Goal: Information Seeking & Learning: Learn about a topic

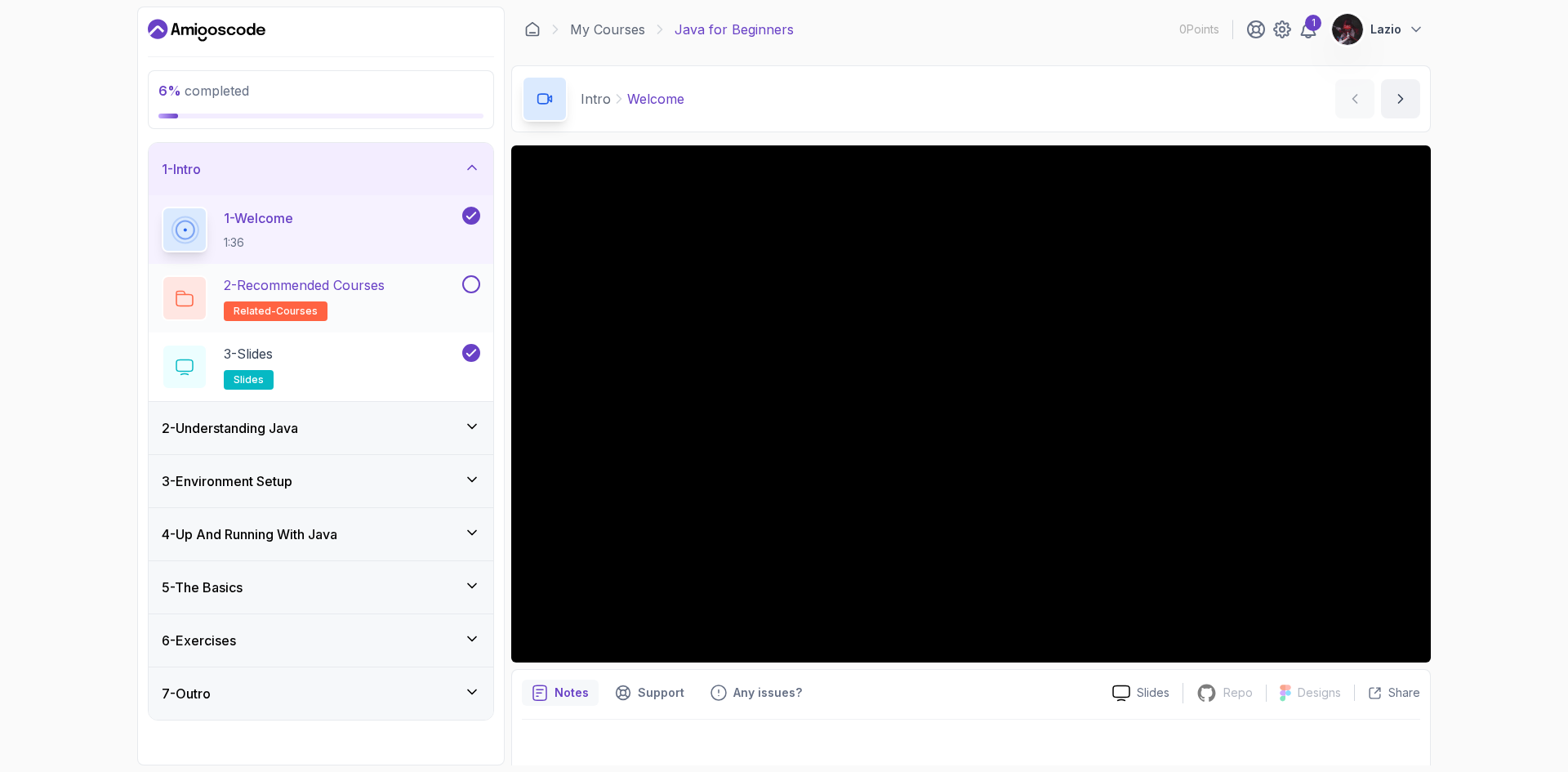
click at [454, 295] on div "2 - Recommended Courses related-courses" at bounding box center [311, 297] width 297 height 45
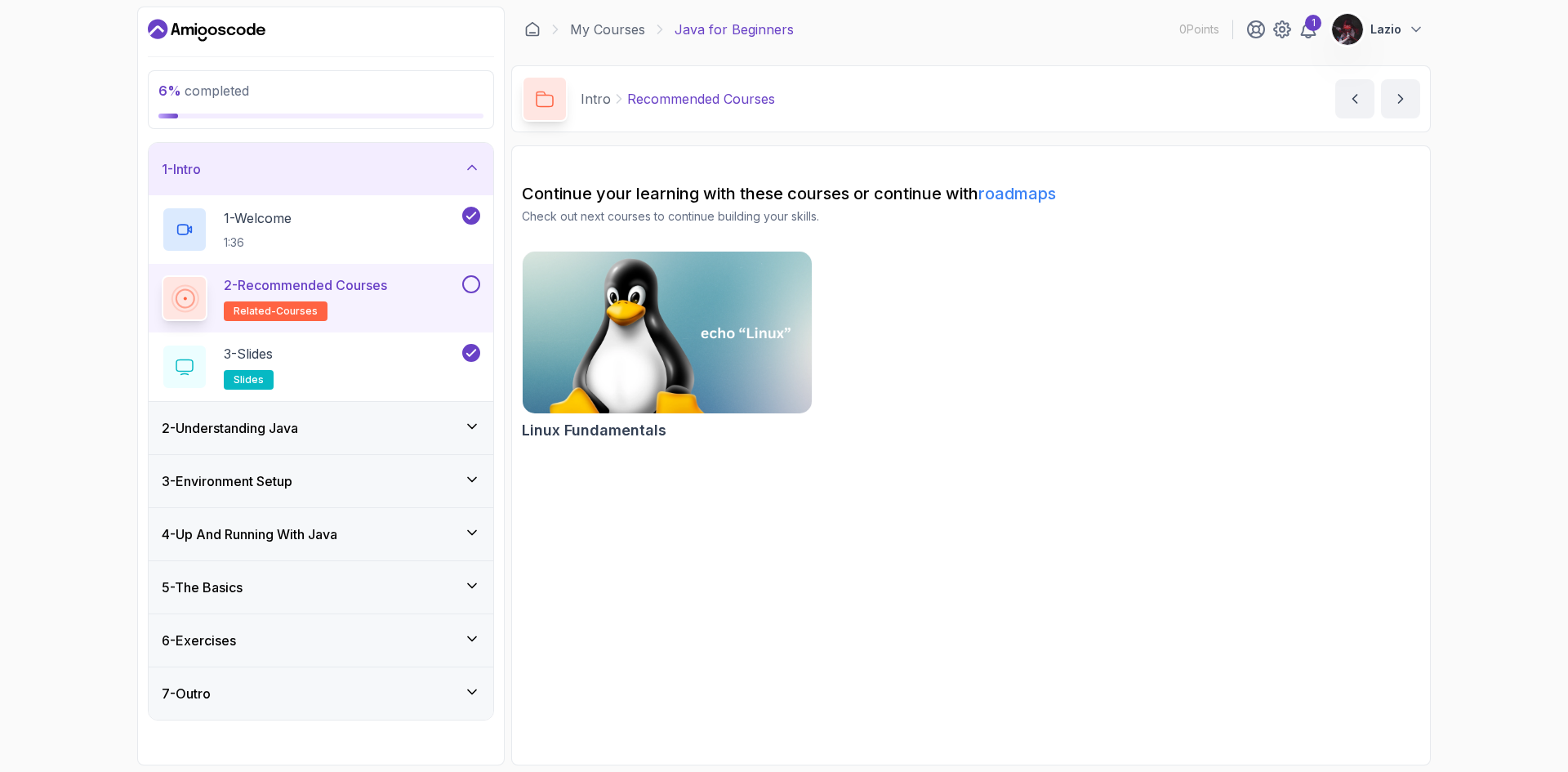
click at [461, 420] on div "2 - Understanding Java" at bounding box center [321, 427] width 318 height 19
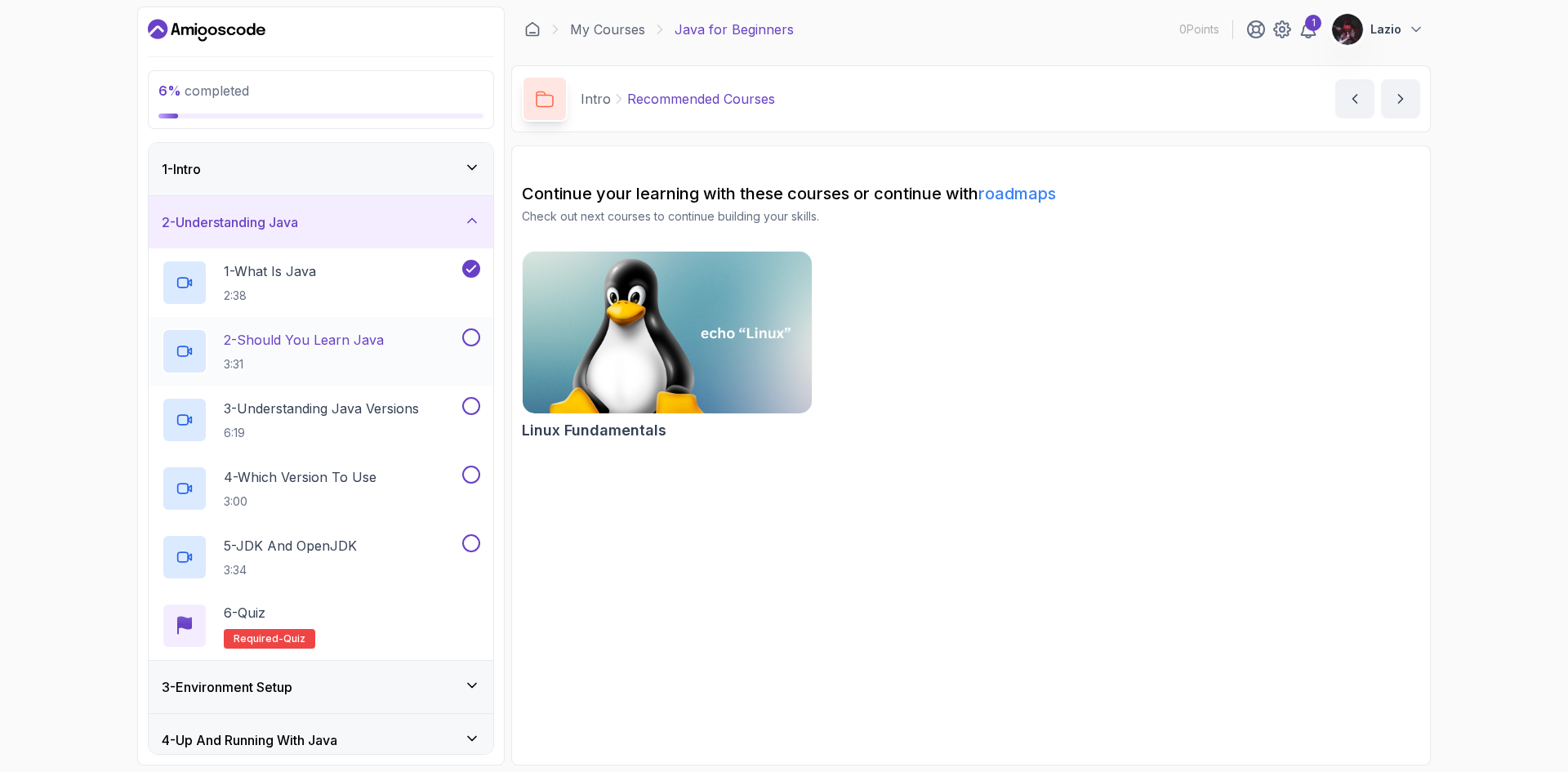
click at [427, 344] on div "2 - Should You Learn Java 3:31" at bounding box center [311, 350] width 297 height 45
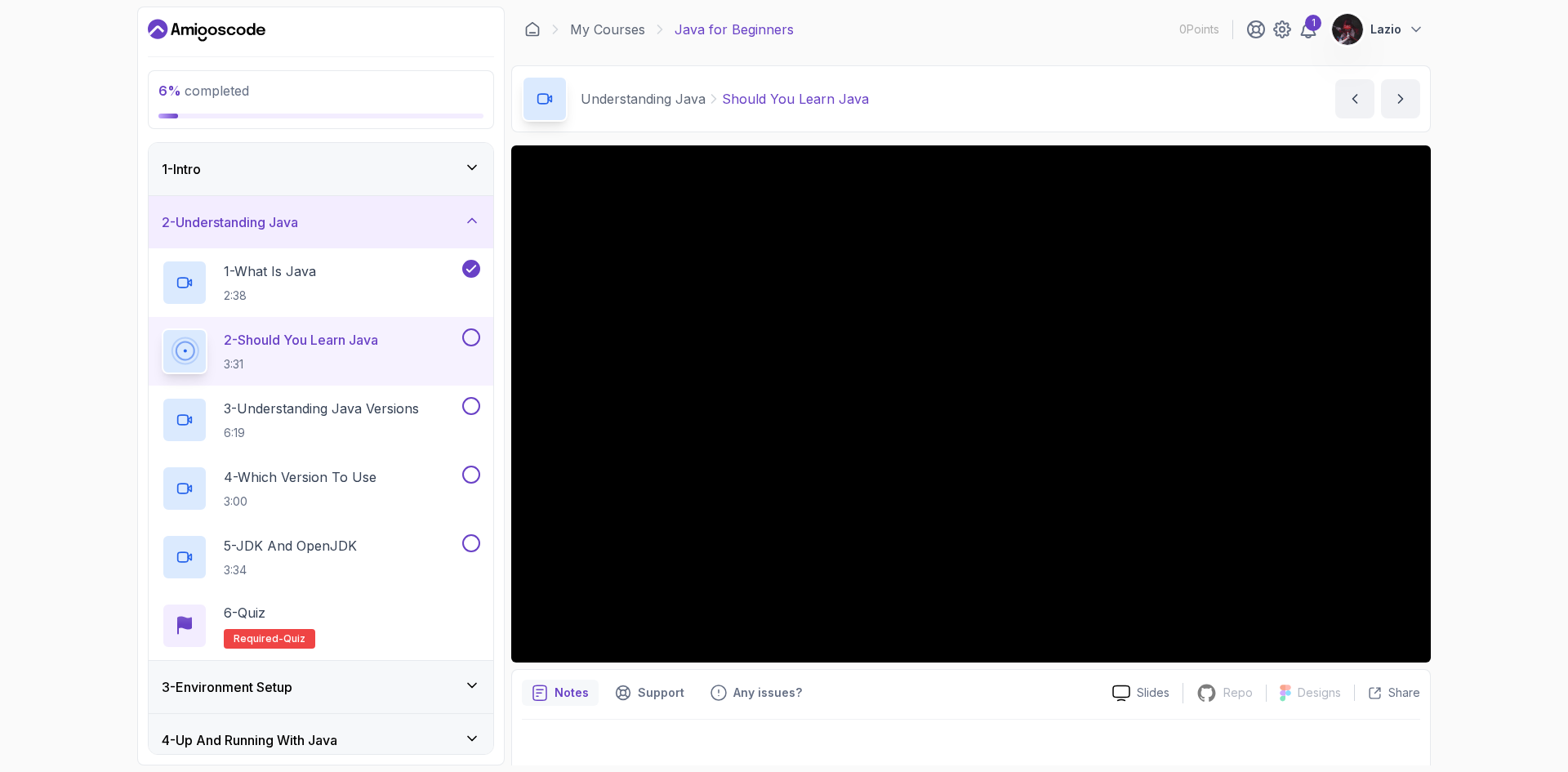
click at [877, 700] on div "Notes Support Any issues?" at bounding box center [811, 692] width 577 height 26
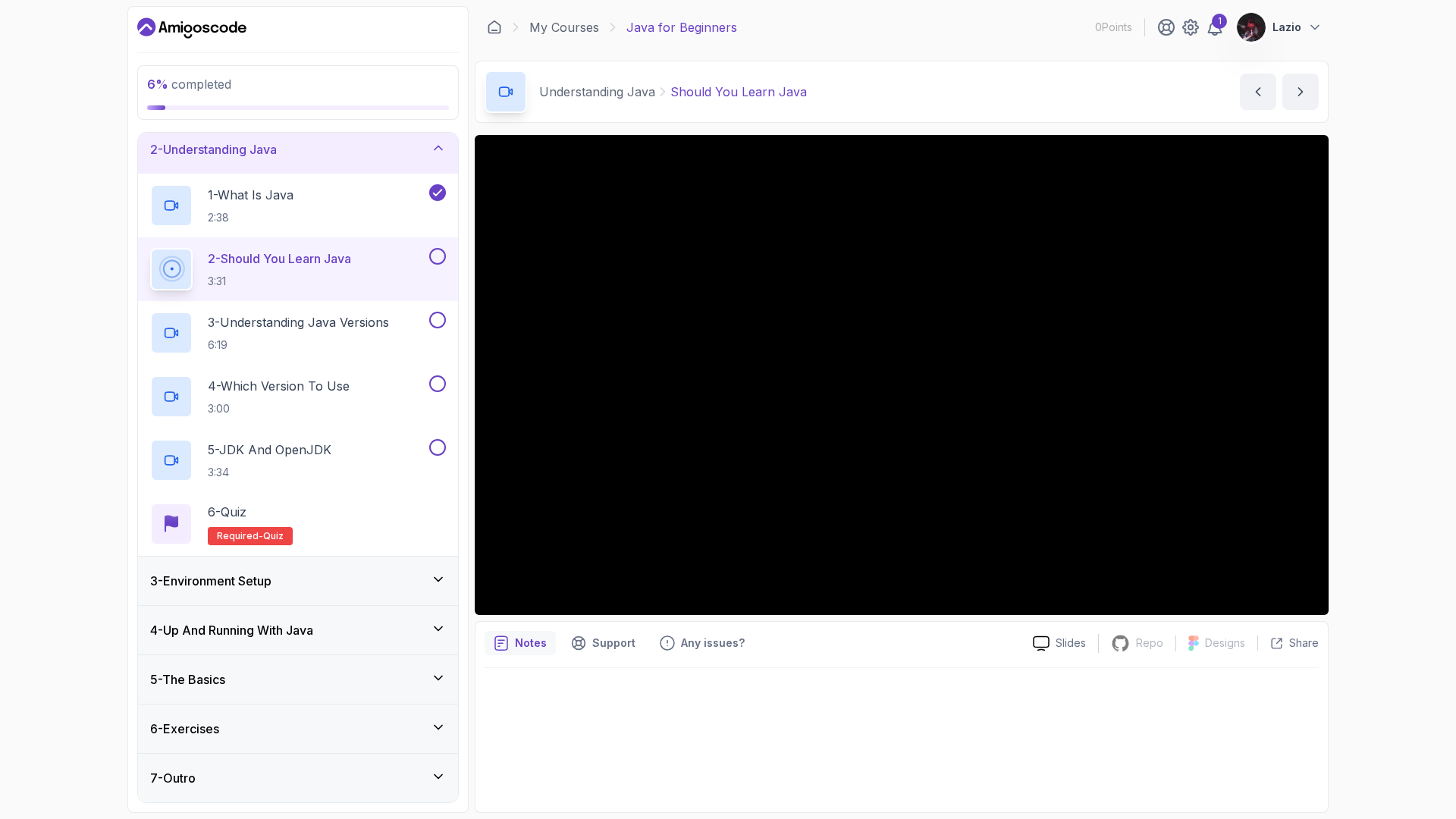
scroll to position [159, 0]
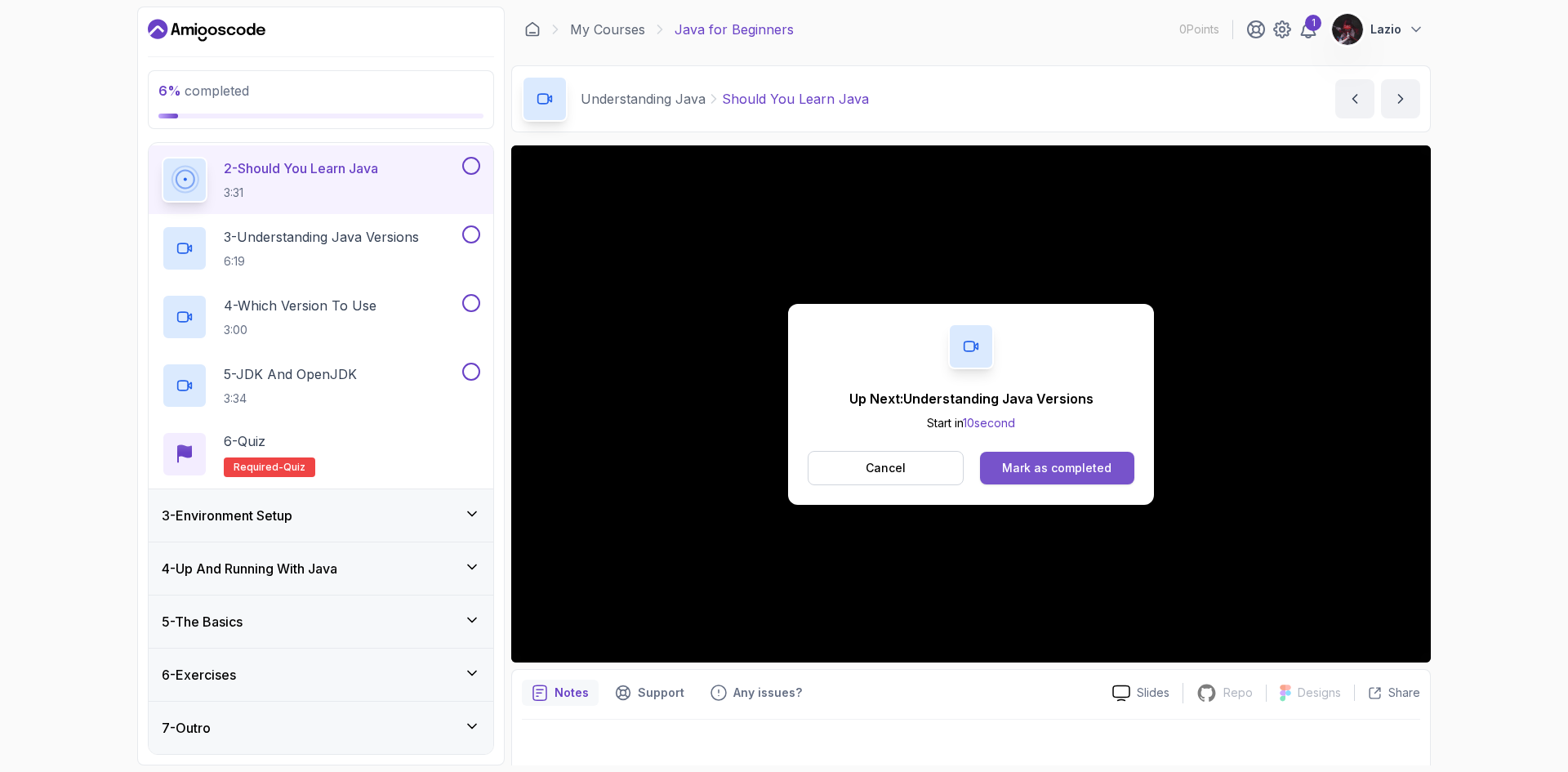
click at [1018, 470] on div "Mark as completed" at bounding box center [1056, 467] width 109 height 16
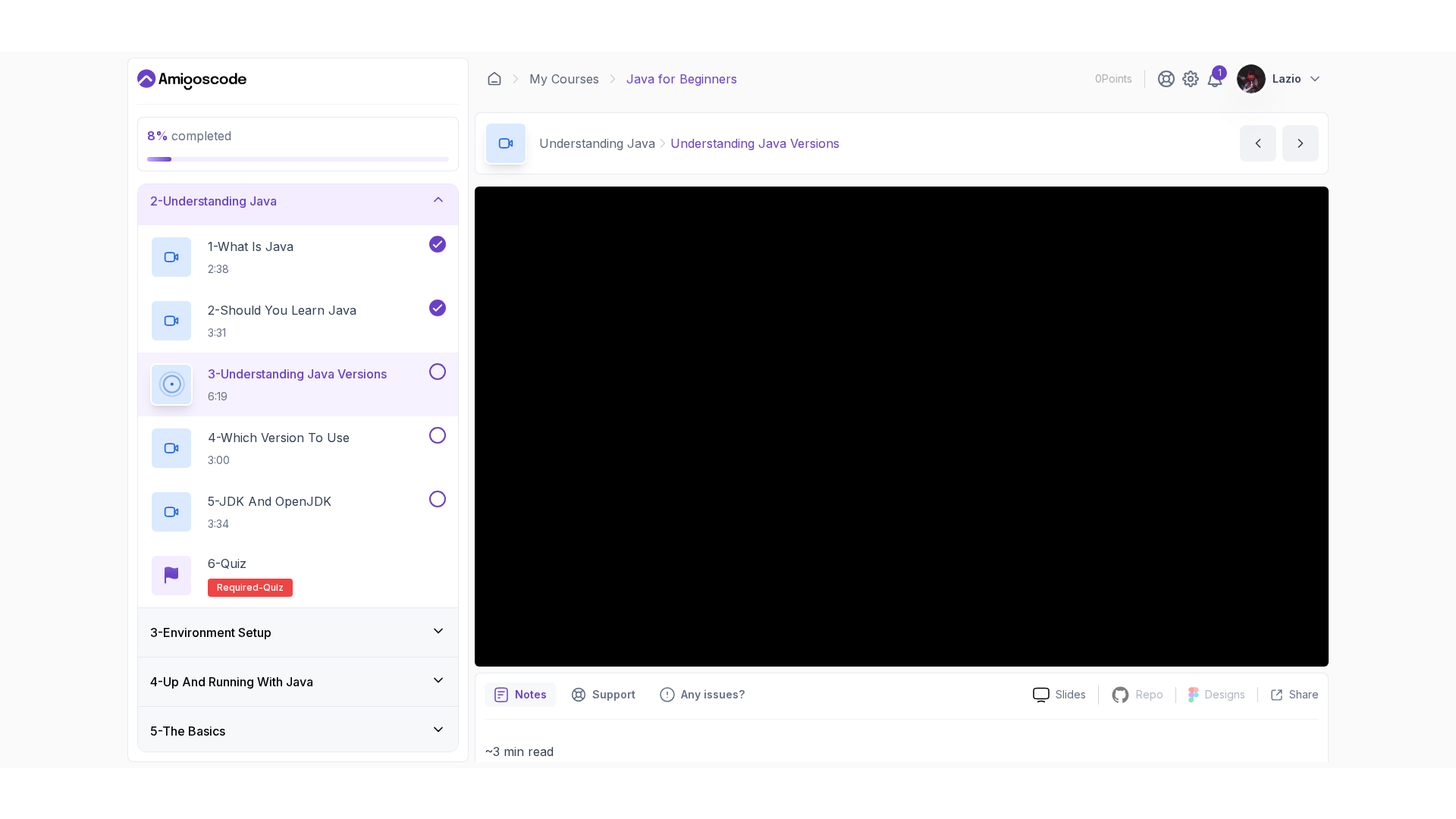
scroll to position [159, 0]
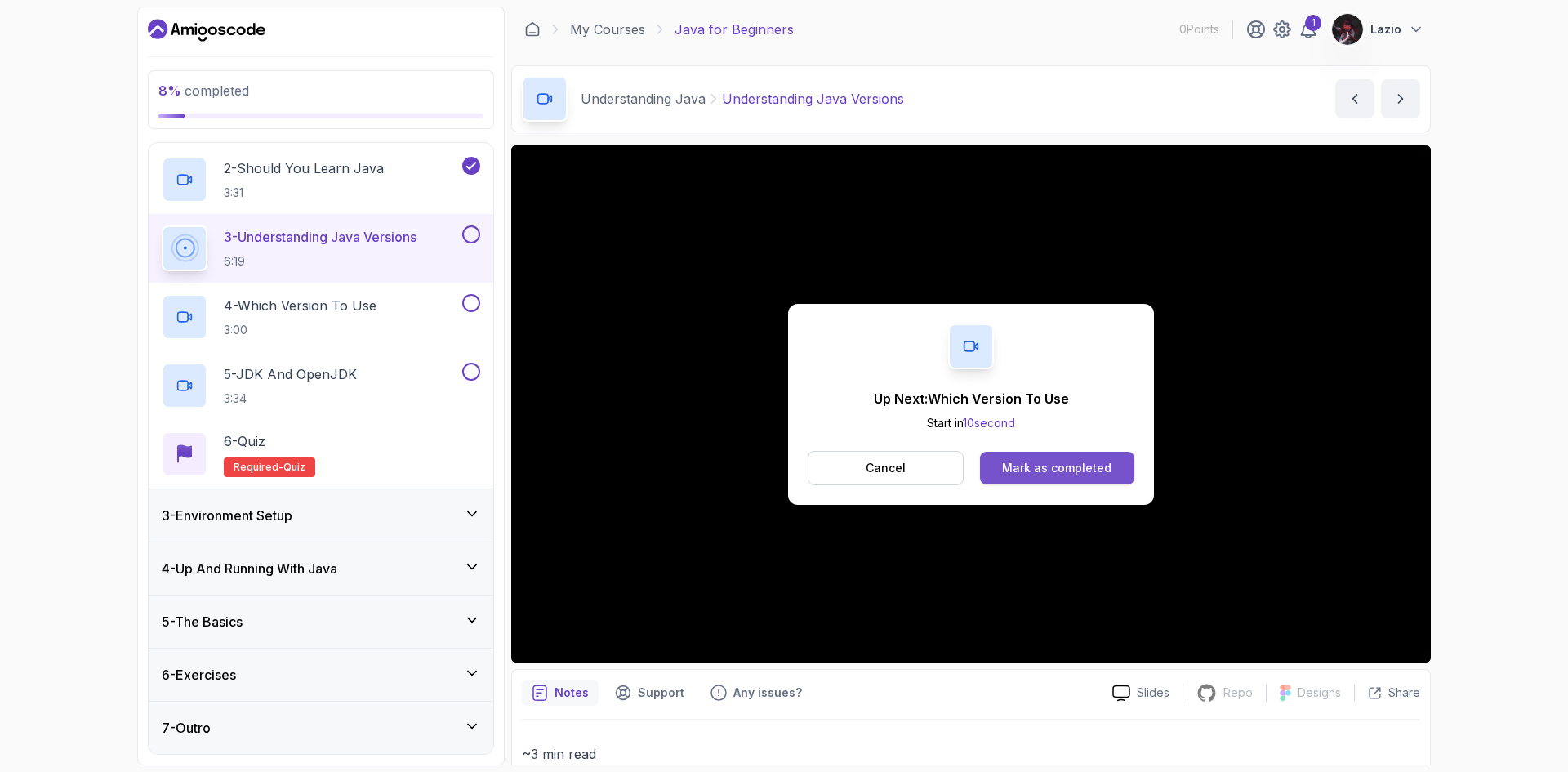
click at [1068, 461] on div "Mark as completed" at bounding box center [1056, 467] width 109 height 16
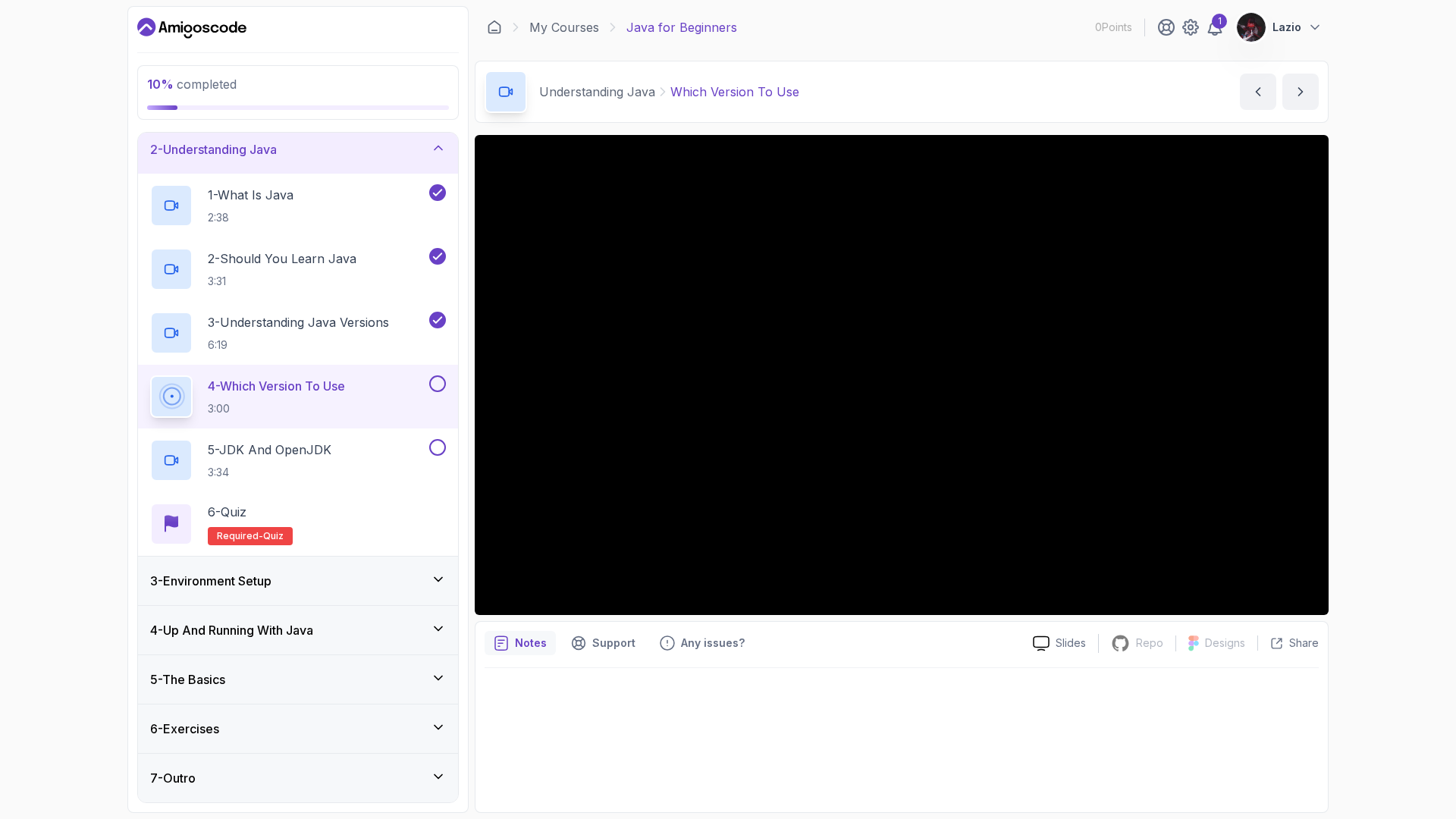
scroll to position [159, 0]
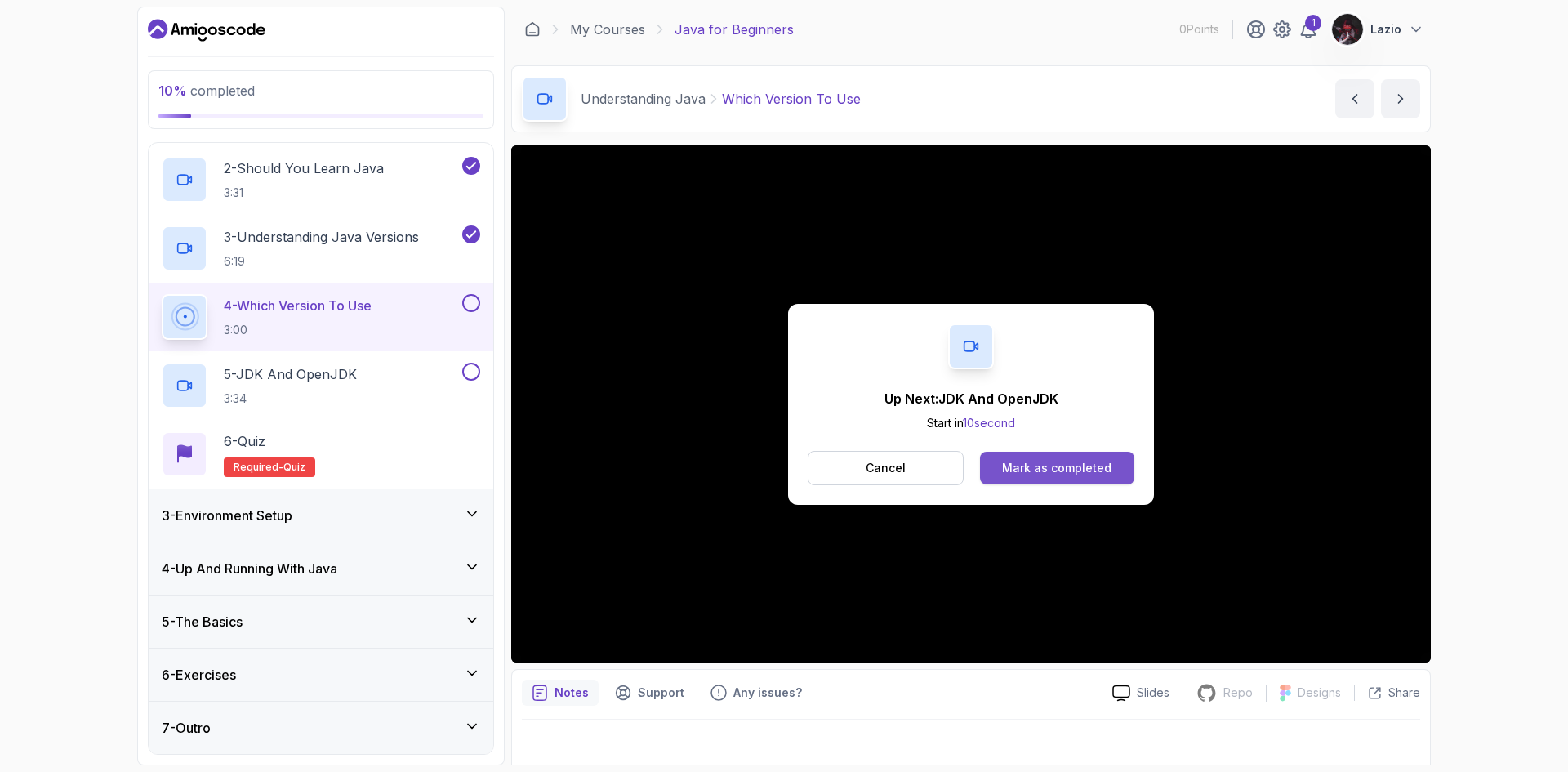
click at [1070, 467] on div "Mark as completed" at bounding box center [1056, 467] width 109 height 16
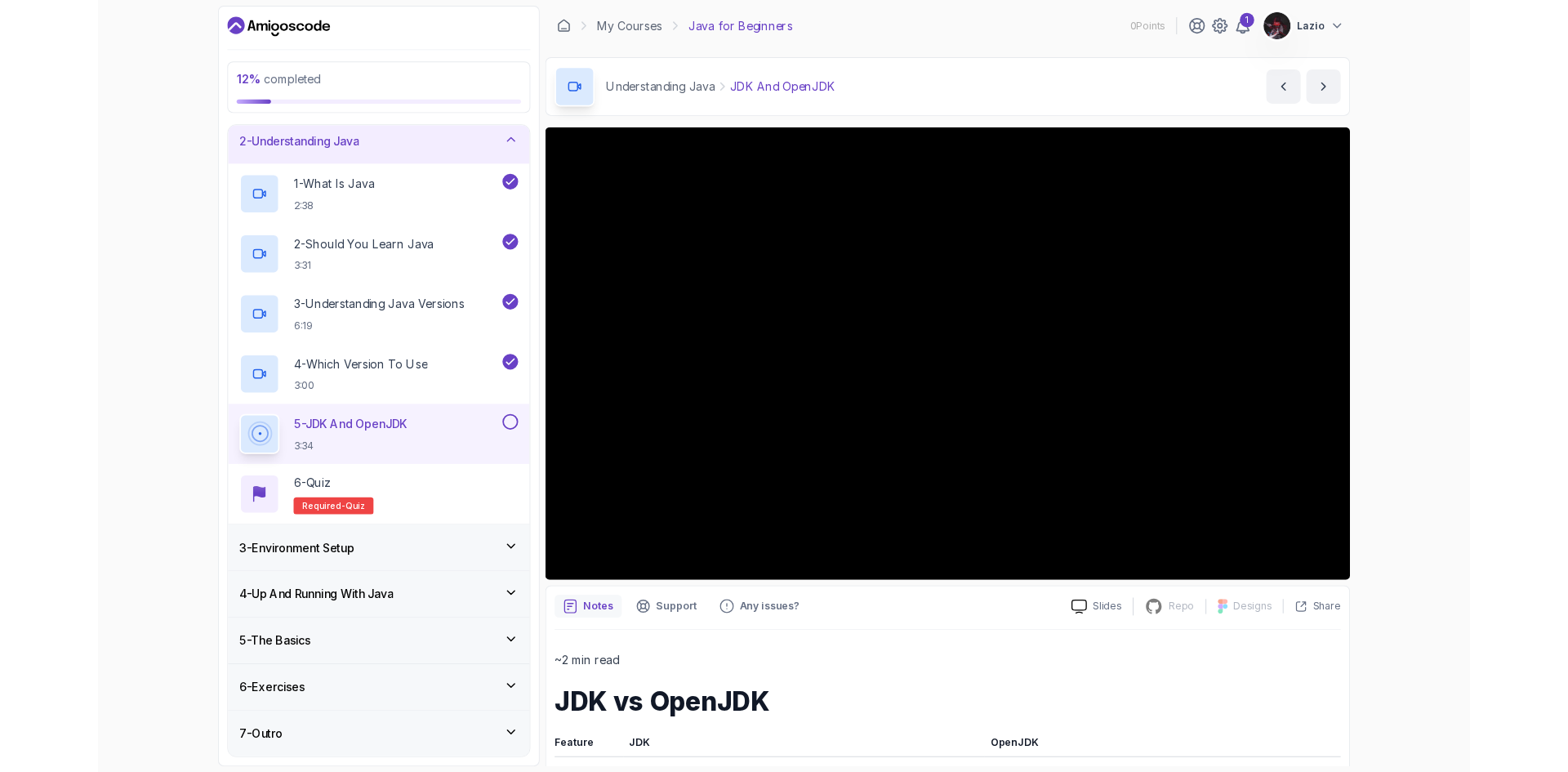
scroll to position [172, 0]
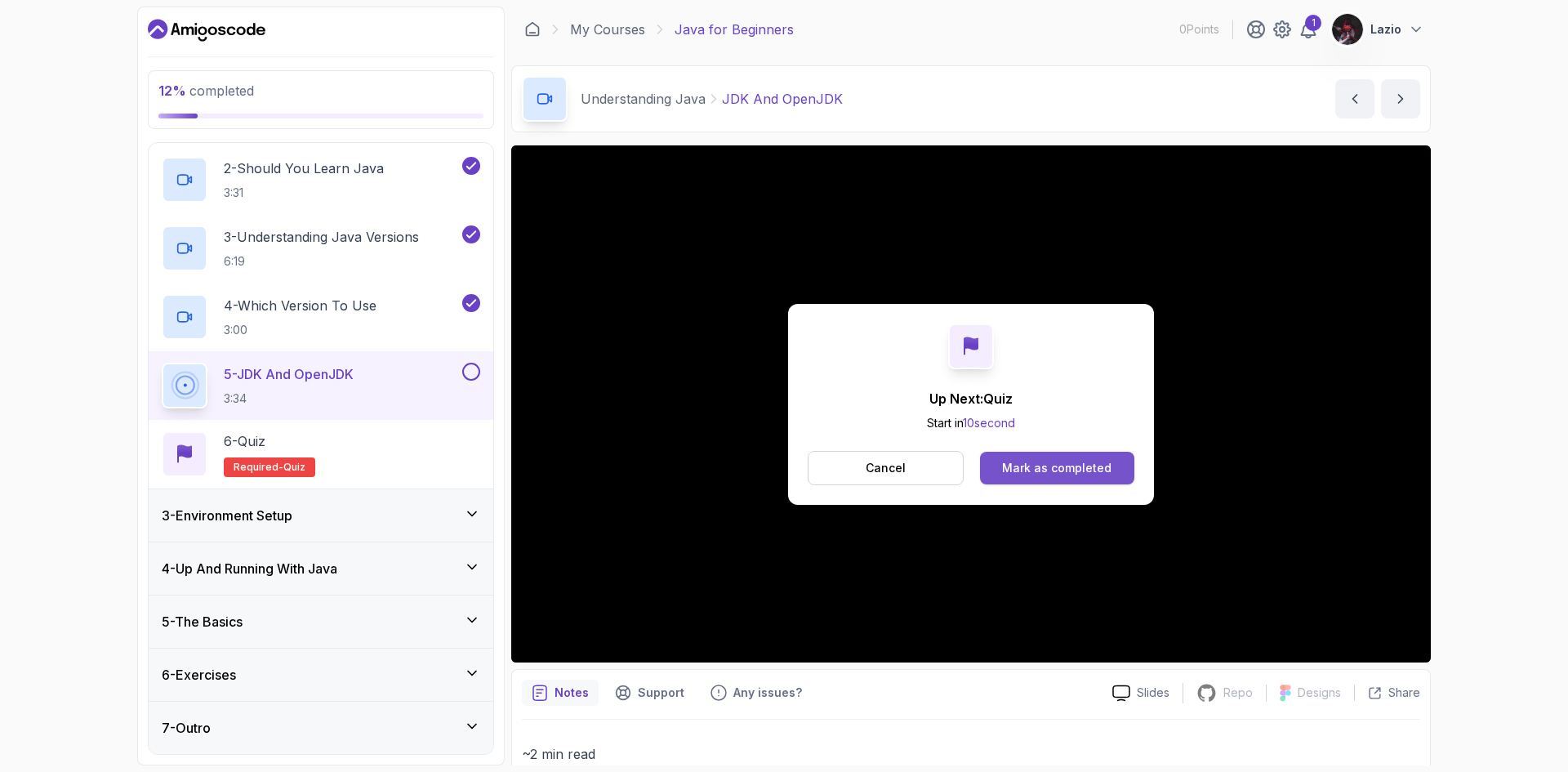
click at [1034, 456] on button "Mark as completed" at bounding box center [1057, 468] width 154 height 33
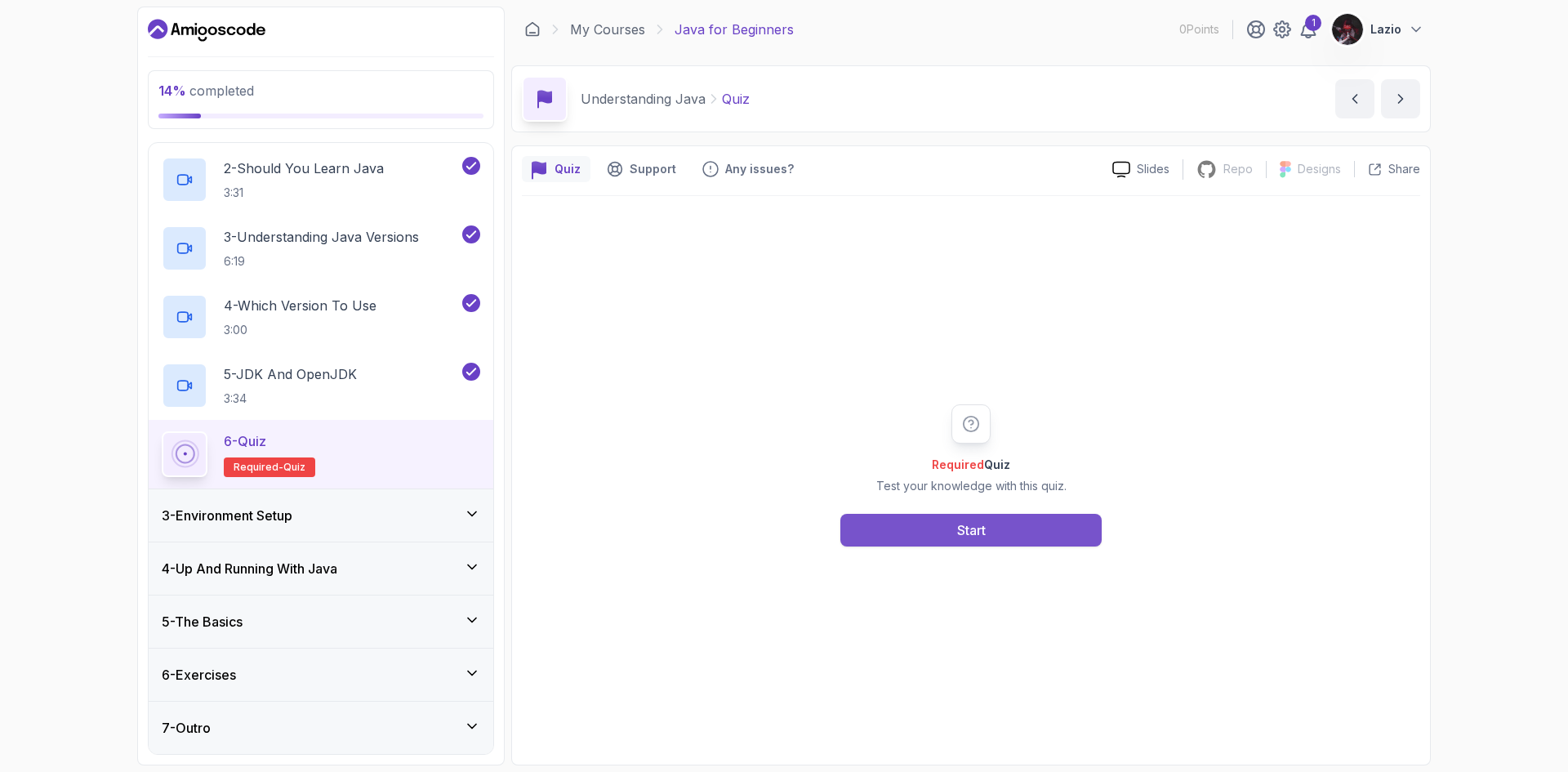
click at [1042, 528] on button "Start" at bounding box center [971, 530] width 261 height 33
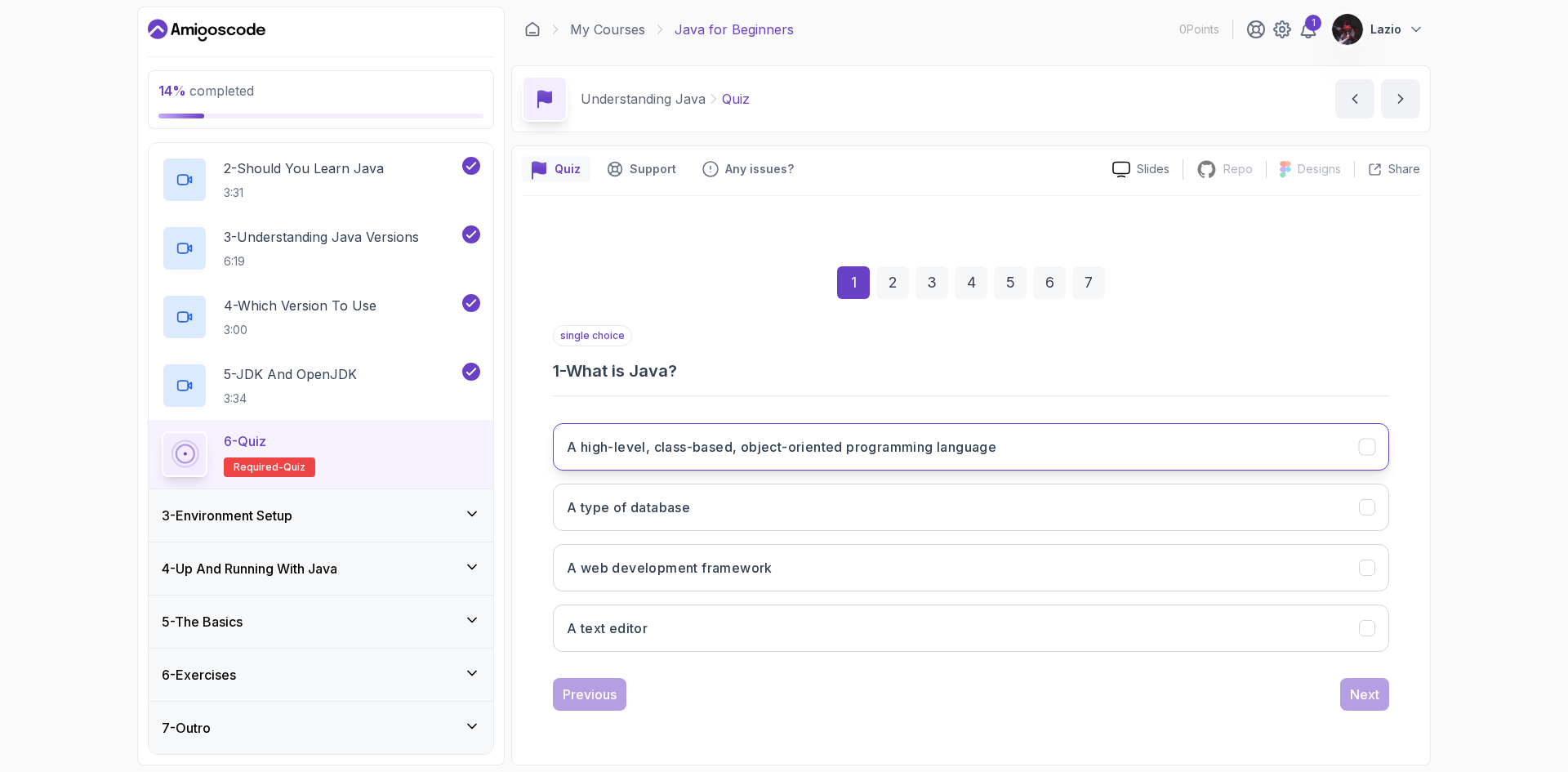
click at [759, 458] on button "A high-level, class-based, object-oriented programming language" at bounding box center [971, 446] width 836 height 47
click at [1352, 701] on div "Next" at bounding box center [1364, 694] width 29 height 19
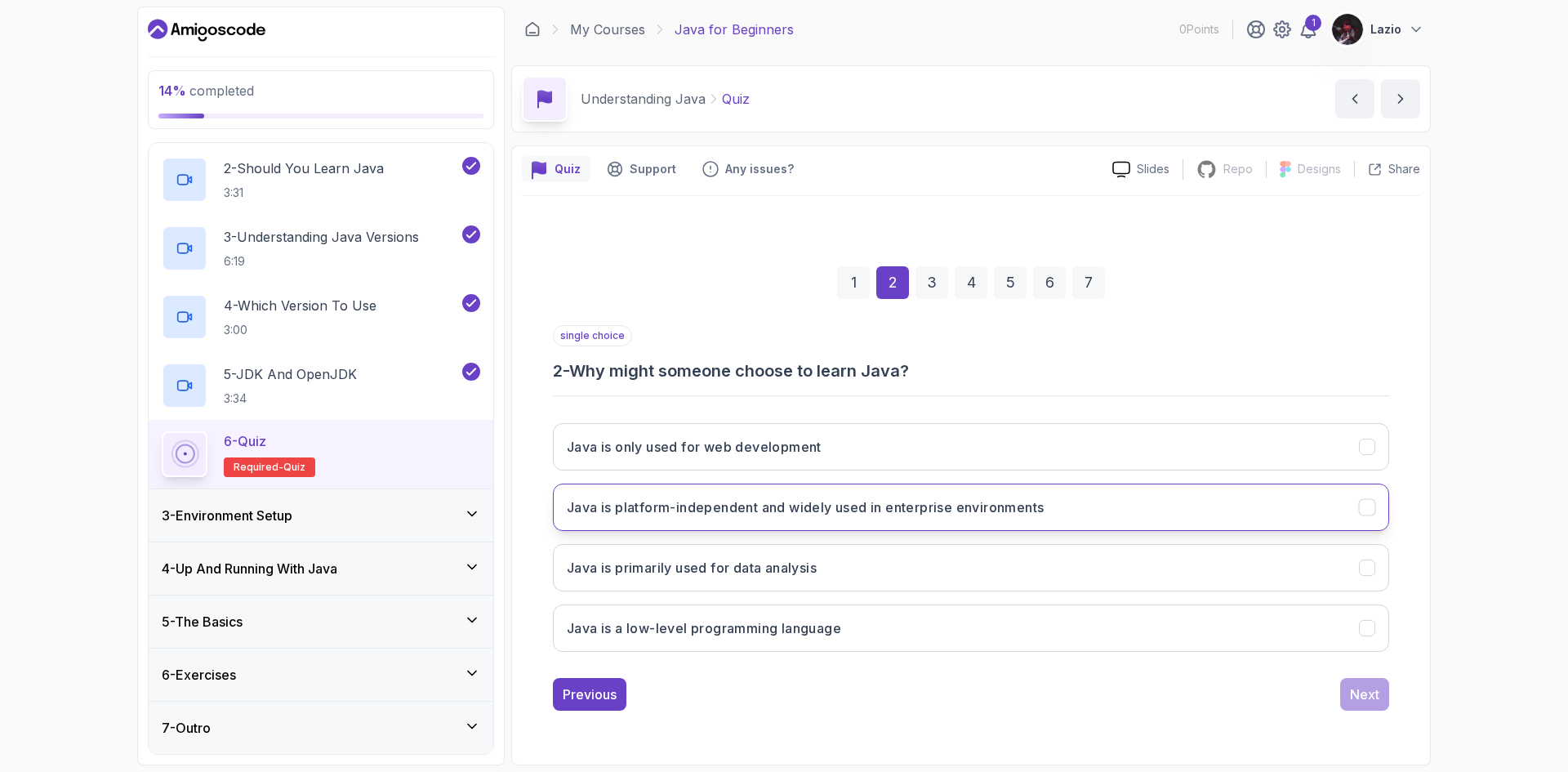
click at [840, 499] on h3 "Java is platform-independent and widely used in enterprise environments" at bounding box center [805, 507] width 477 height 19
click at [1354, 697] on div "Next" at bounding box center [1364, 694] width 29 height 19
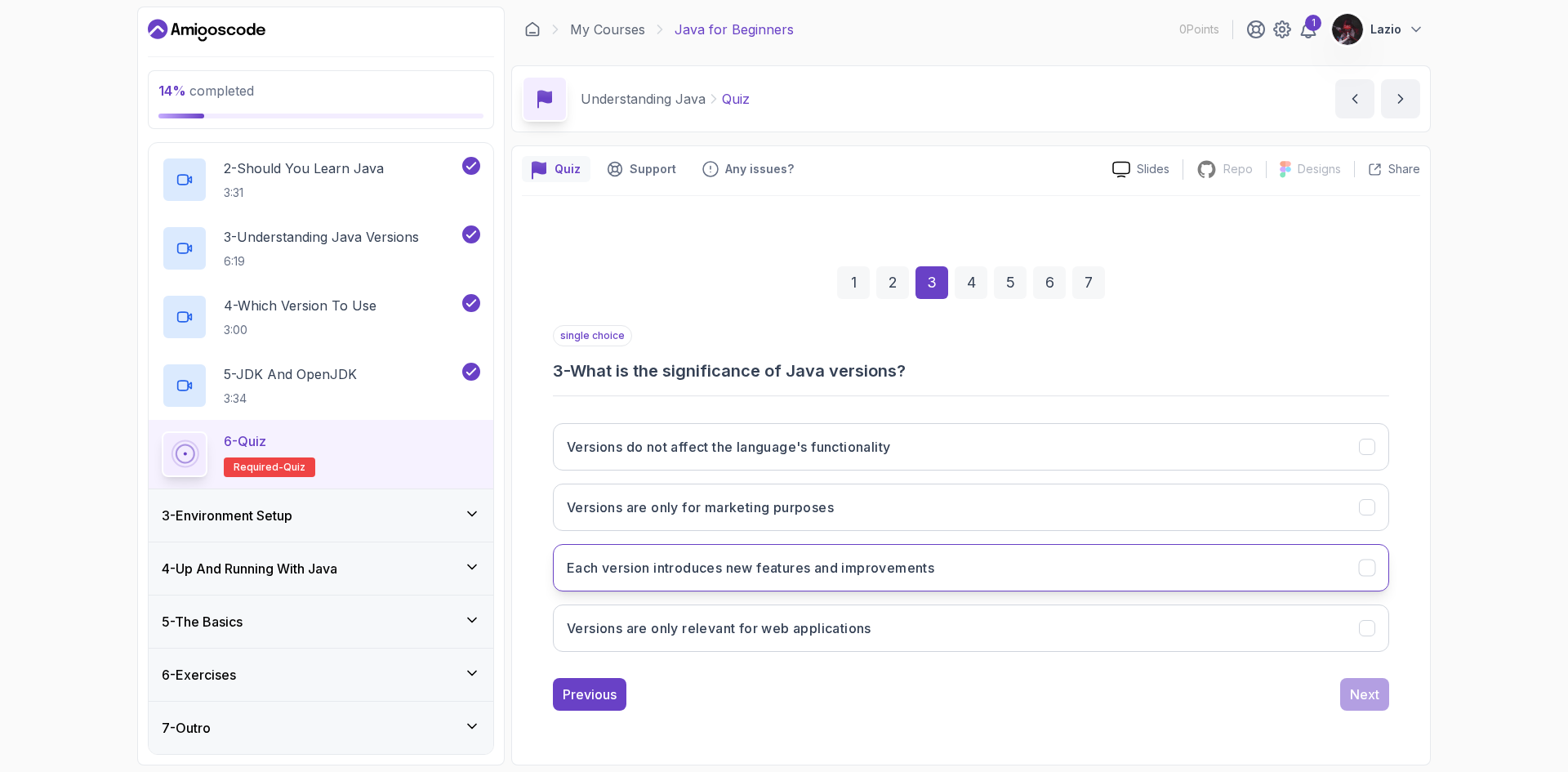
click at [861, 589] on button "Each version introduces new features and improvements" at bounding box center [971, 567] width 836 height 47
click at [1369, 718] on div "1 2 3 4 5 6 7 single choice 3 - What is the significance of Java versions? Vers…" at bounding box center [971, 475] width 898 height 496
click at [1366, 707] on button "Next" at bounding box center [1363, 694] width 49 height 33
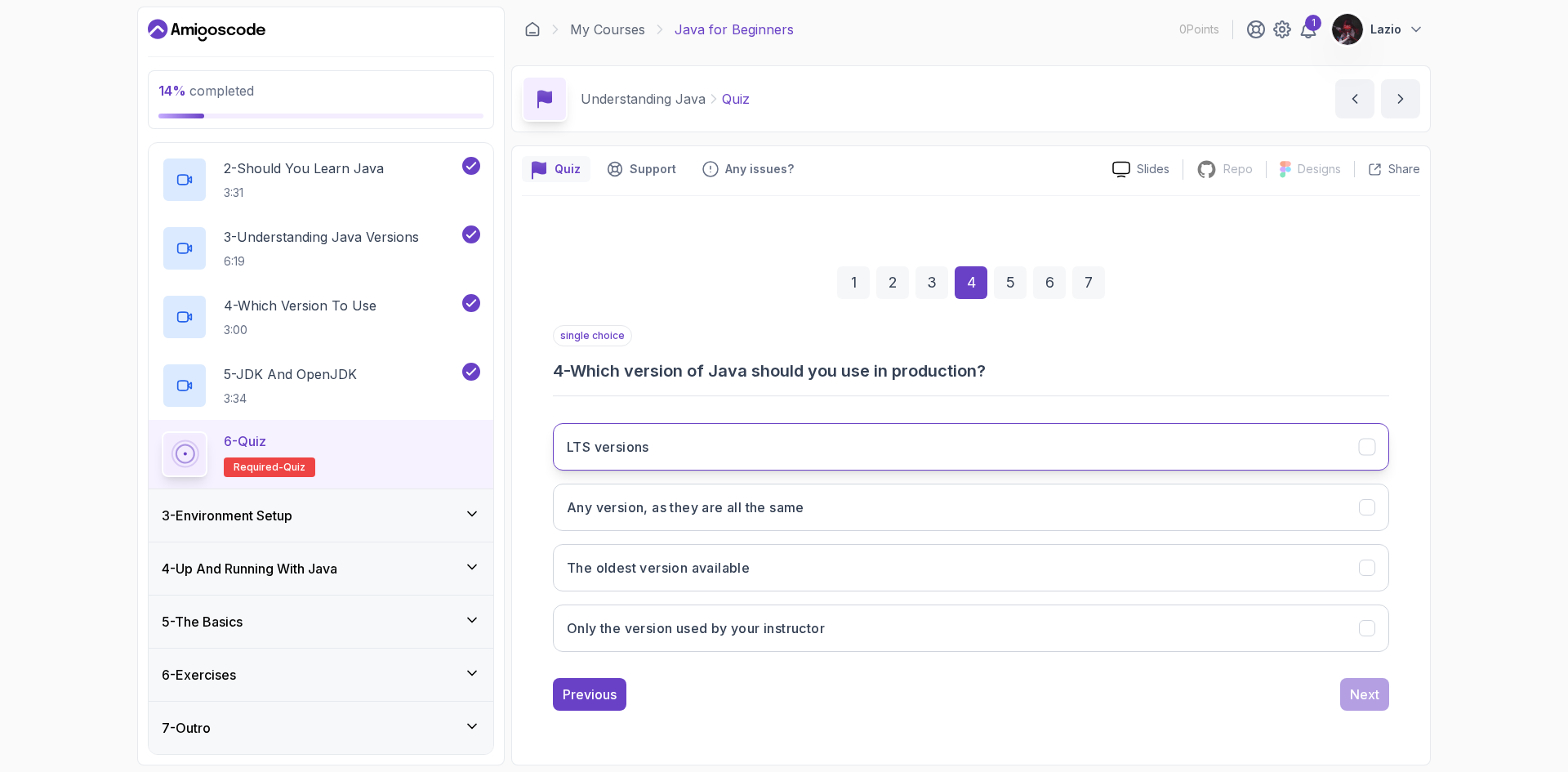
click at [746, 460] on button "LTS versions" at bounding box center [971, 446] width 836 height 47
click at [1375, 708] on button "Next" at bounding box center [1363, 694] width 49 height 33
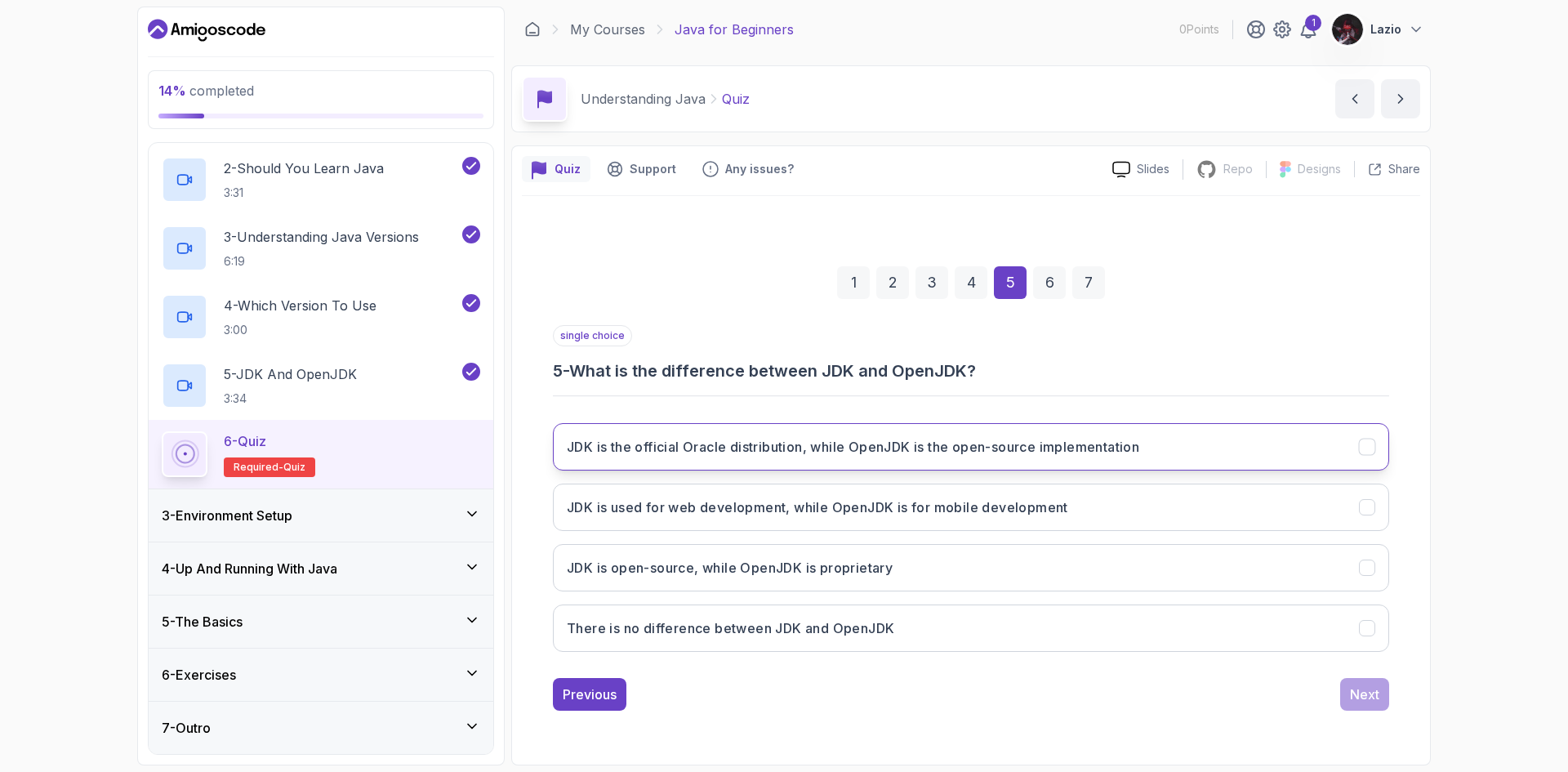
click at [839, 446] on h3 "JDK is the official Oracle distribution, while OpenJDK is the open-source imple…" at bounding box center [852, 447] width 572 height 19
click at [1359, 708] on button "Next" at bounding box center [1363, 694] width 49 height 33
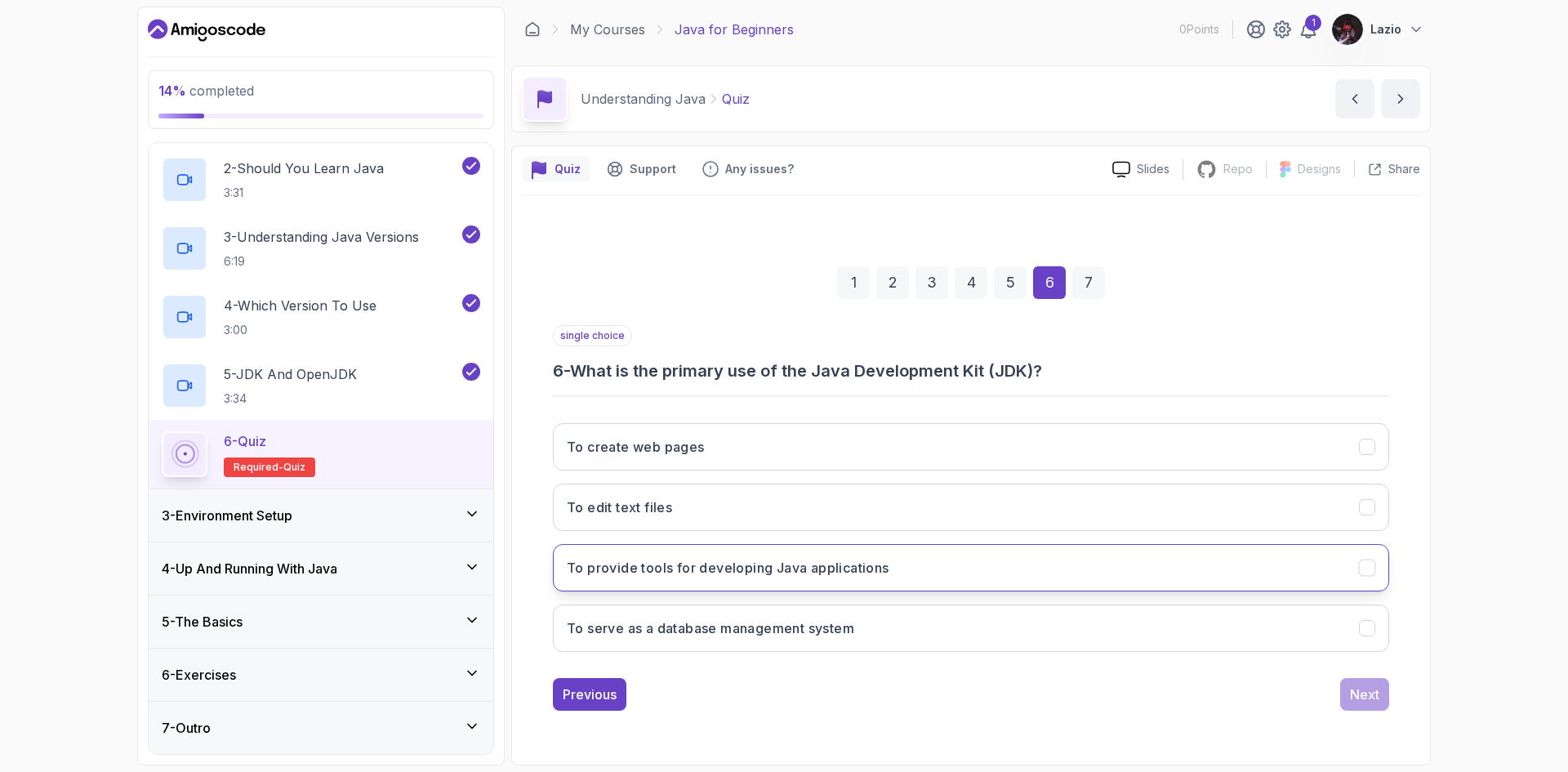
click at [936, 581] on button "To provide tools for developing Java applications" at bounding box center [971, 567] width 836 height 47
click at [1364, 694] on div "Next" at bounding box center [1364, 694] width 29 height 19
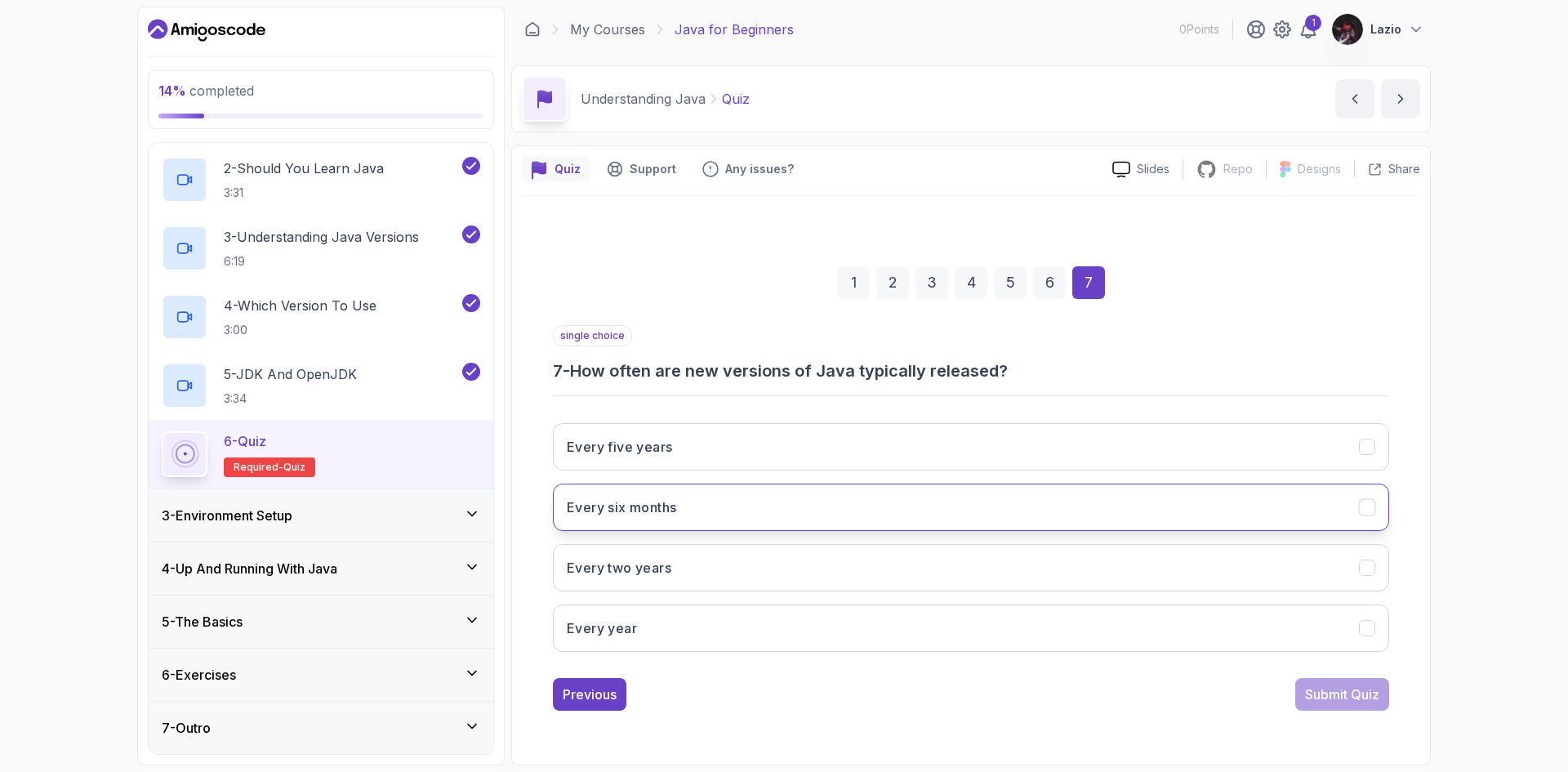
click at [690, 520] on button "Every six months" at bounding box center [971, 507] width 836 height 47
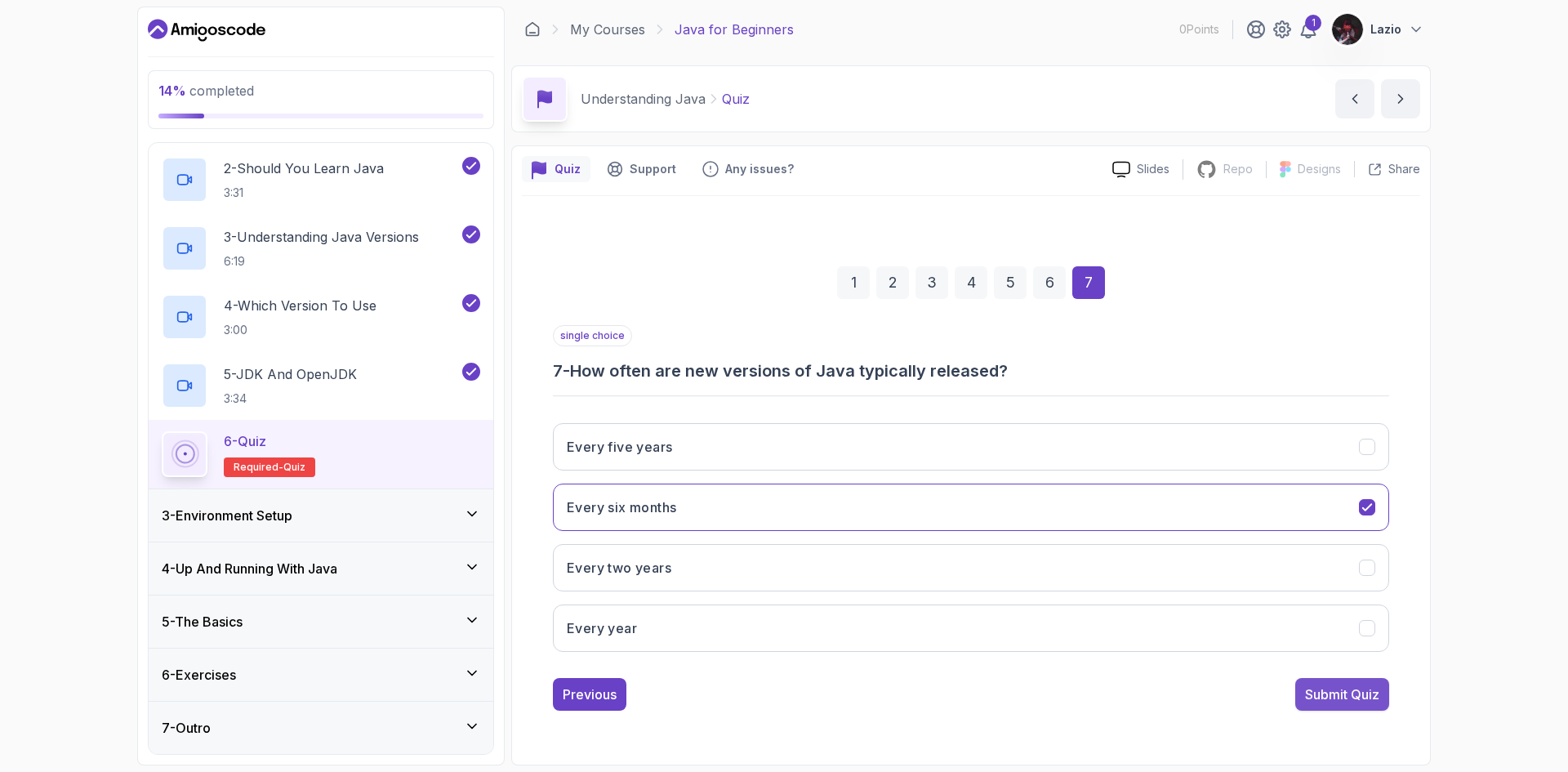
click at [1320, 677] on button "Submit Quiz" at bounding box center [1341, 694] width 94 height 33
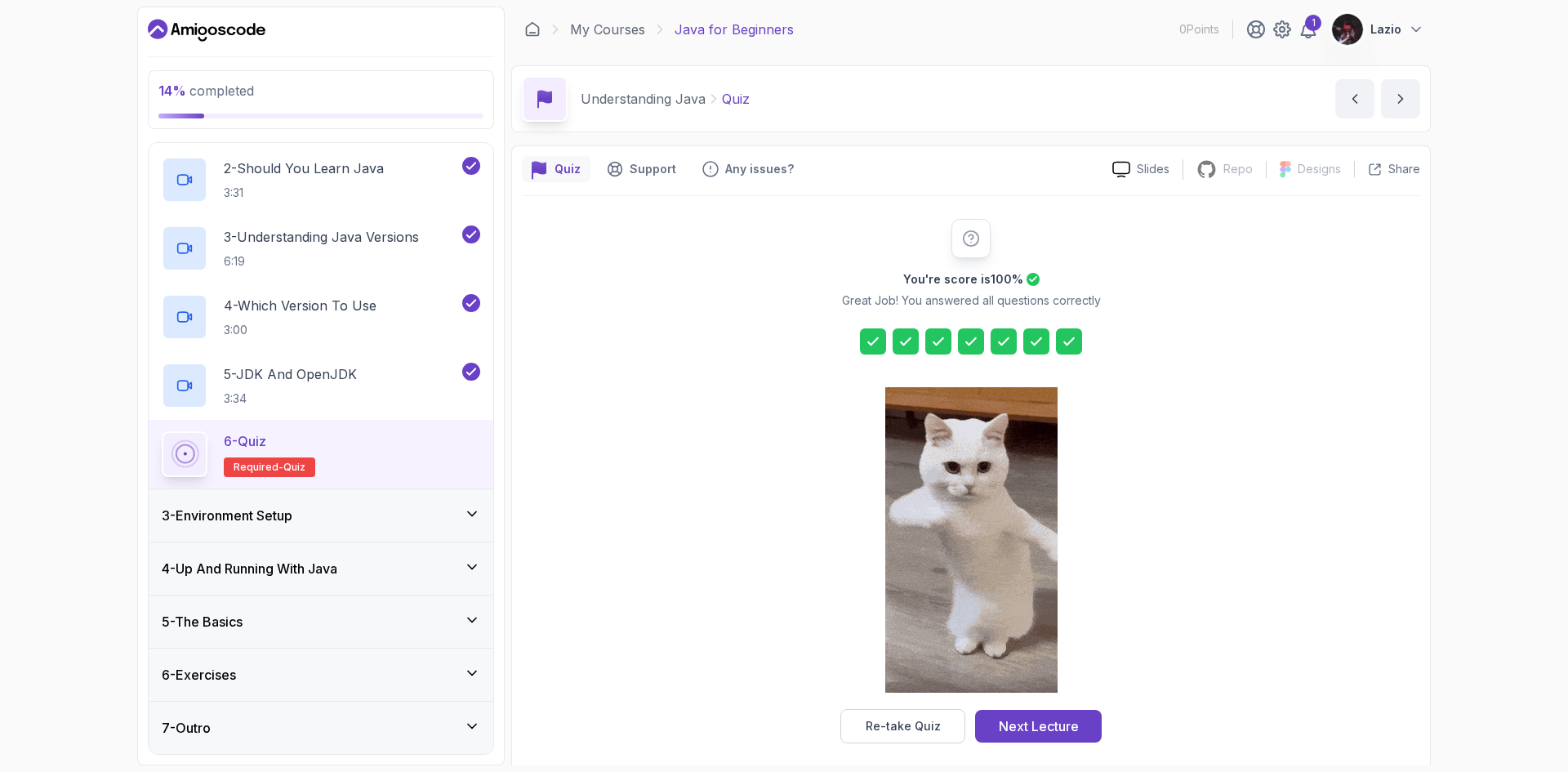
scroll to position [12, 0]
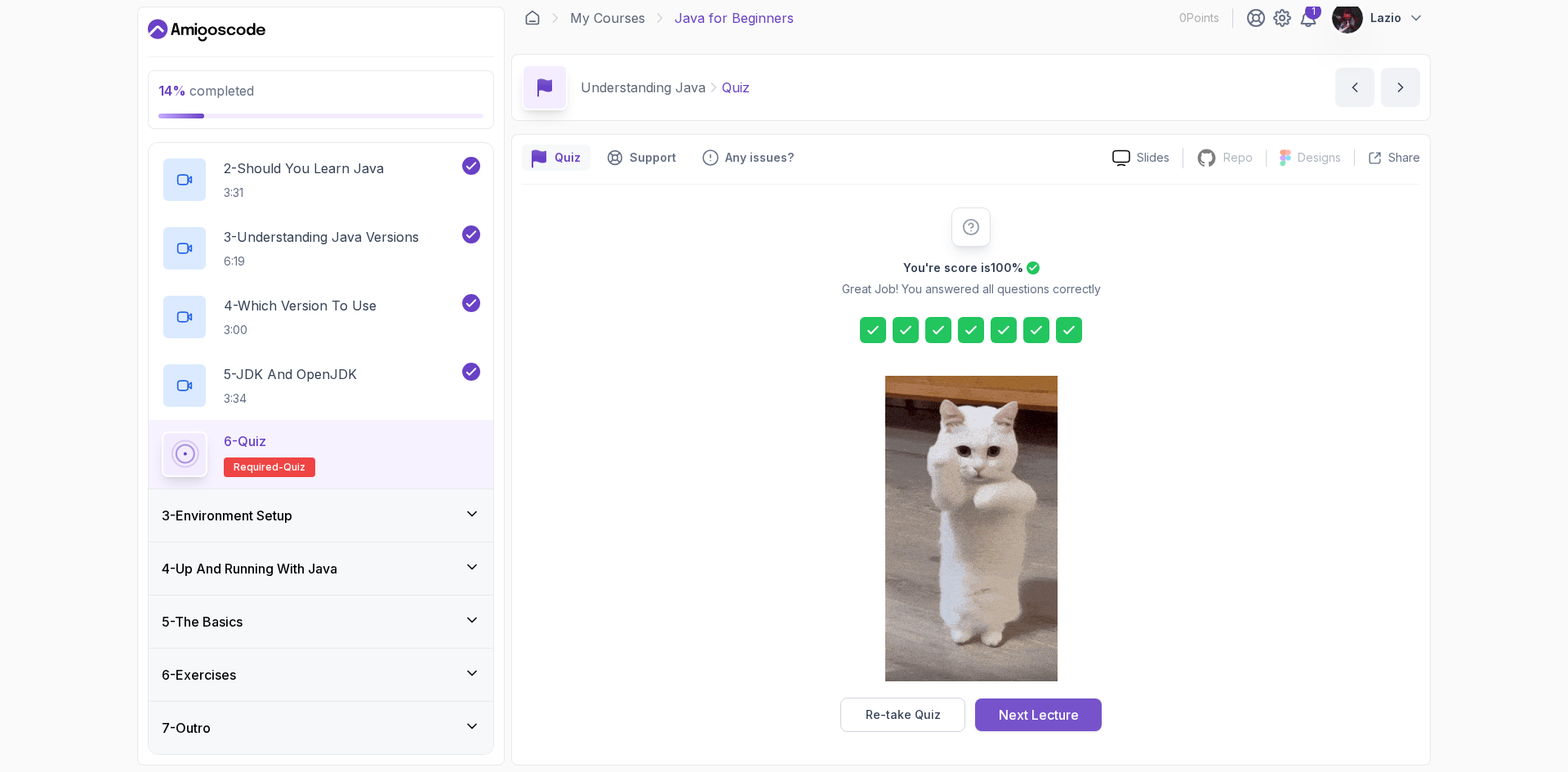
click at [1071, 719] on div "Next Lecture" at bounding box center [1038, 714] width 80 height 19
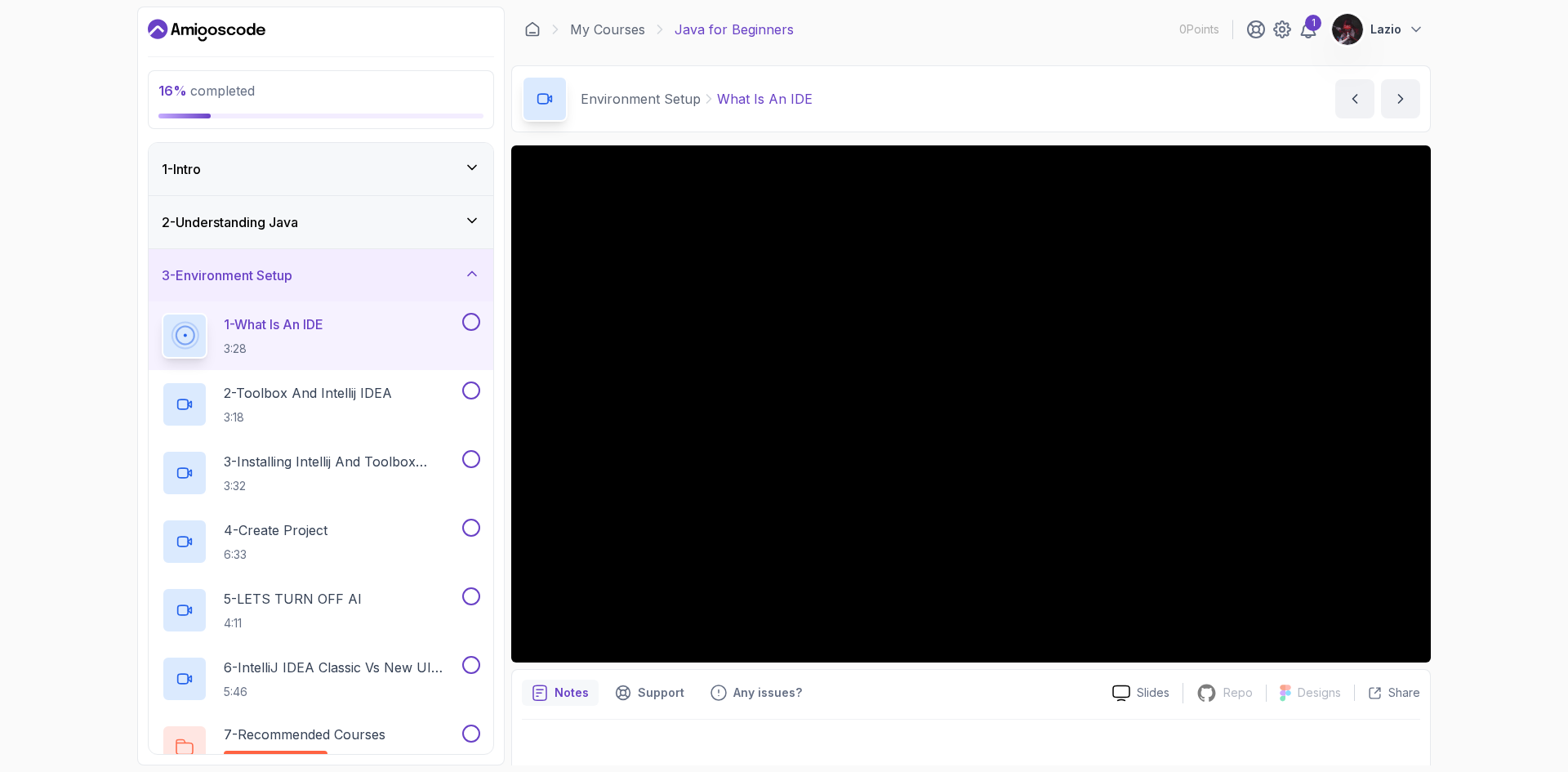
click at [0, 480] on div "16 % completed 1 - Intro 2 - Understanding Java 3 - Environment Setup 1 - What …" at bounding box center [784, 386] width 1568 height 772
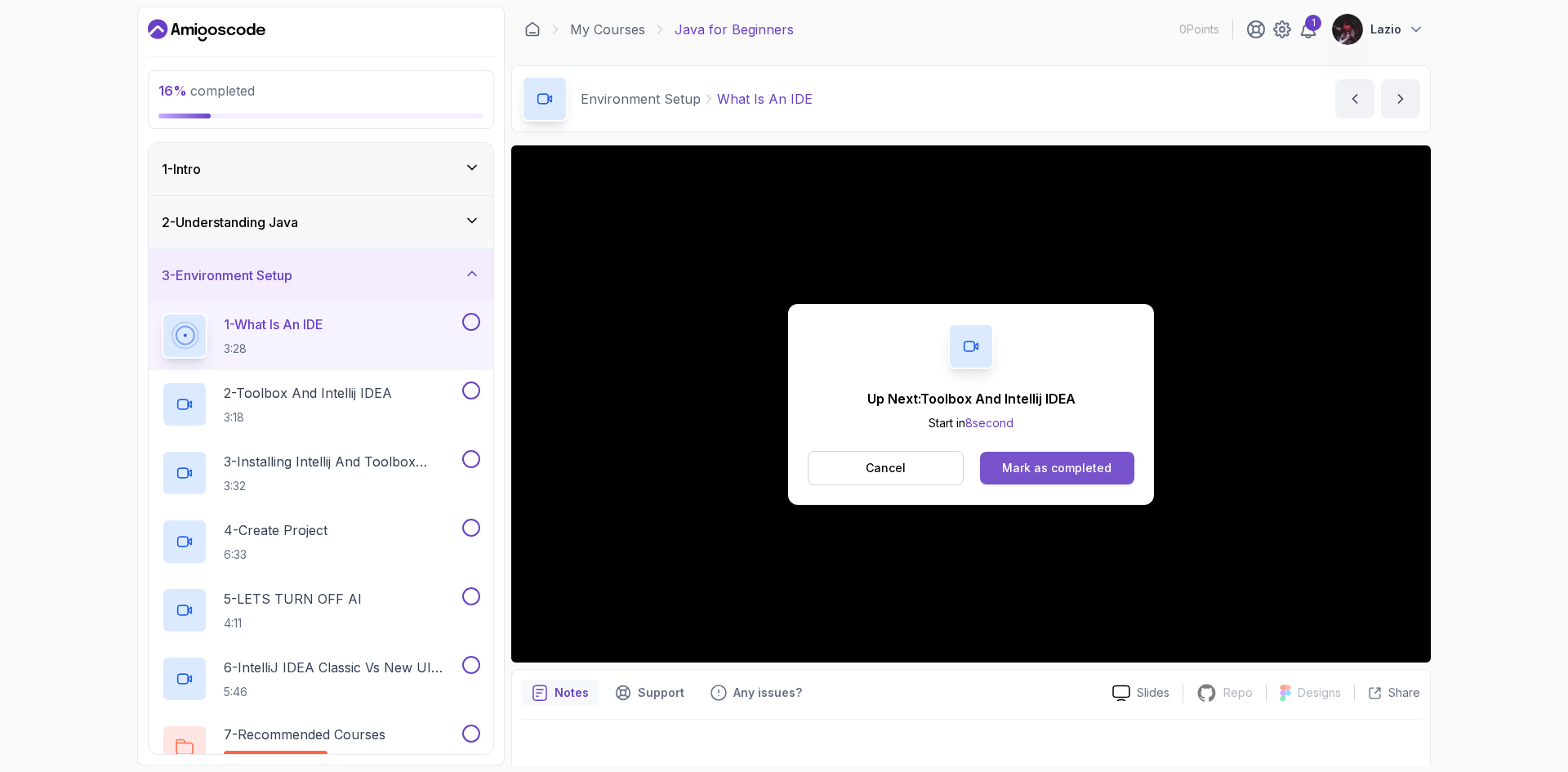
click at [1032, 477] on button "Mark as completed" at bounding box center [1057, 468] width 154 height 33
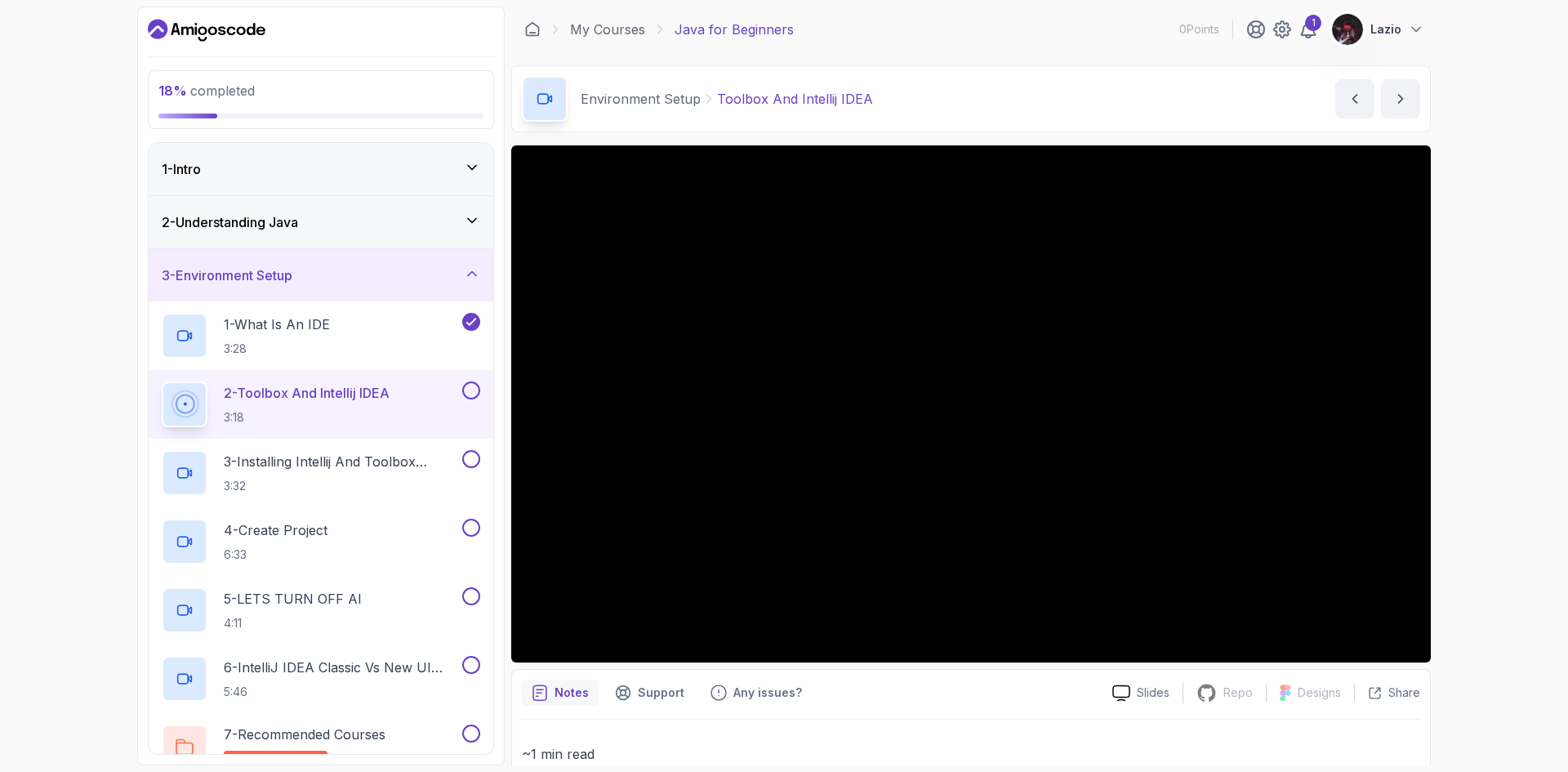
click at [1465, 623] on div "18 % completed 1 - Intro 2 - Understanding Java 3 - Environment Setup 1 - What …" at bounding box center [784, 386] width 1568 height 772
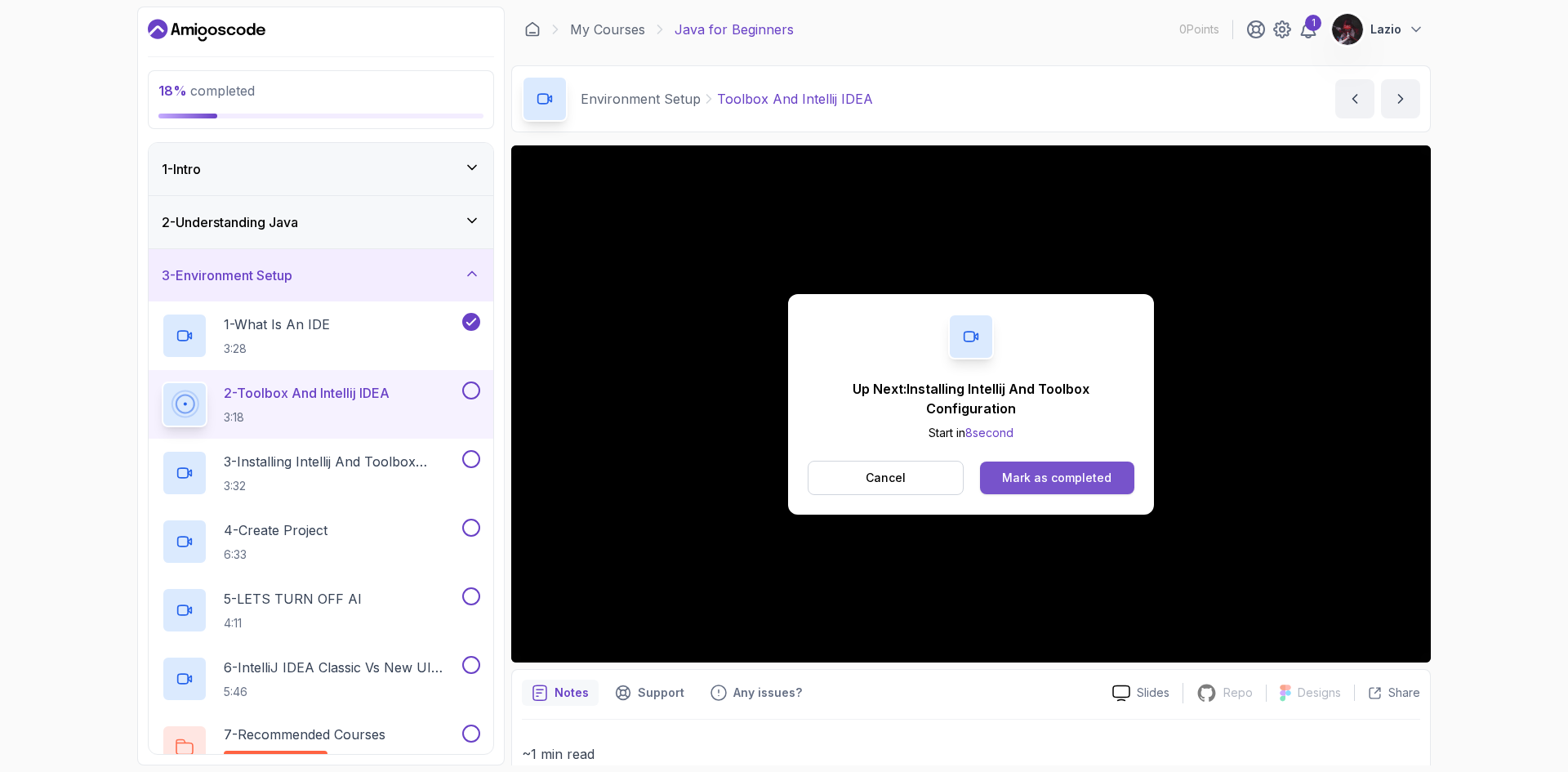
click at [1016, 476] on div "Mark as completed" at bounding box center [1056, 478] width 109 height 16
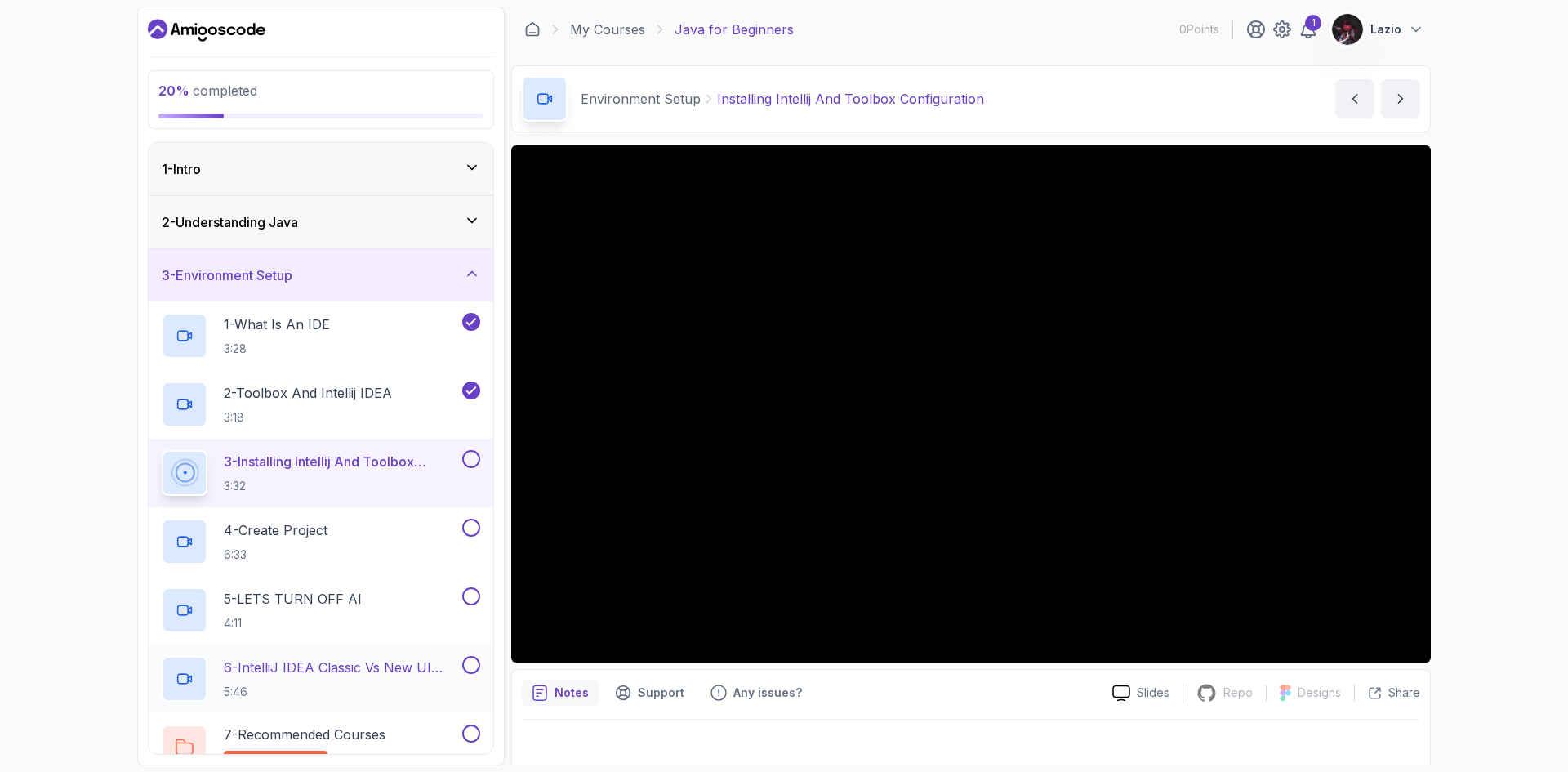
scroll to position [82, 0]
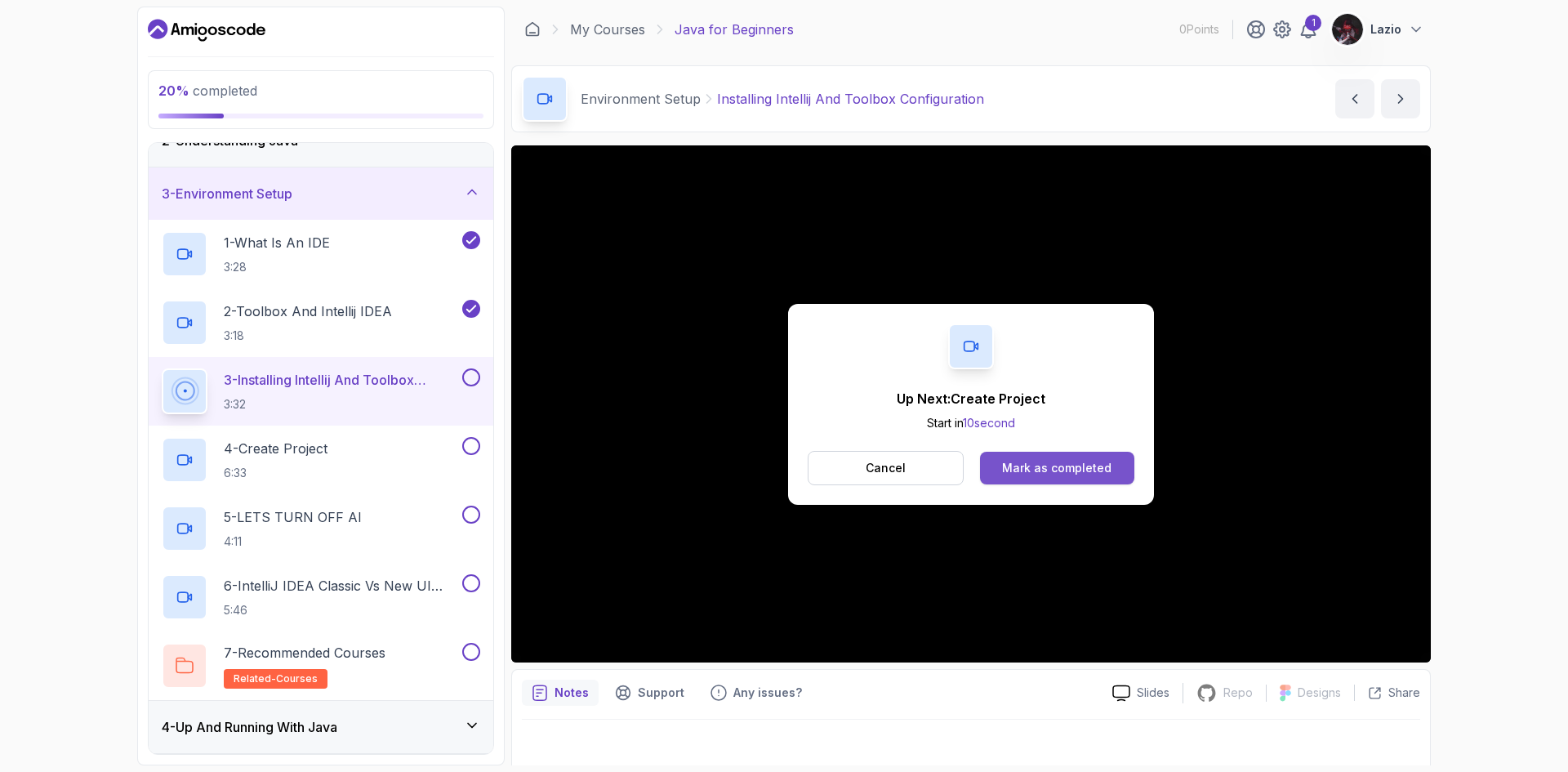
click at [1097, 470] on div "Mark as completed" at bounding box center [1056, 467] width 109 height 16
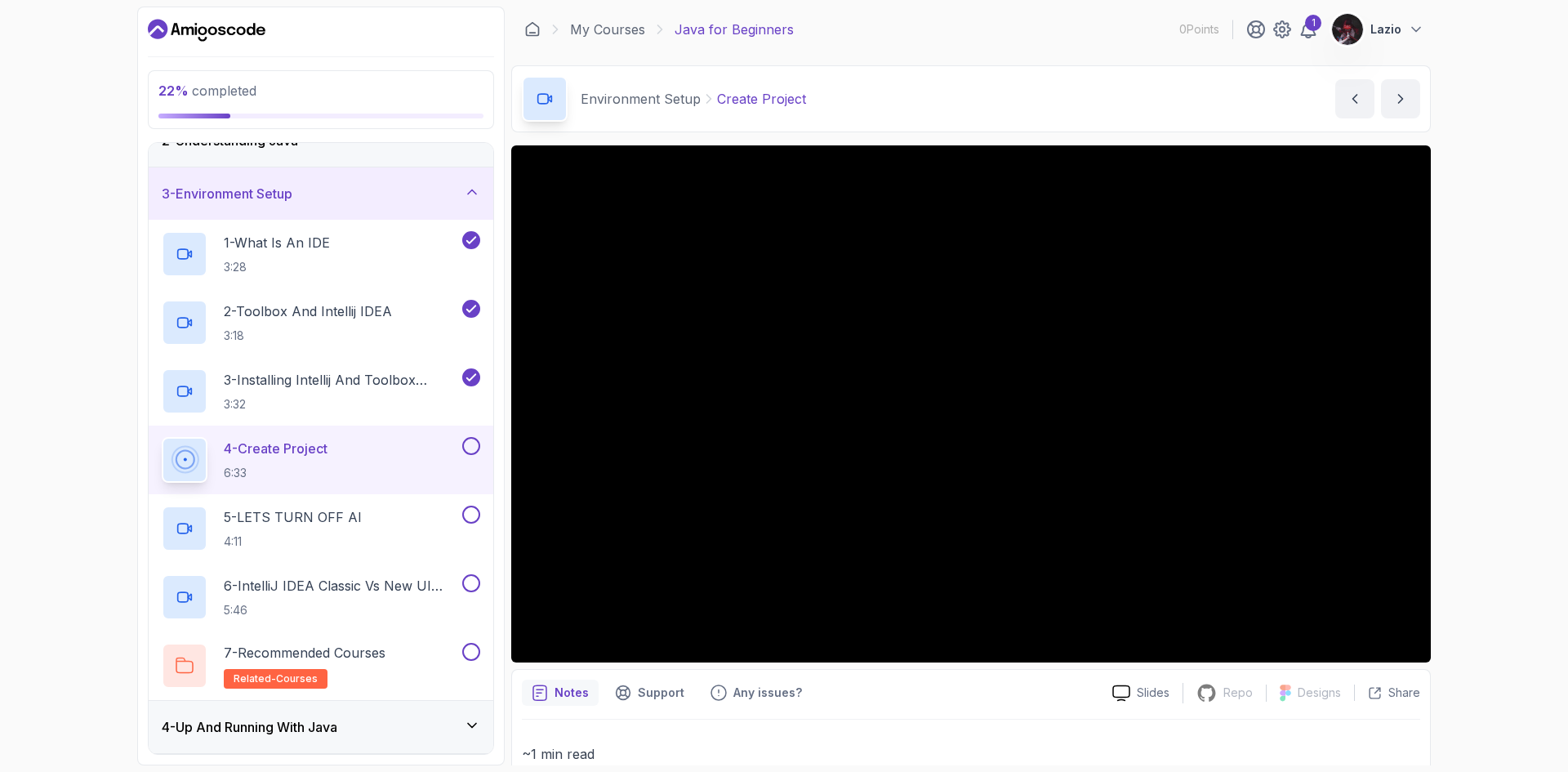
click at [1511, 350] on div "22 % completed 1 - Intro 2 - Understanding Java 3 - Environment Setup 1 - What …" at bounding box center [784, 386] width 1568 height 772
click at [1464, 390] on div "22 % completed 1 - Intro 2 - Understanding Java 3 - Environment Setup 1 - What …" at bounding box center [784, 386] width 1568 height 772
click at [1510, 704] on div "22 % completed 1 - Intro 2 - Understanding Java 3 - Environment Setup 1 - What …" at bounding box center [784, 386] width 1568 height 772
click at [1462, 332] on div "22 % completed 1 - Intro 2 - Understanding Java 3 - Environment Setup 1 - What …" at bounding box center [784, 386] width 1568 height 772
click at [1469, 308] on div "22 % completed 1 - Intro 2 - Understanding Java 3 - Environment Setup 1 - What …" at bounding box center [784, 386] width 1568 height 772
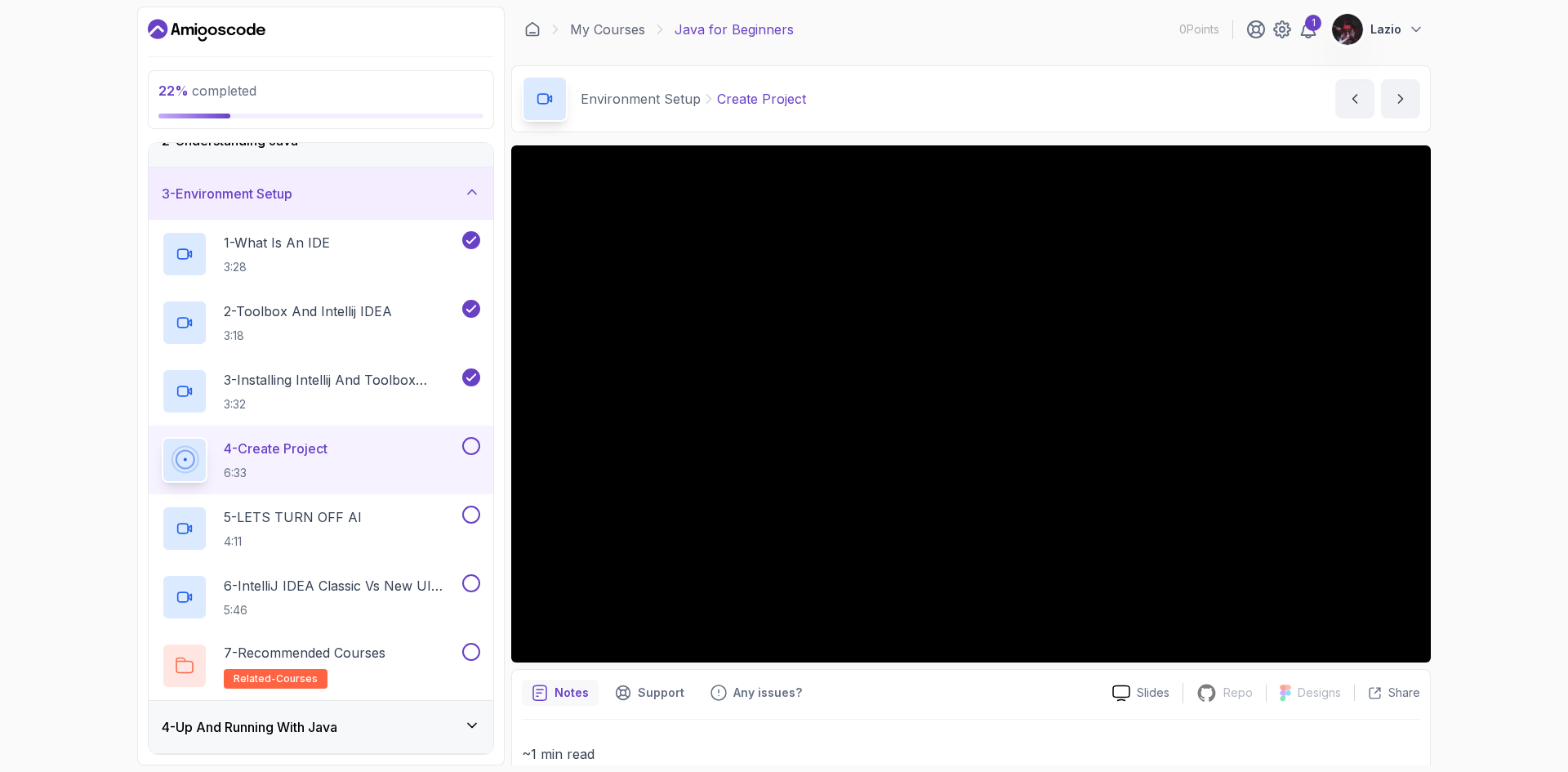
click at [1499, 470] on div "22 % completed 1 - Intro 2 - Understanding Java 3 - Environment Setup 1 - What …" at bounding box center [784, 386] width 1568 height 772
click at [1474, 397] on div "22 % completed 1 - Intro 2 - Understanding Java 3 - Environment Setup 1 - What …" at bounding box center [784, 386] width 1568 height 772
click at [1489, 371] on div "22 % completed 1 - Intro 2 - Understanding Java 3 - Environment Setup 1 - What …" at bounding box center [784, 386] width 1568 height 772
click at [1491, 561] on div "22 % completed 1 - Intro 2 - Understanding Java 3 - Environment Setup 1 - What …" at bounding box center [784, 386] width 1568 height 772
click at [1463, 409] on div "22 % completed 1 - Intro 2 - Understanding Java 3 - Environment Setup 1 - What …" at bounding box center [784, 386] width 1568 height 772
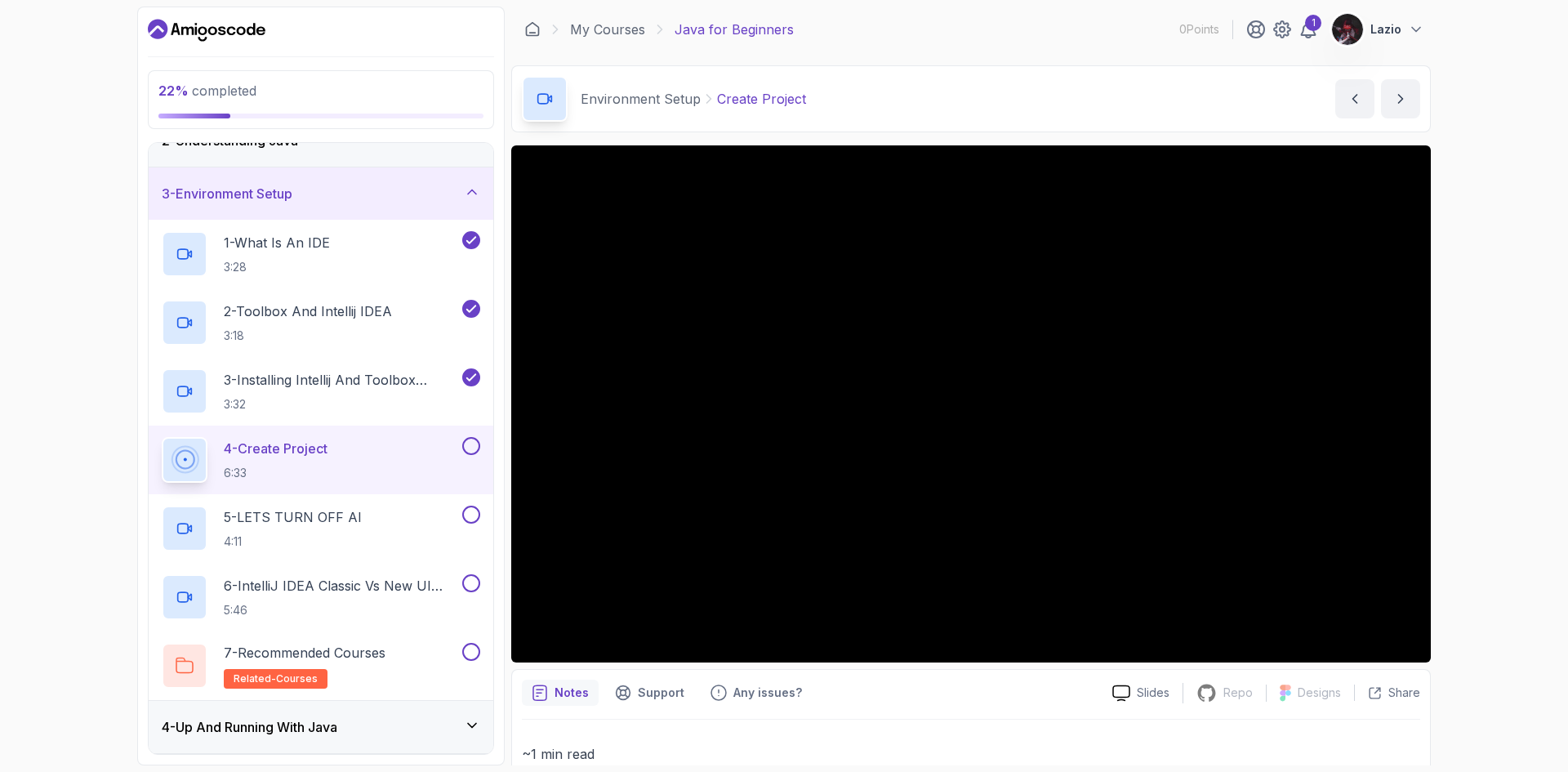
click at [1510, 333] on div "22 % completed 1 - Intro 2 - Understanding Java 3 - Environment Setup 1 - What …" at bounding box center [784, 386] width 1568 height 772
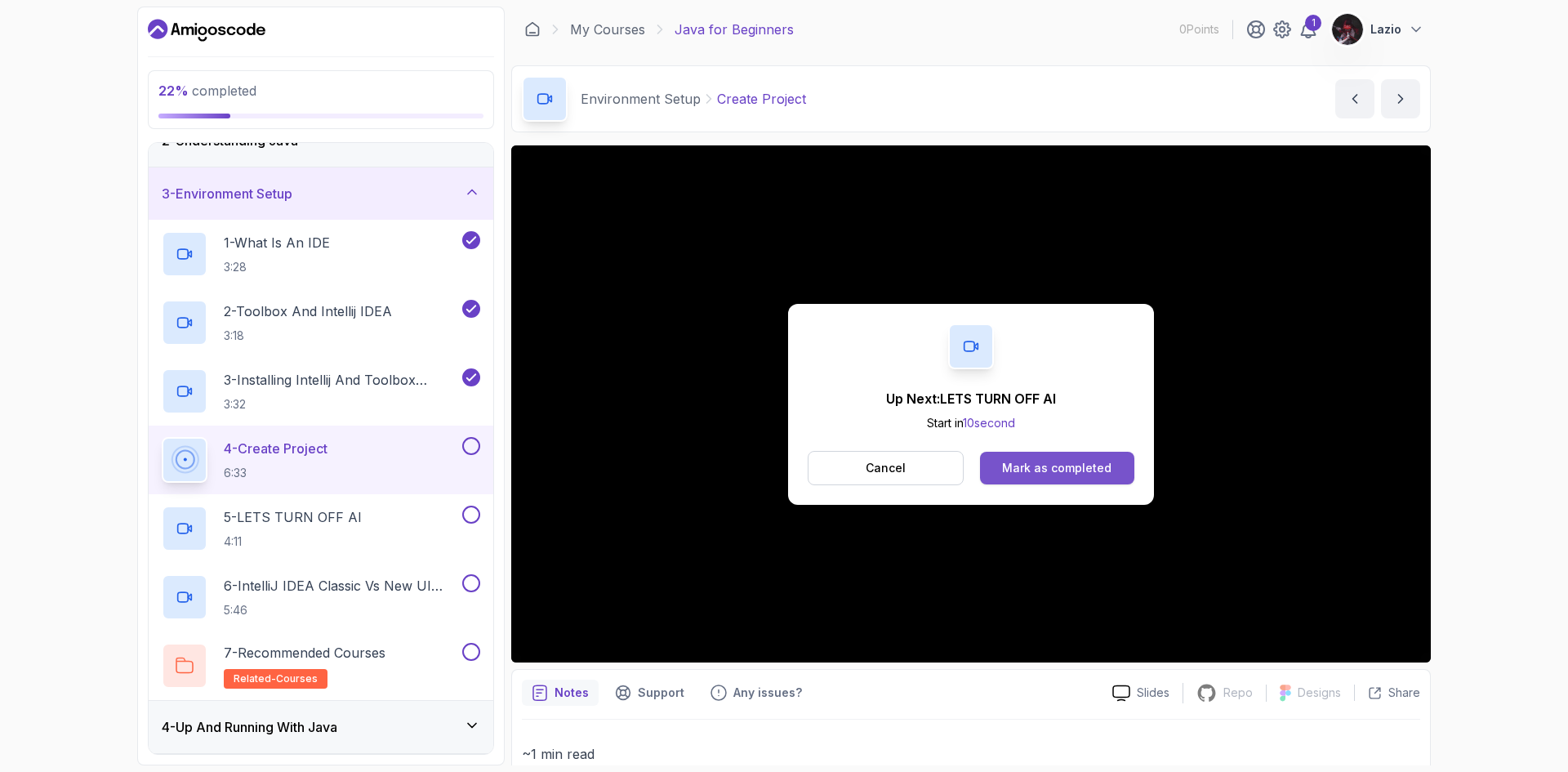
click at [1021, 470] on div "Mark as completed" at bounding box center [1056, 467] width 109 height 16
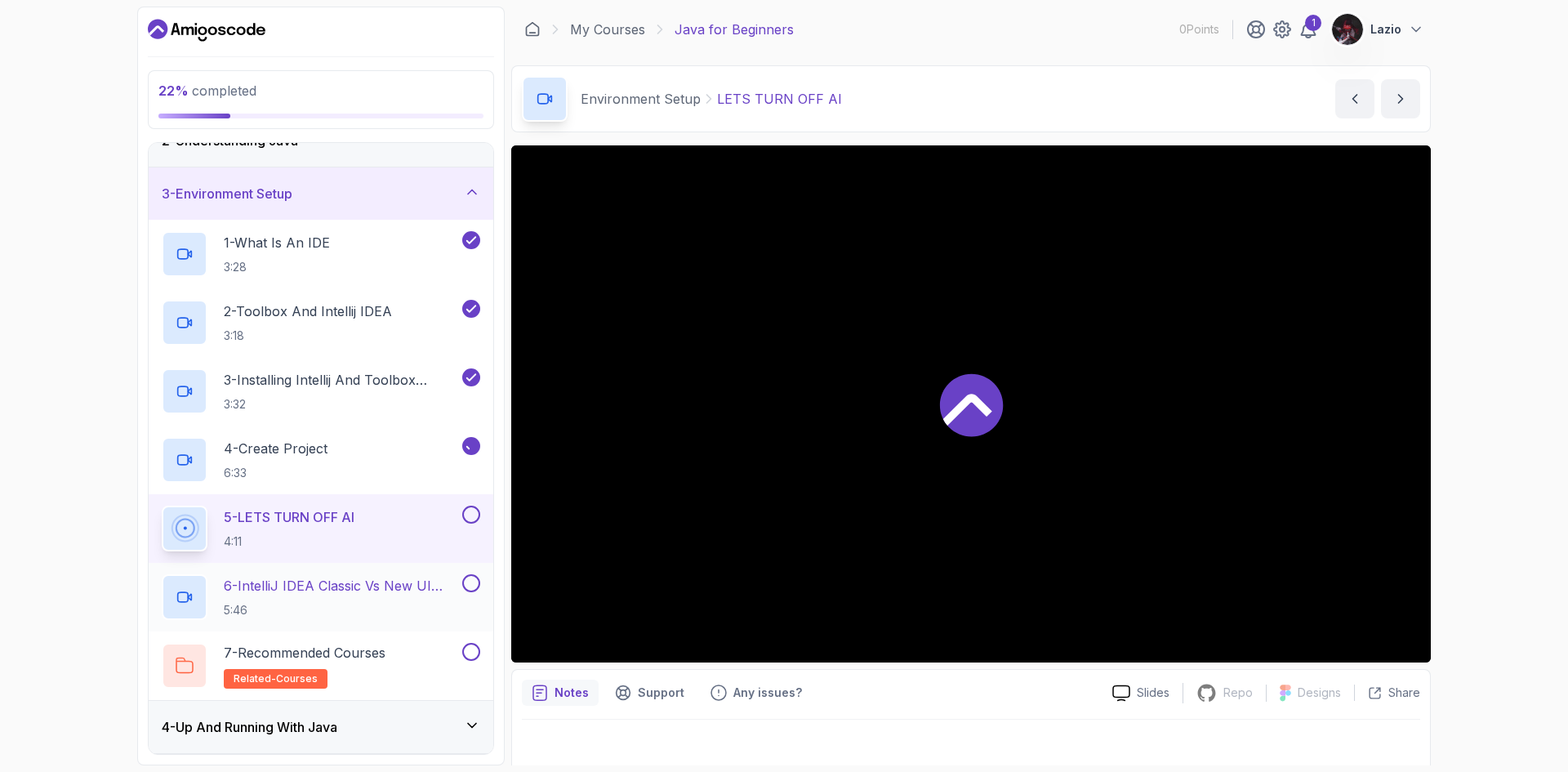
scroll to position [240, 0]
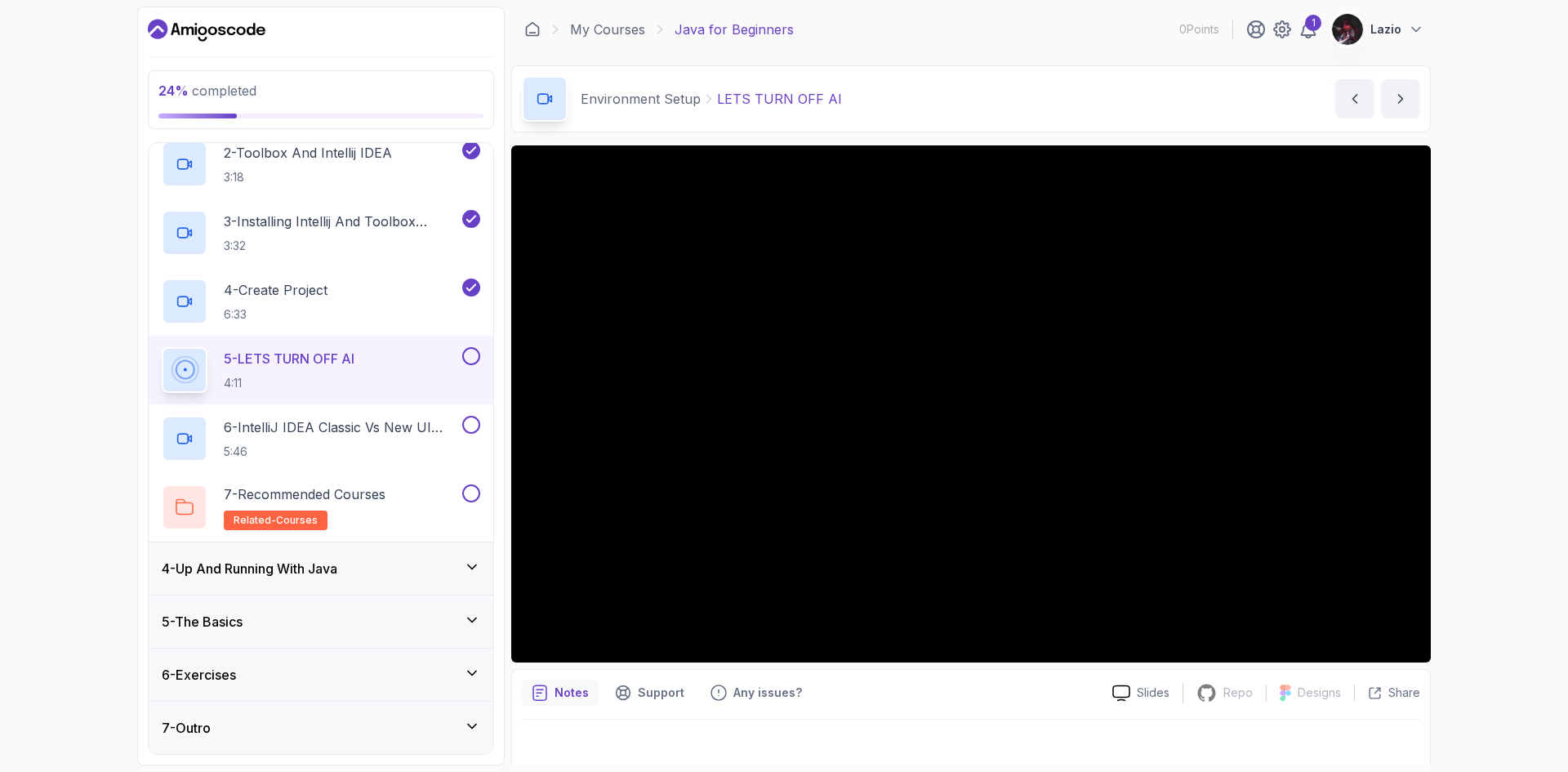
click at [68, 590] on div "24 % completed 1 - Intro 2 - Understanding Java 3 - Environment Setup 1 - What …" at bounding box center [784, 386] width 1568 height 772
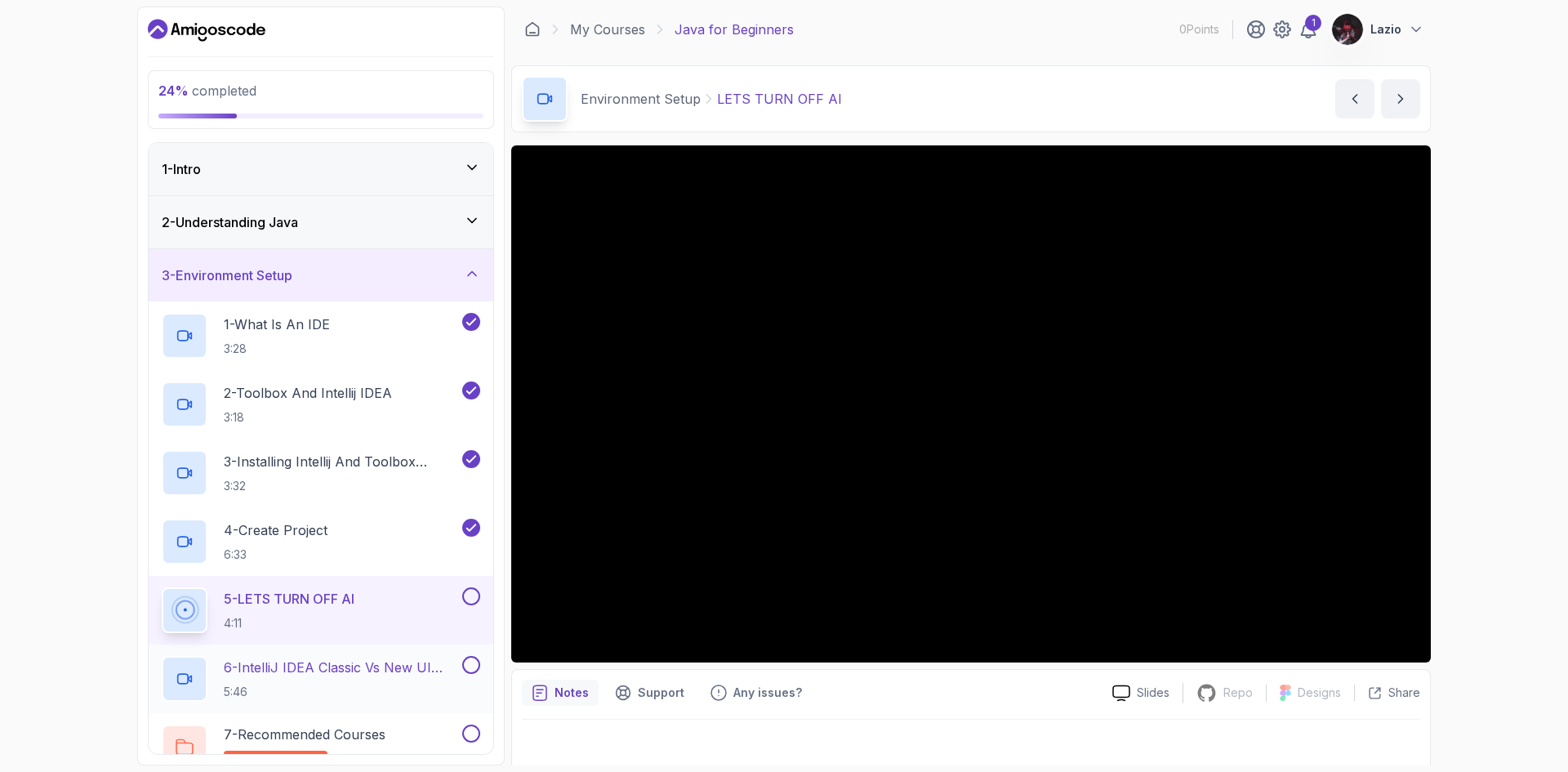
scroll to position [82, 0]
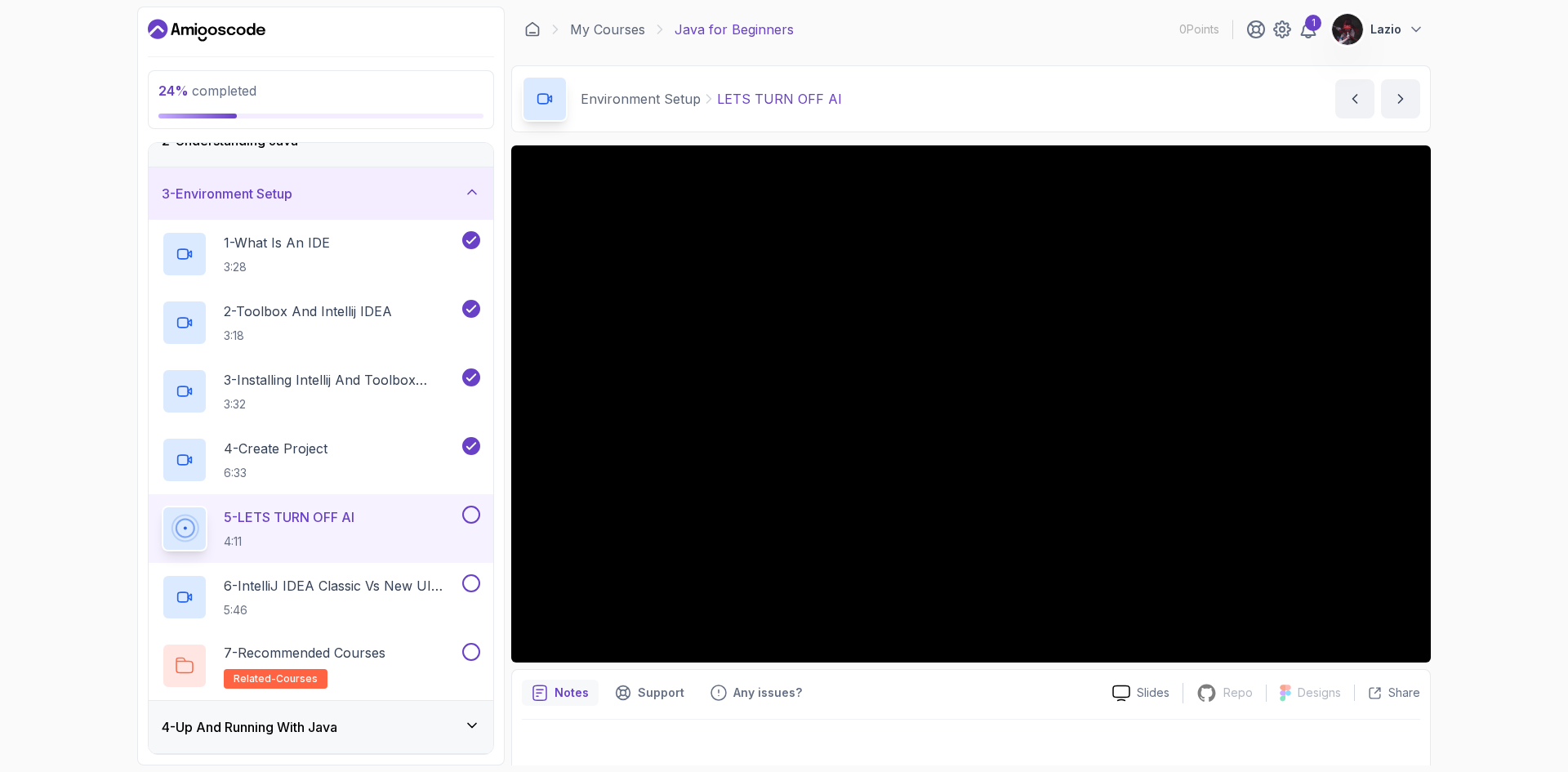
click at [1498, 463] on div "24 % completed 1 - Intro 2 - Understanding Java 3 - Environment Setup 1 - What …" at bounding box center [784, 386] width 1568 height 772
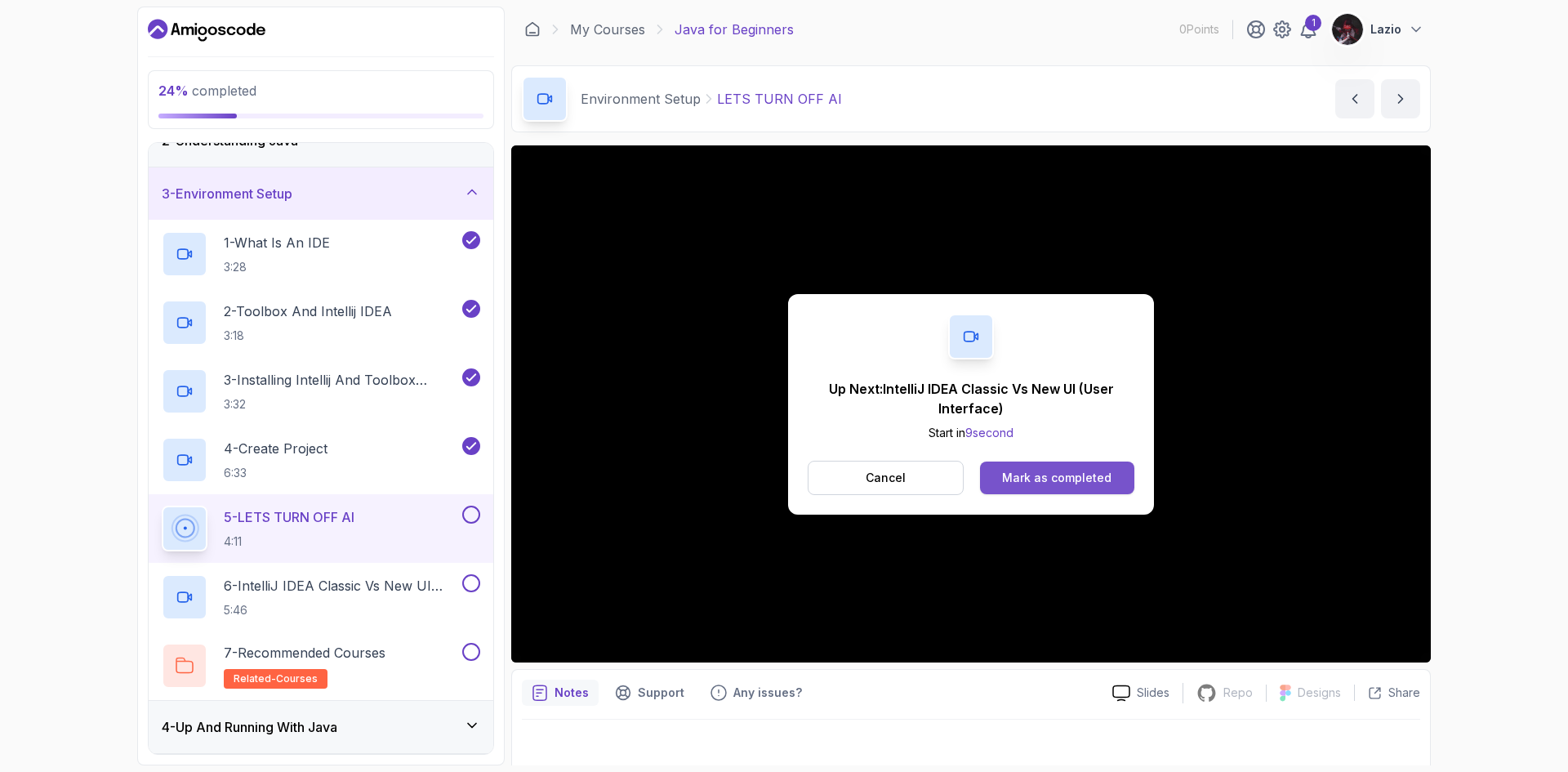
click at [1037, 466] on button "Mark as completed" at bounding box center [1057, 478] width 154 height 33
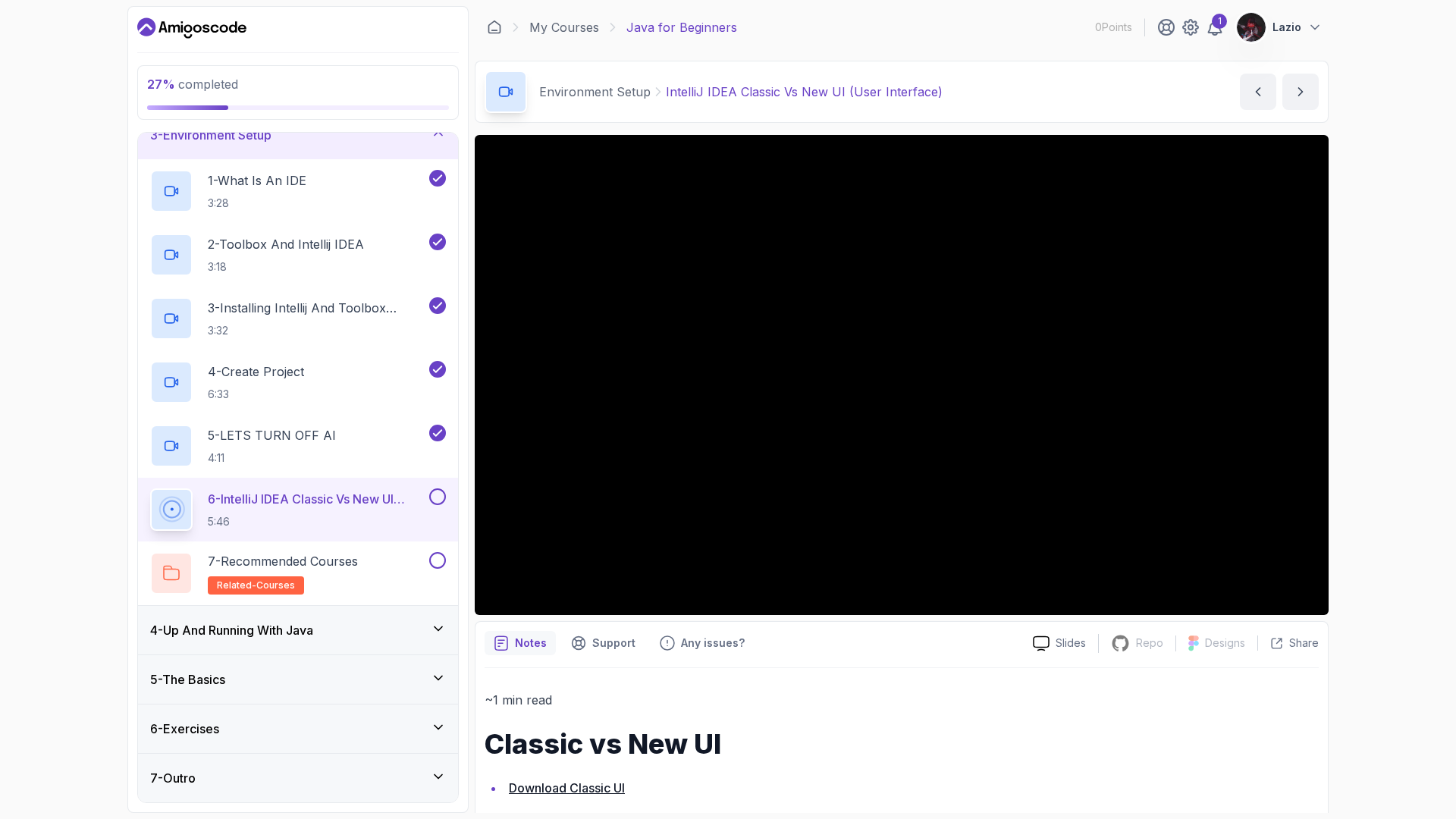
scroll to position [223, 0]
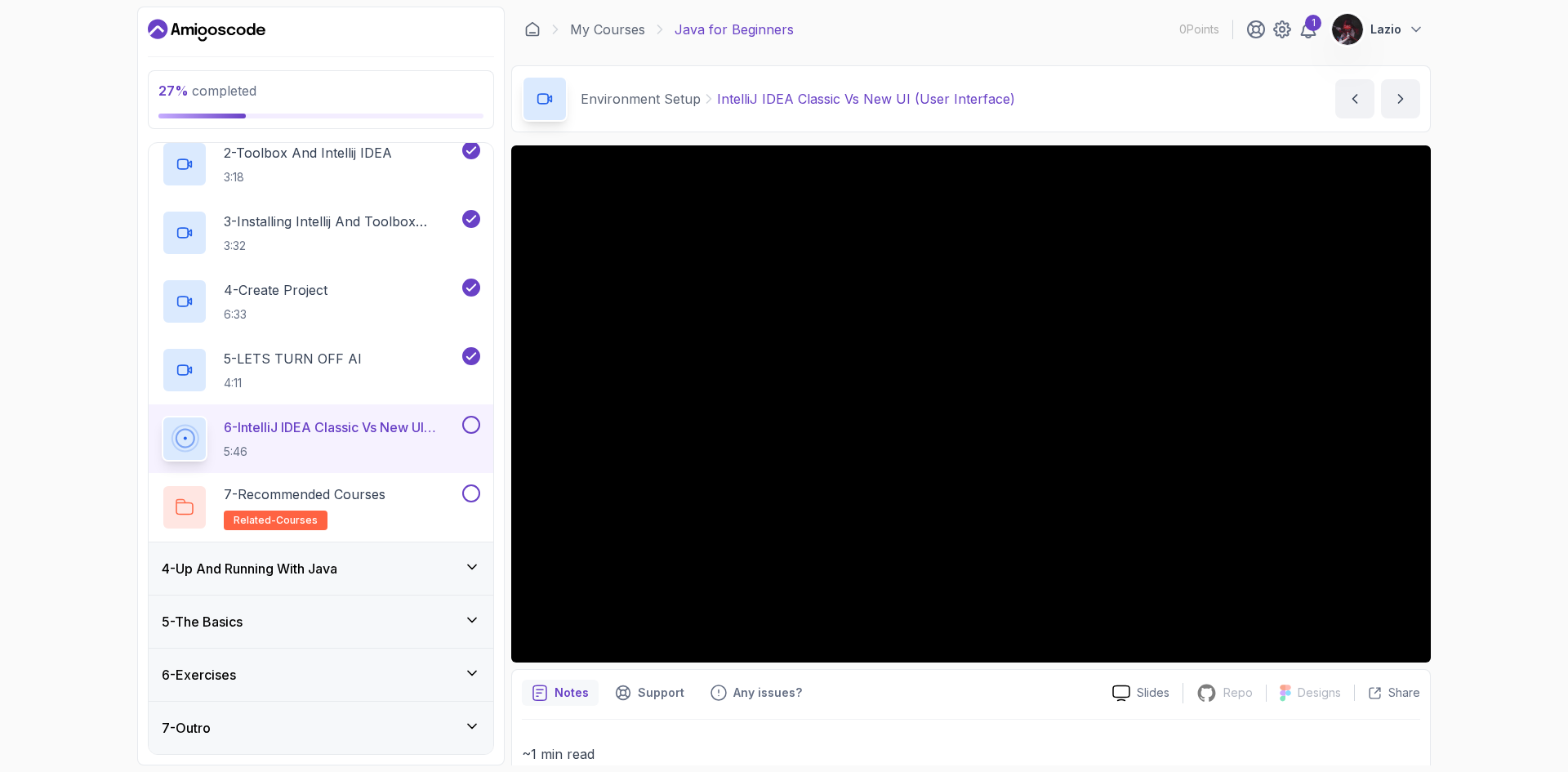
click at [0, 606] on div "27 % completed 1 - Intro 2 - Understanding Java 3 - Environment Setup 1 - What …" at bounding box center [784, 386] width 1568 height 772
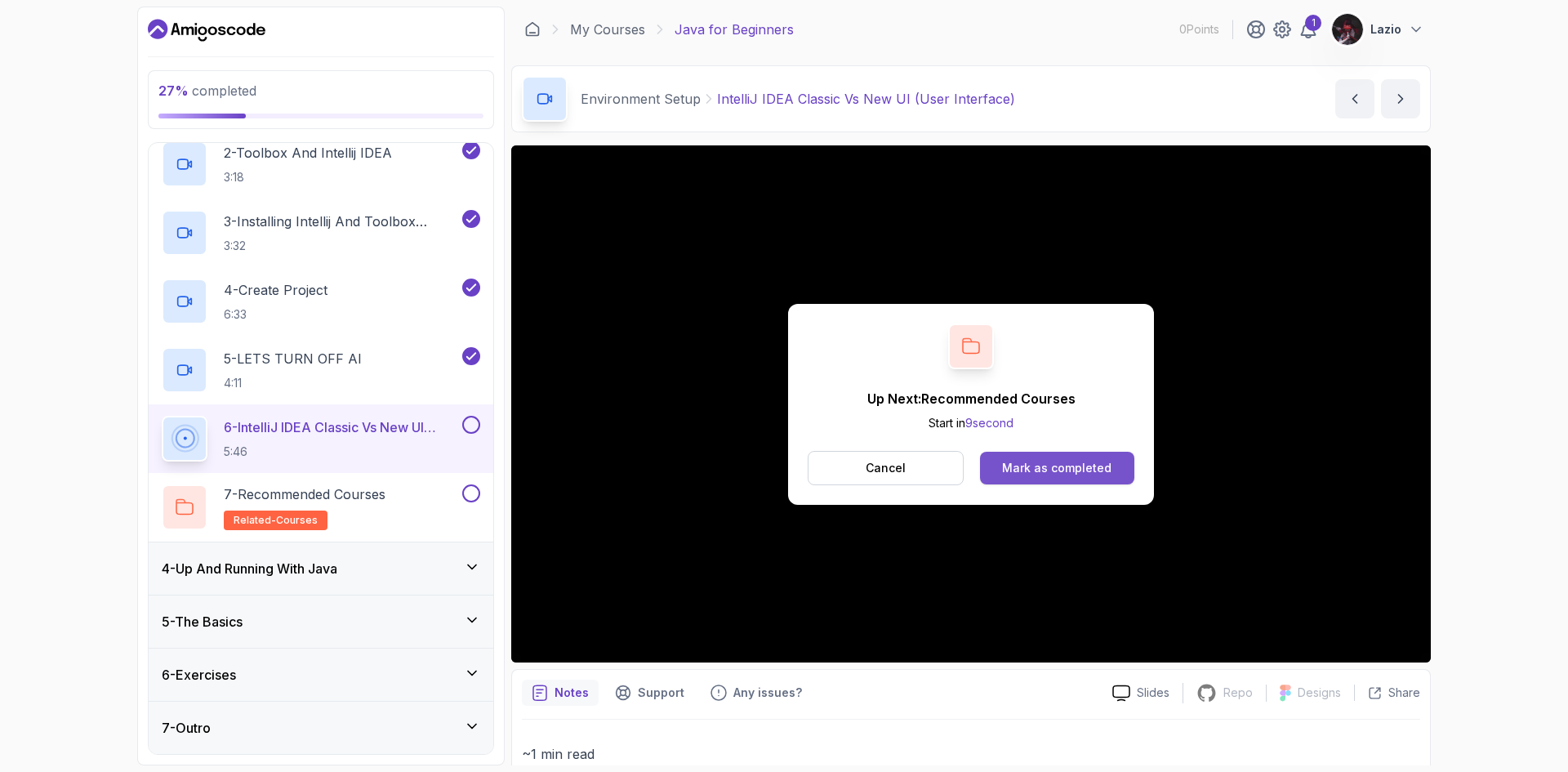
click at [1106, 474] on div "Mark as completed" at bounding box center [1056, 467] width 109 height 16
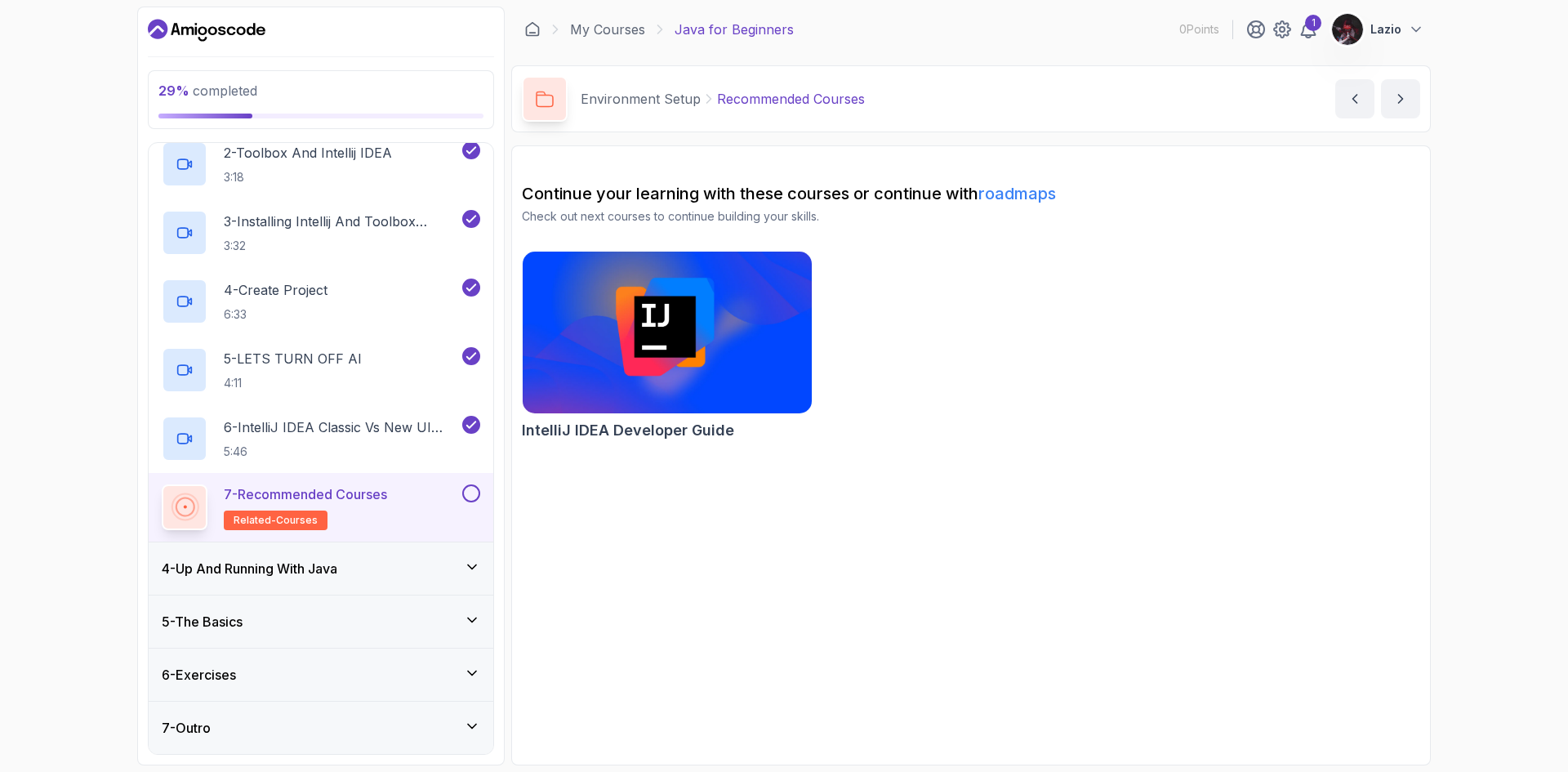
click at [465, 496] on button at bounding box center [471, 493] width 18 height 18
click at [470, 568] on icon at bounding box center [472, 566] width 16 height 16
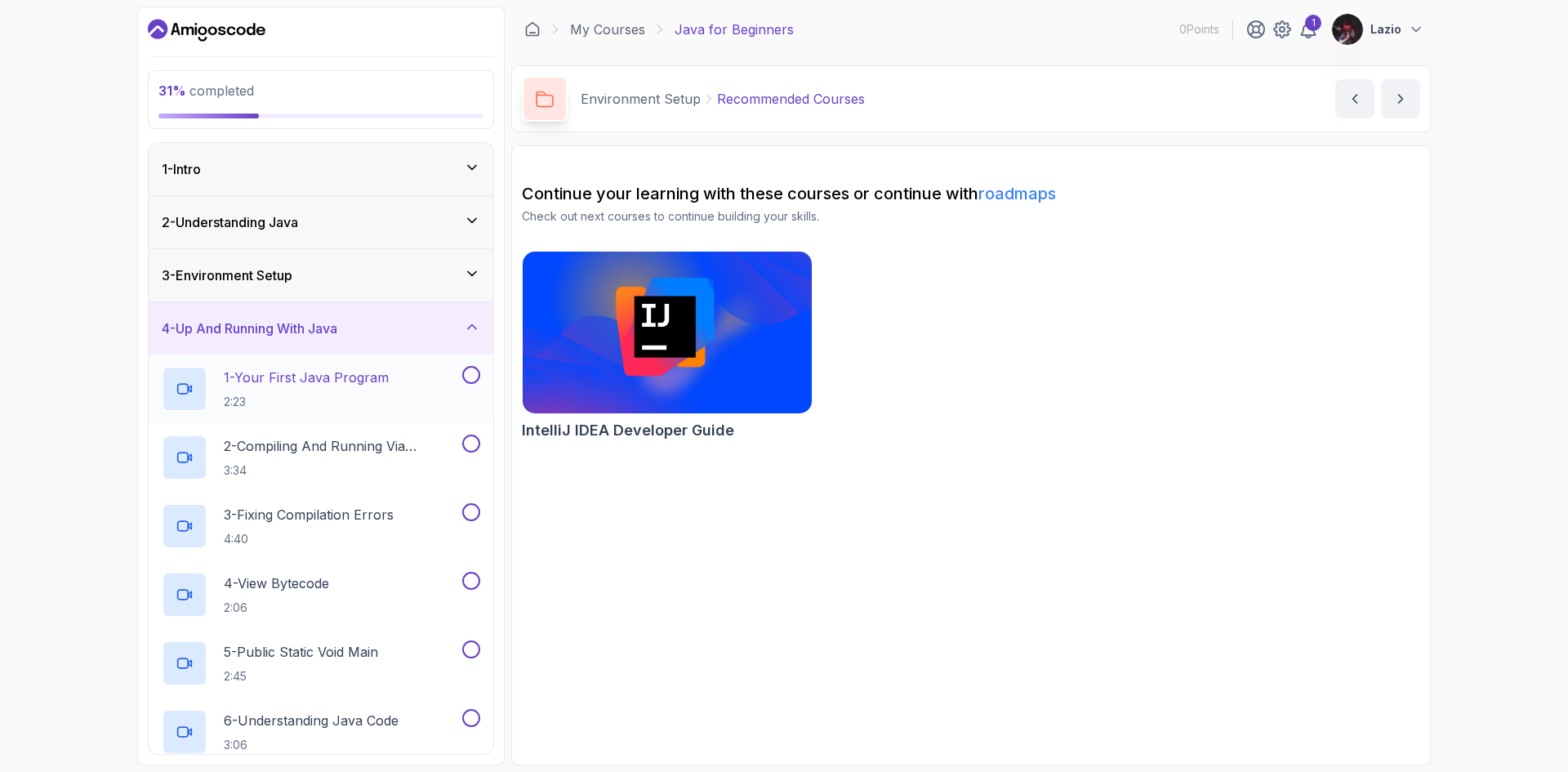
click at [463, 393] on button "1 - Your First Java Program 2:23" at bounding box center [321, 388] width 318 height 45
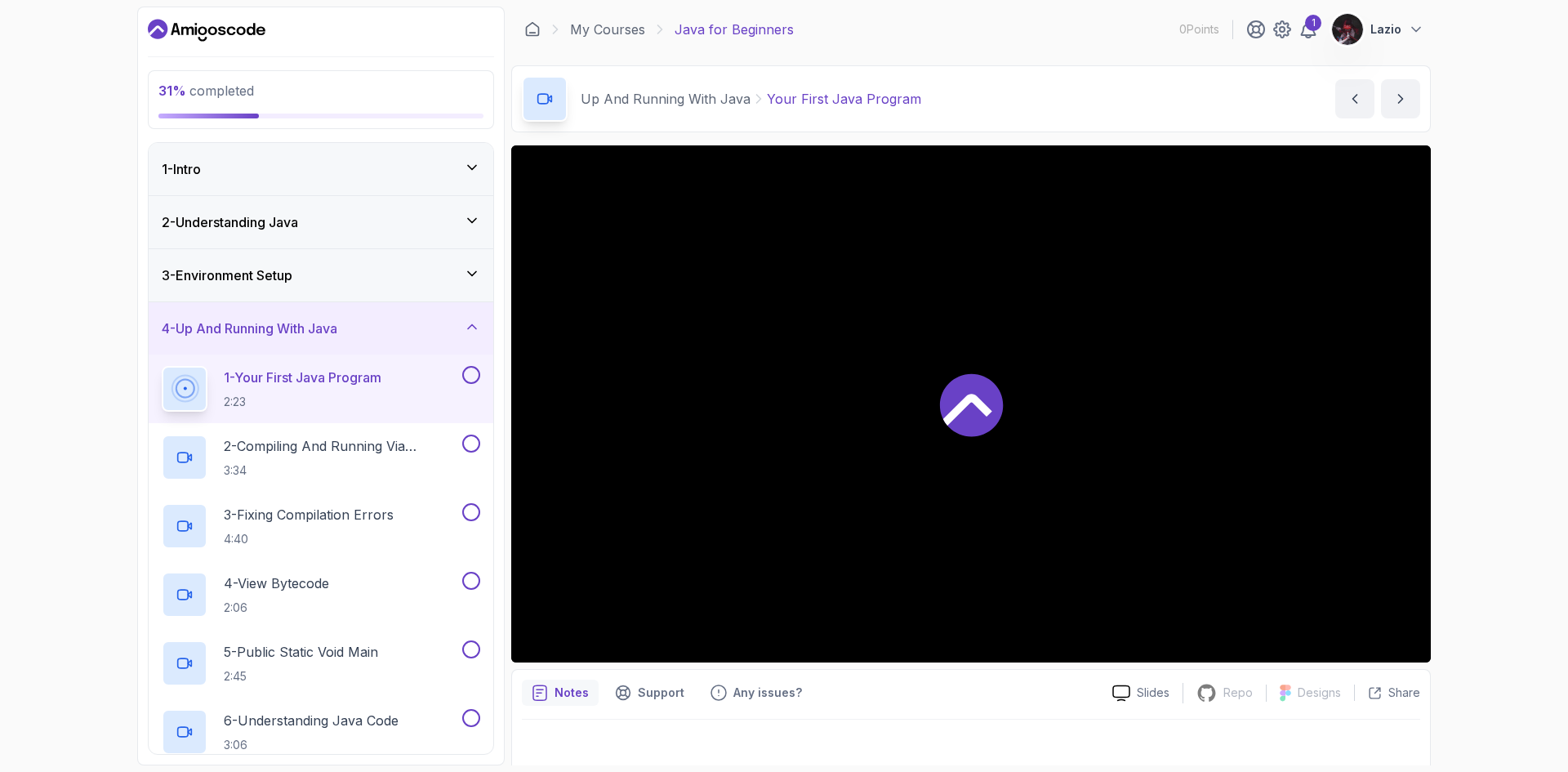
click at [980, 413] on icon at bounding box center [971, 404] width 63 height 63
drag, startPoint x: 1465, startPoint y: 613, endPoint x: 1438, endPoint y: 612, distance: 27.0
click at [1465, 613] on div "31 % completed 1 - Intro 2 - Understanding Java 3 - Environment Setup 4 - Up An…" at bounding box center [784, 386] width 1568 height 772
click at [0, 562] on div "31 % completed 1 - Intro 2 - Understanding Java 3 - Environment Setup 4 - Up An…" at bounding box center [784, 386] width 1568 height 772
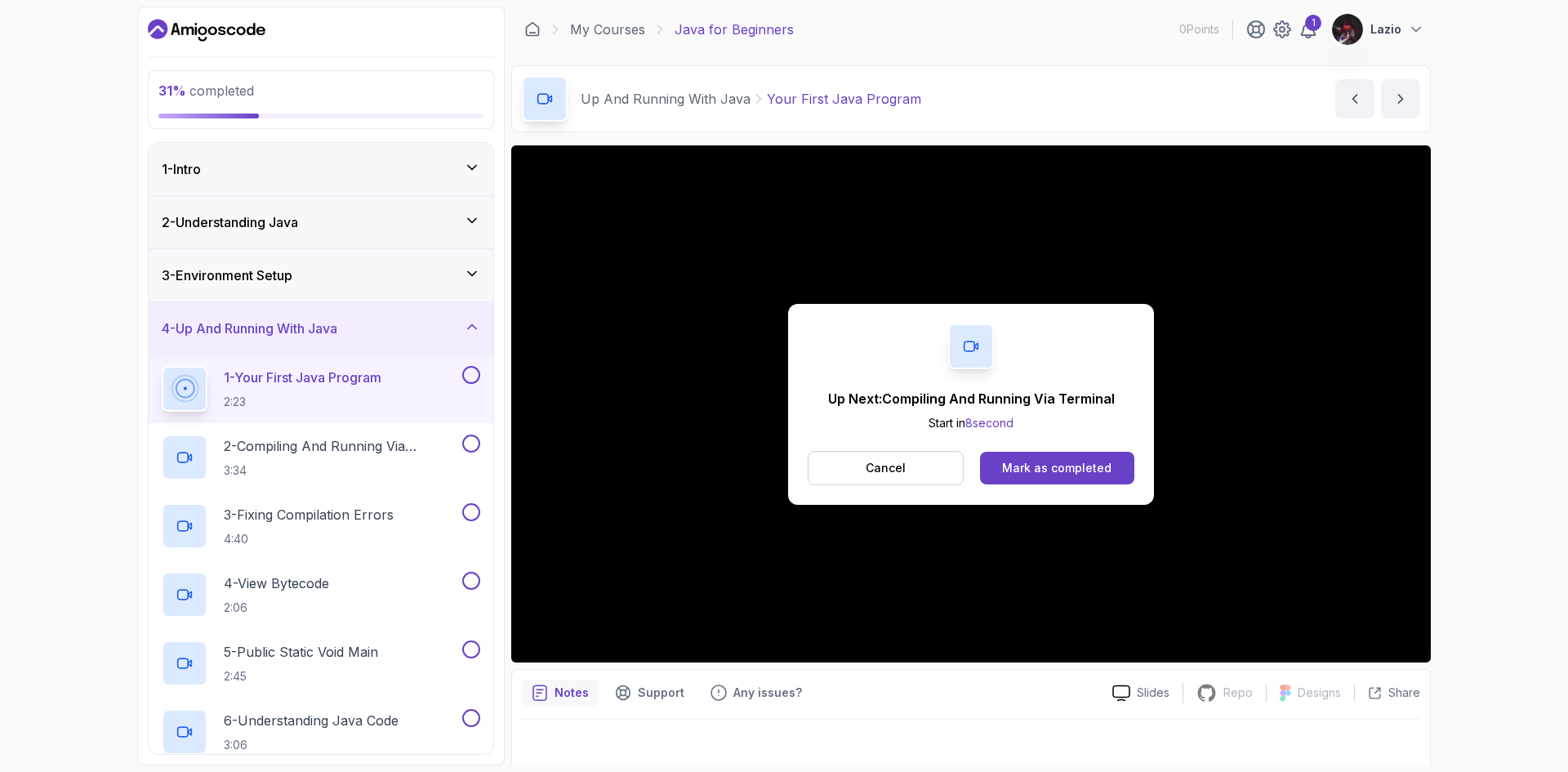
click at [1030, 451] on div "Cancel Mark as completed" at bounding box center [971, 468] width 326 height 35
click at [1037, 456] on button "Mark as completed" at bounding box center [1057, 468] width 154 height 33
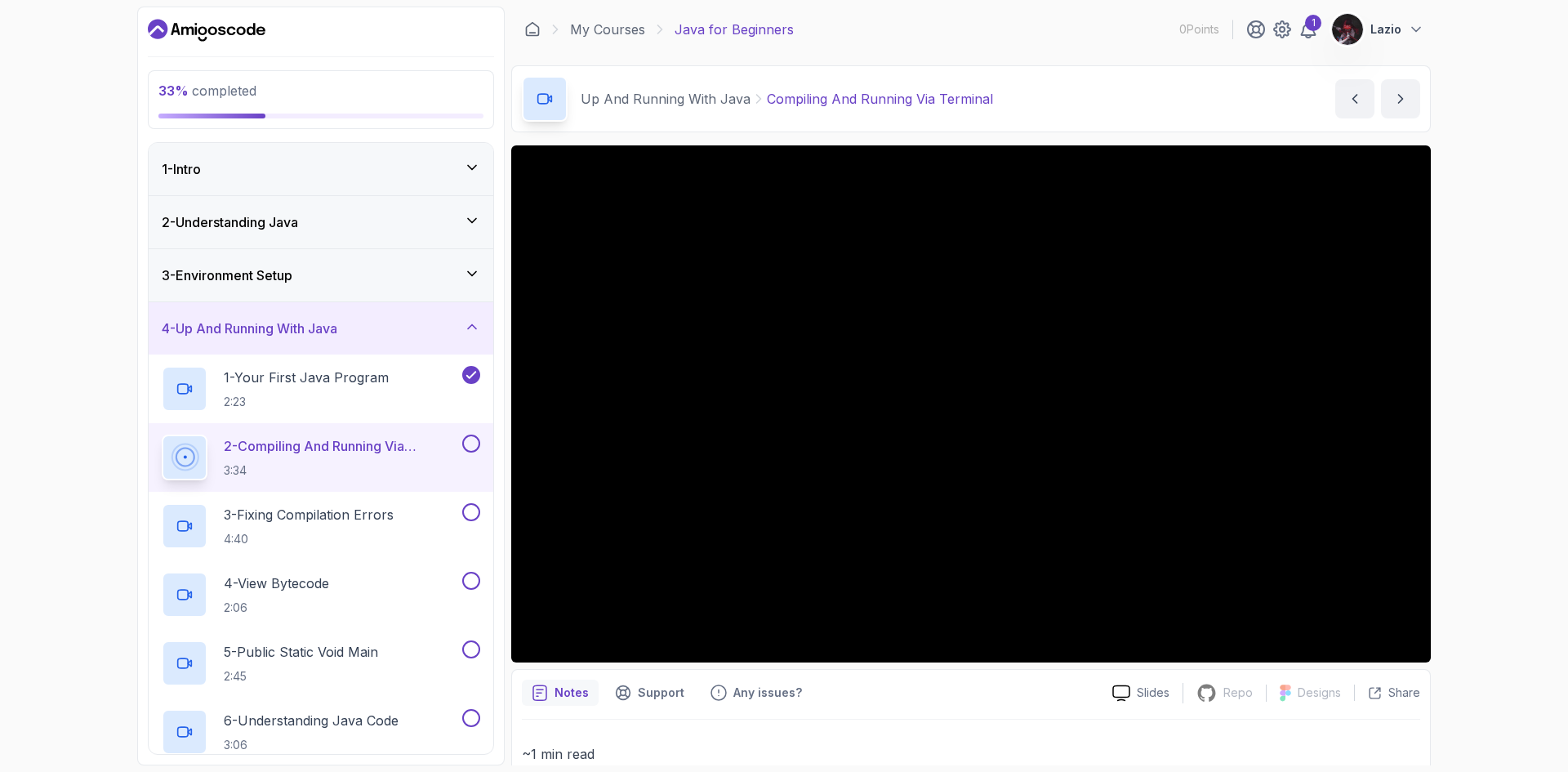
click at [29, 578] on div "33 % completed 1 - Intro 2 - Understanding Java 3 - Environment Setup 4 - Up An…" at bounding box center [784, 386] width 1568 height 772
click at [0, 637] on div "33 % completed 1 - Intro 2 - Understanding Java 3 - Environment Setup 4 - Up An…" at bounding box center [784, 386] width 1568 height 772
click at [0, 507] on div "33 % completed 1 - Intro 2 - Understanding Java 3 - Environment Setup 4 - Up An…" at bounding box center [784, 386] width 1568 height 772
click at [0, 542] on div "33 % completed 1 - Intro 2 - Understanding Java 3 - Environment Setup 4 - Up An…" at bounding box center [784, 386] width 1568 height 772
drag, startPoint x: 0, startPoint y: 752, endPoint x: 73, endPoint y: 707, distance: 85.8
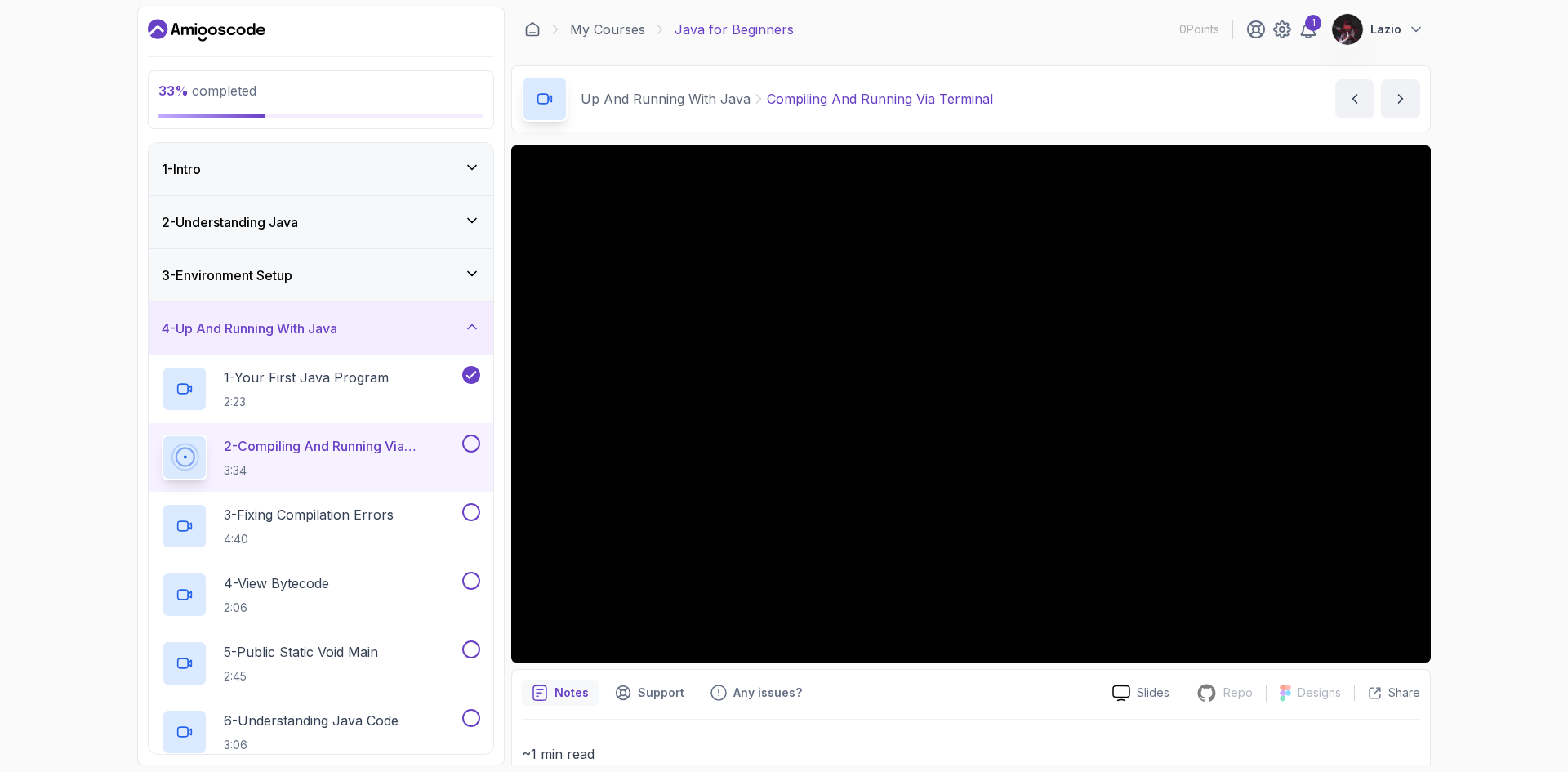
click at [0, 752] on div "33 % completed 1 - Intro 2 - Understanding Java 3 - Environment Setup 4 - Up An…" at bounding box center [784, 386] width 1568 height 772
click at [1490, 514] on div "33 % completed 1 - Intro 2 - Understanding Java 3 - Environment Setup 4 - Up An…" at bounding box center [784, 386] width 1568 height 772
click at [1550, 609] on div "33 % completed 1 - Intro 2 - Understanding Java 3 - Environment Setup 4 - Up An…" at bounding box center [784, 386] width 1568 height 772
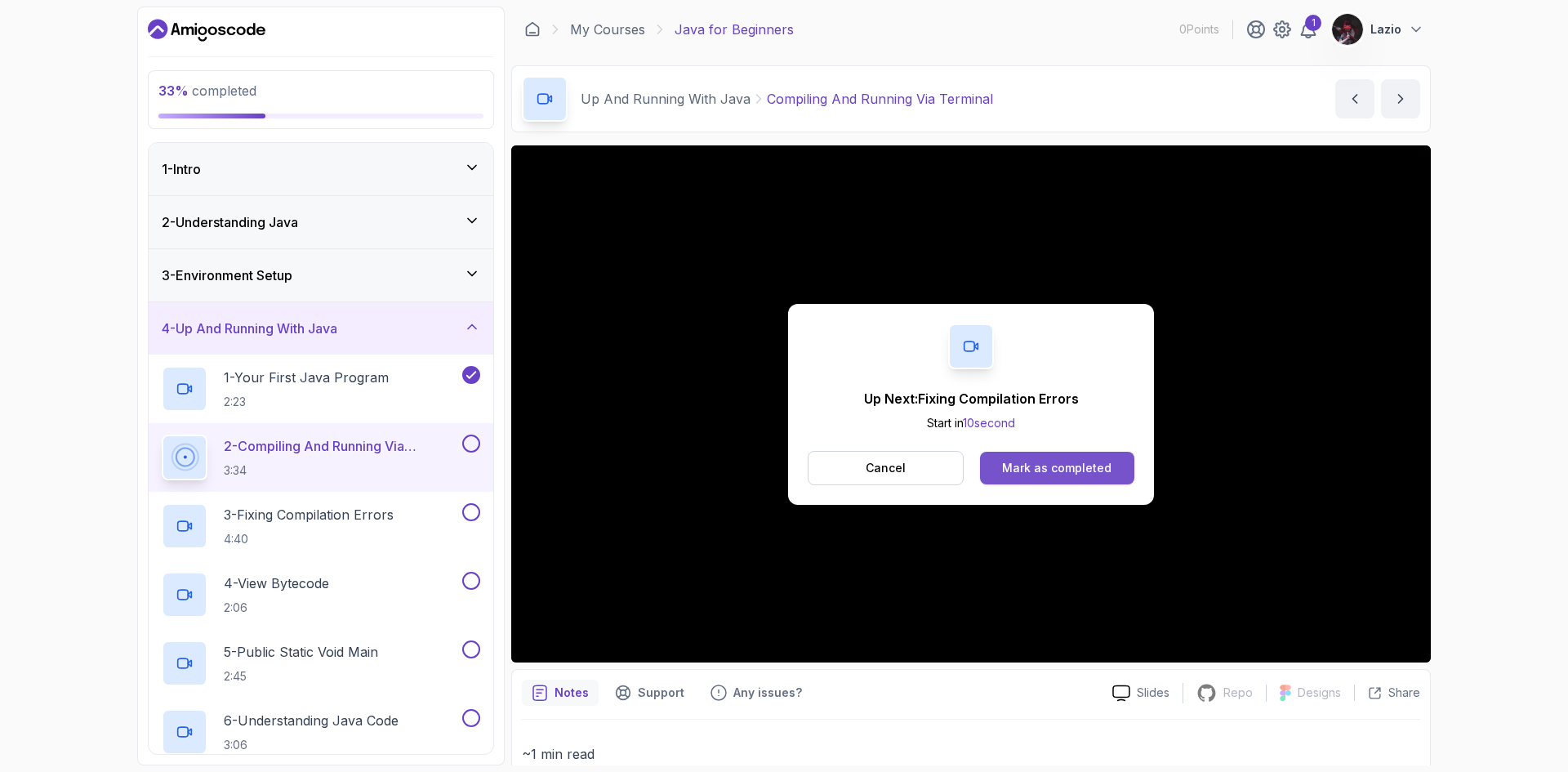
click at [1030, 466] on div "Mark as completed" at bounding box center [1056, 467] width 109 height 16
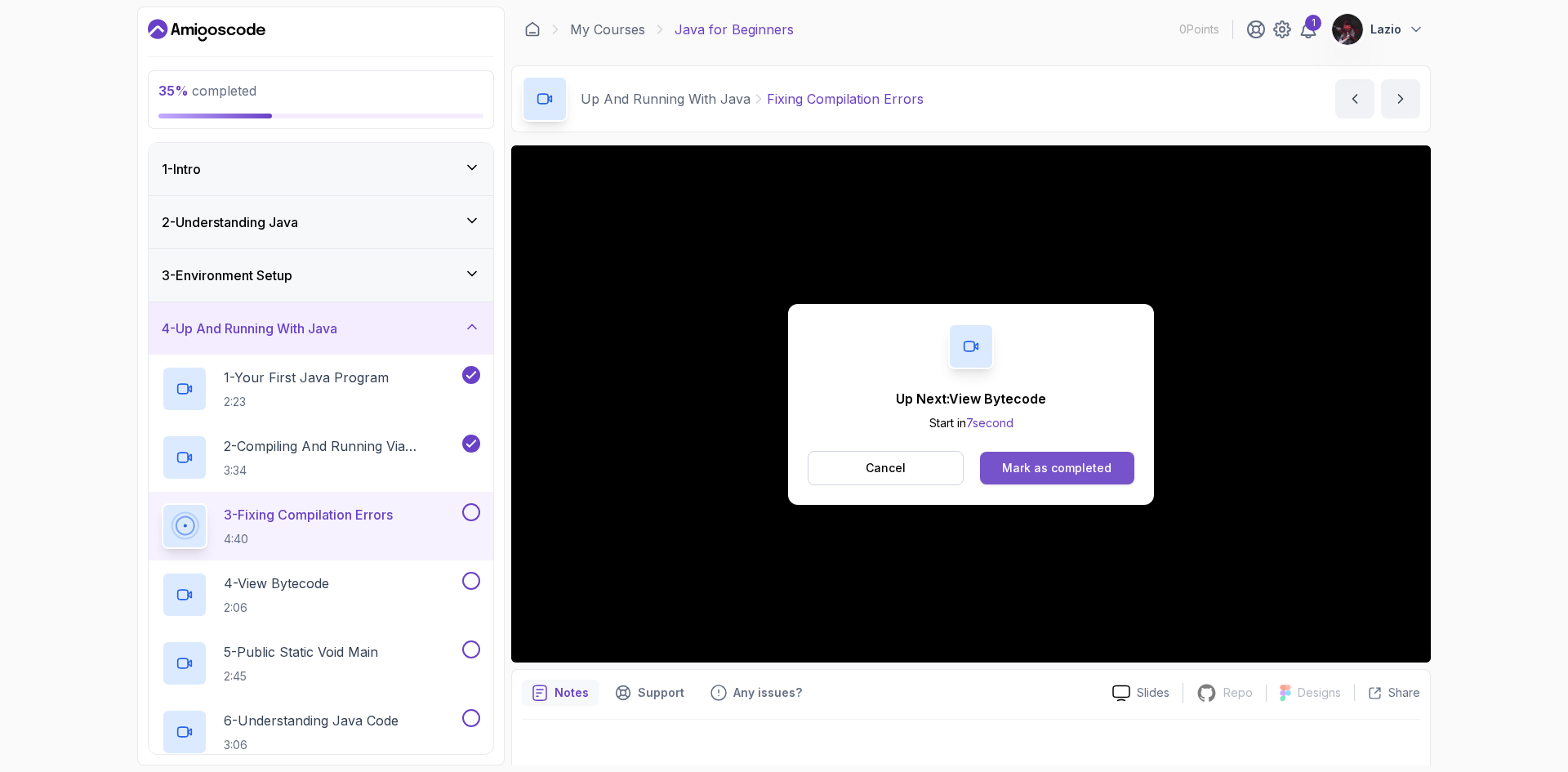
click at [1109, 470] on div "Mark as completed" at bounding box center [1056, 467] width 109 height 16
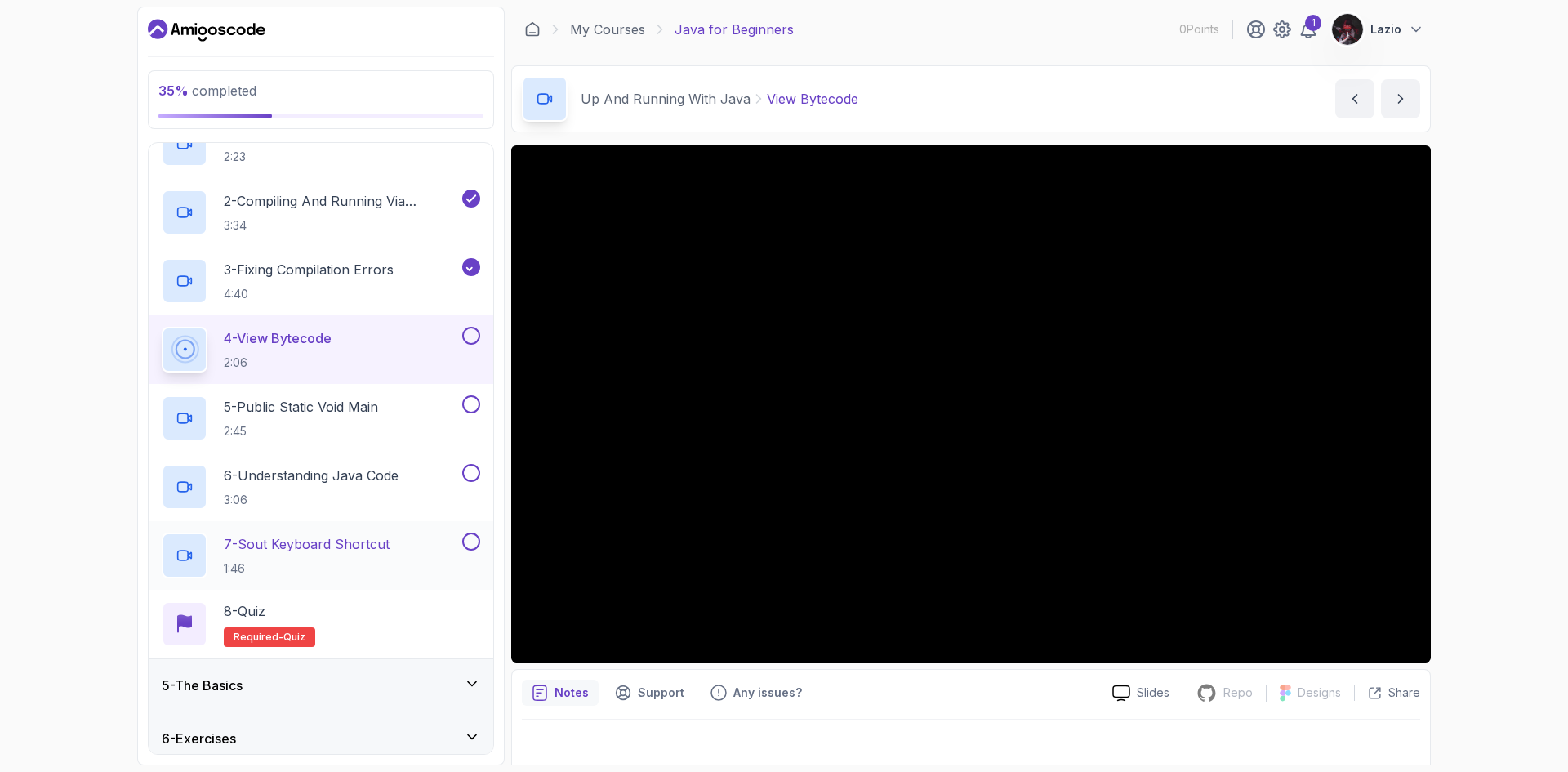
scroll to position [163, 0]
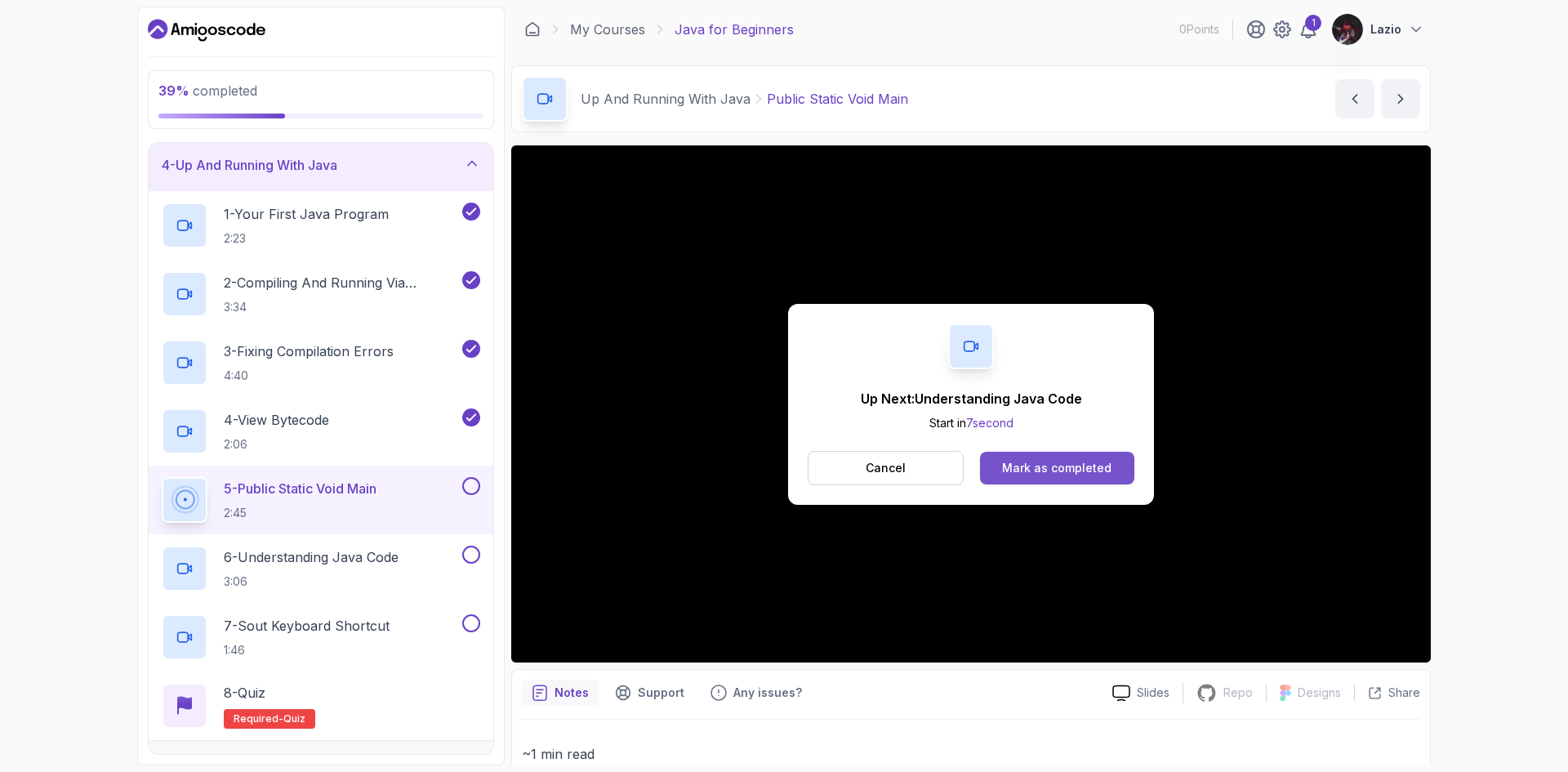
click at [1037, 480] on button "Mark as completed" at bounding box center [1057, 468] width 154 height 33
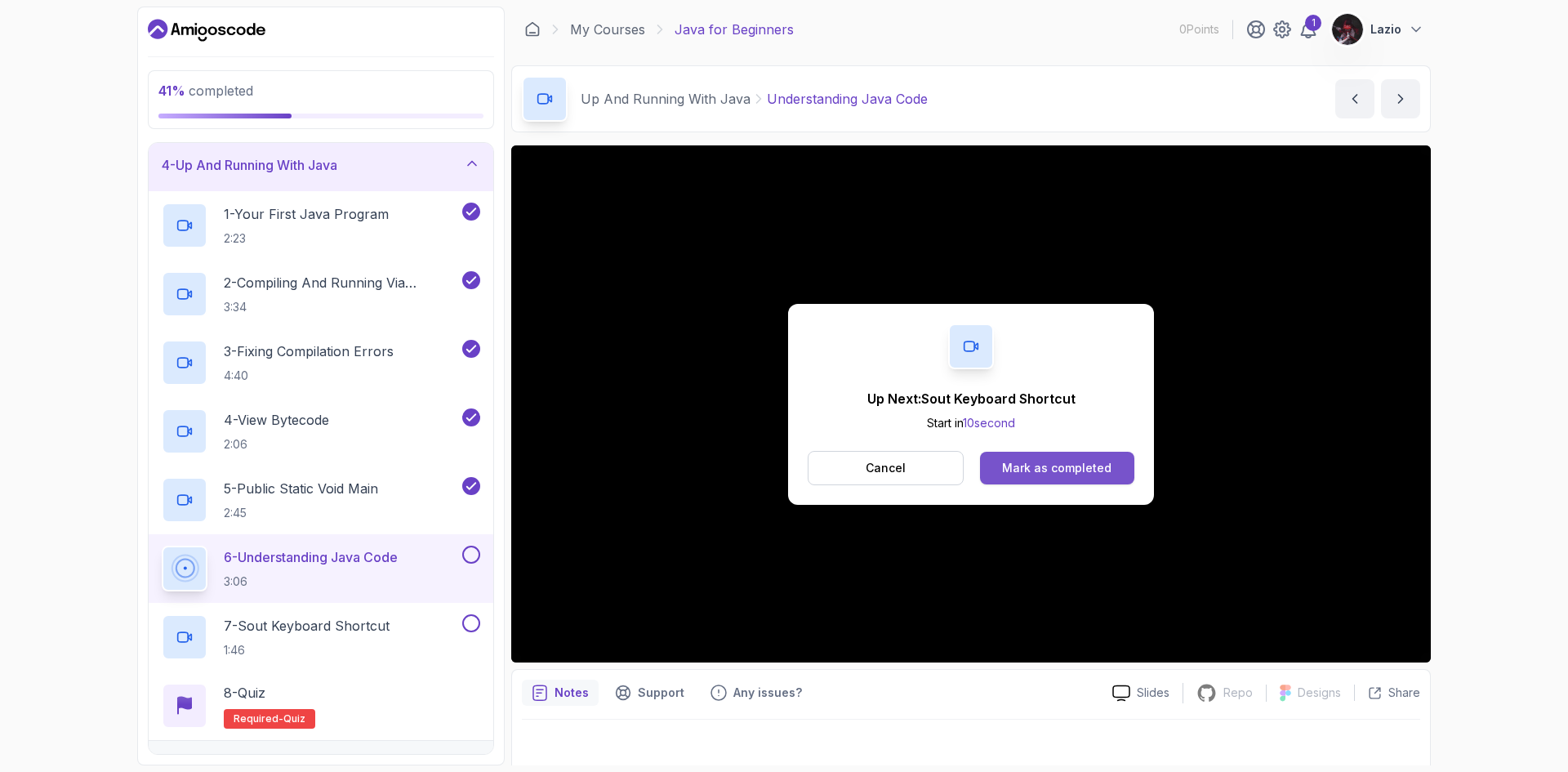
click at [1032, 478] on button "Mark as completed" at bounding box center [1057, 468] width 154 height 33
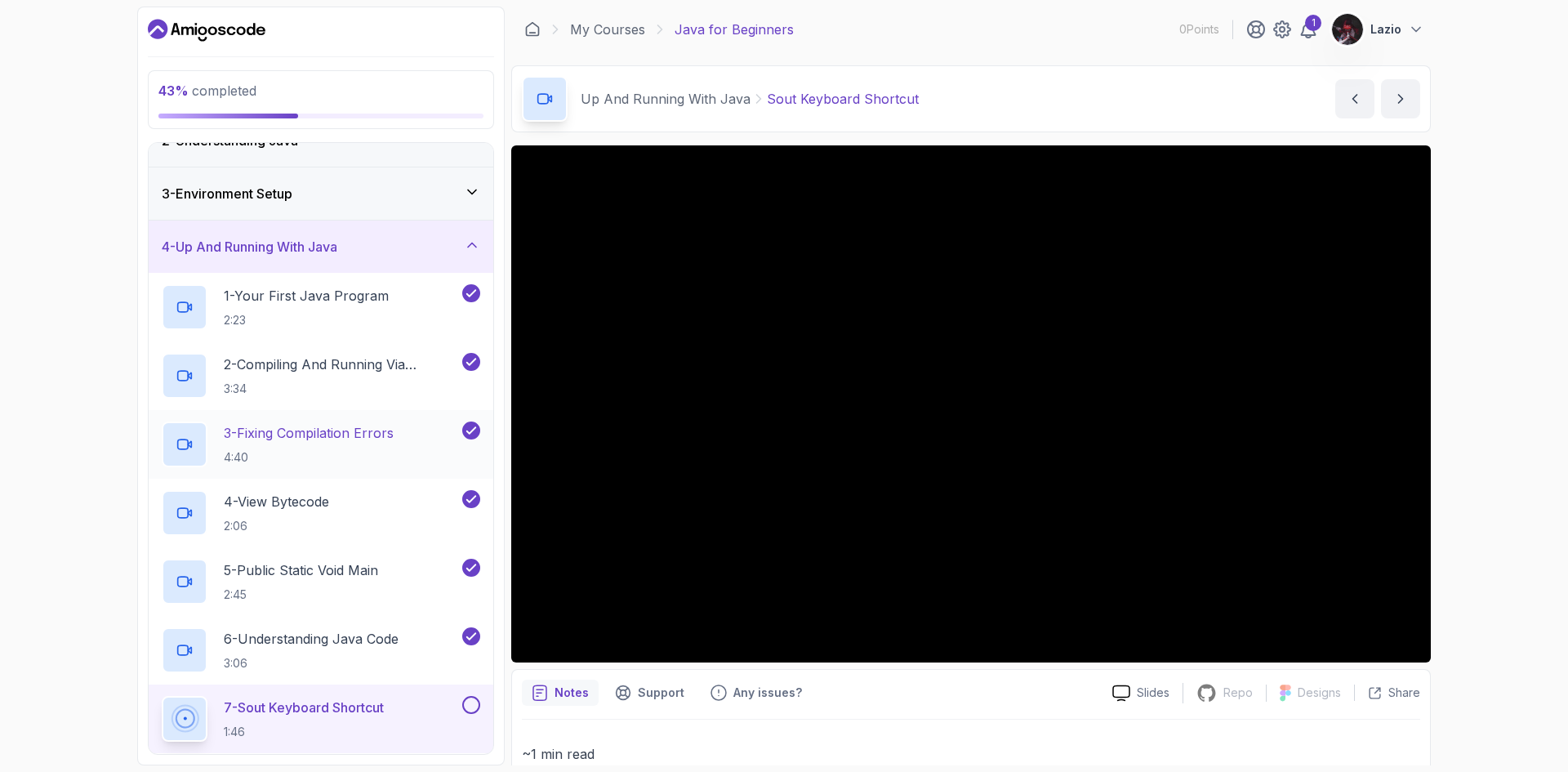
scroll to position [245, 0]
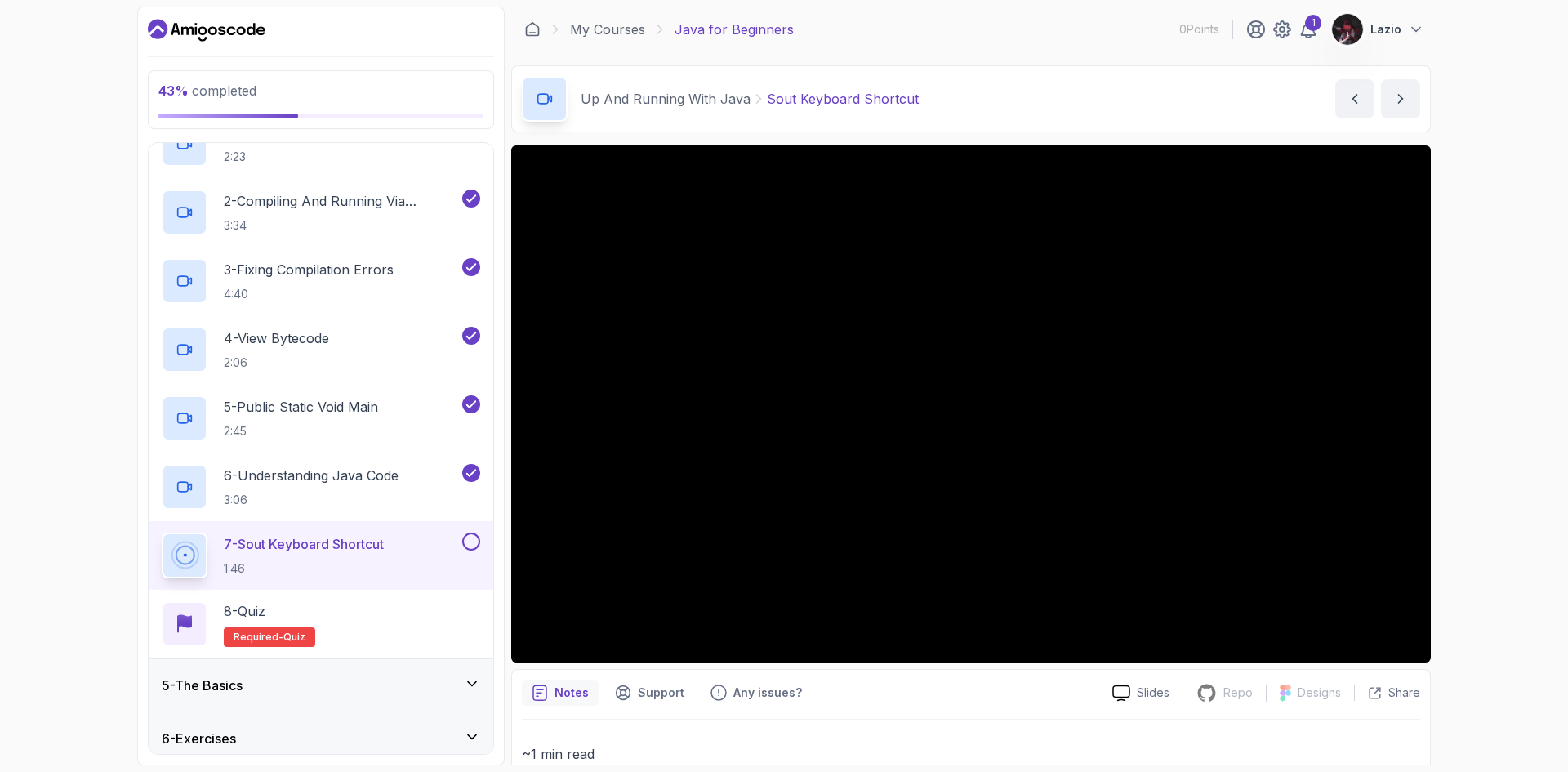
click at [1300, 41] on div "1 Lazio" at bounding box center [1334, 30] width 178 height 33
click at [1306, 35] on icon at bounding box center [1308, 29] width 14 height 16
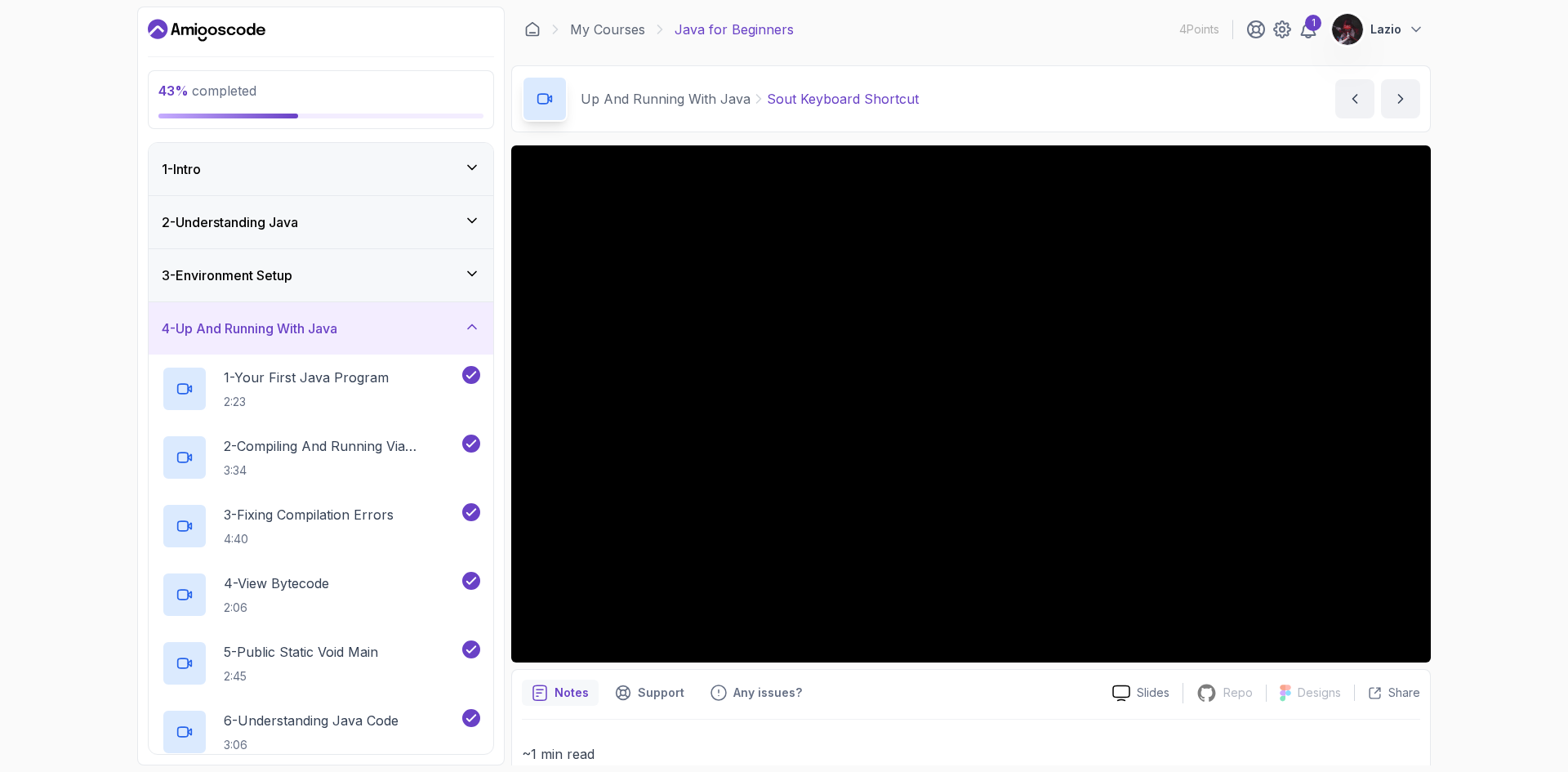
click at [1464, 523] on div "43 % completed 1 - Intro 2 - Understanding Java 3 - Environment Setup 4 - Up An…" at bounding box center [784, 386] width 1568 height 772
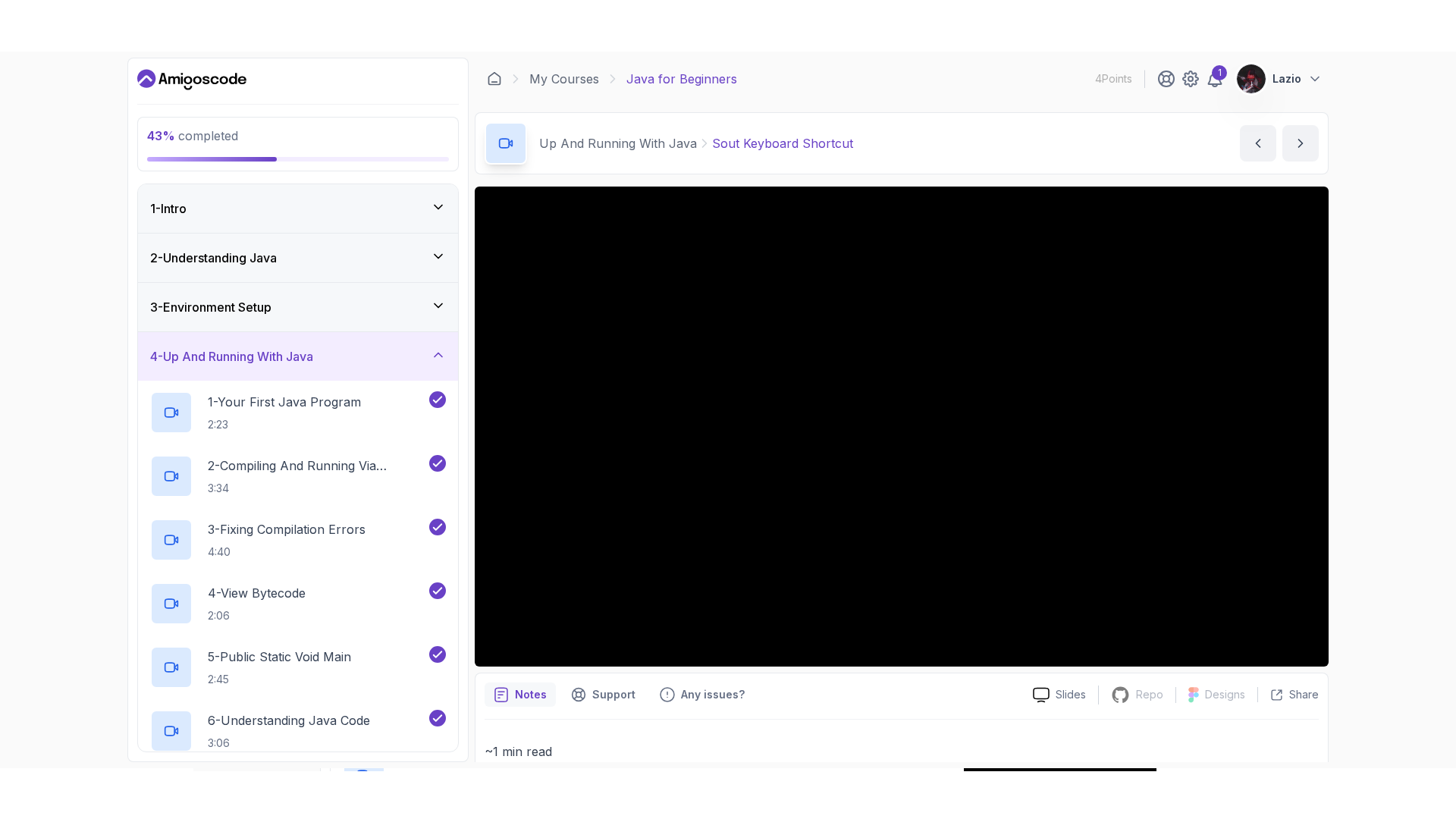
scroll to position [287, 0]
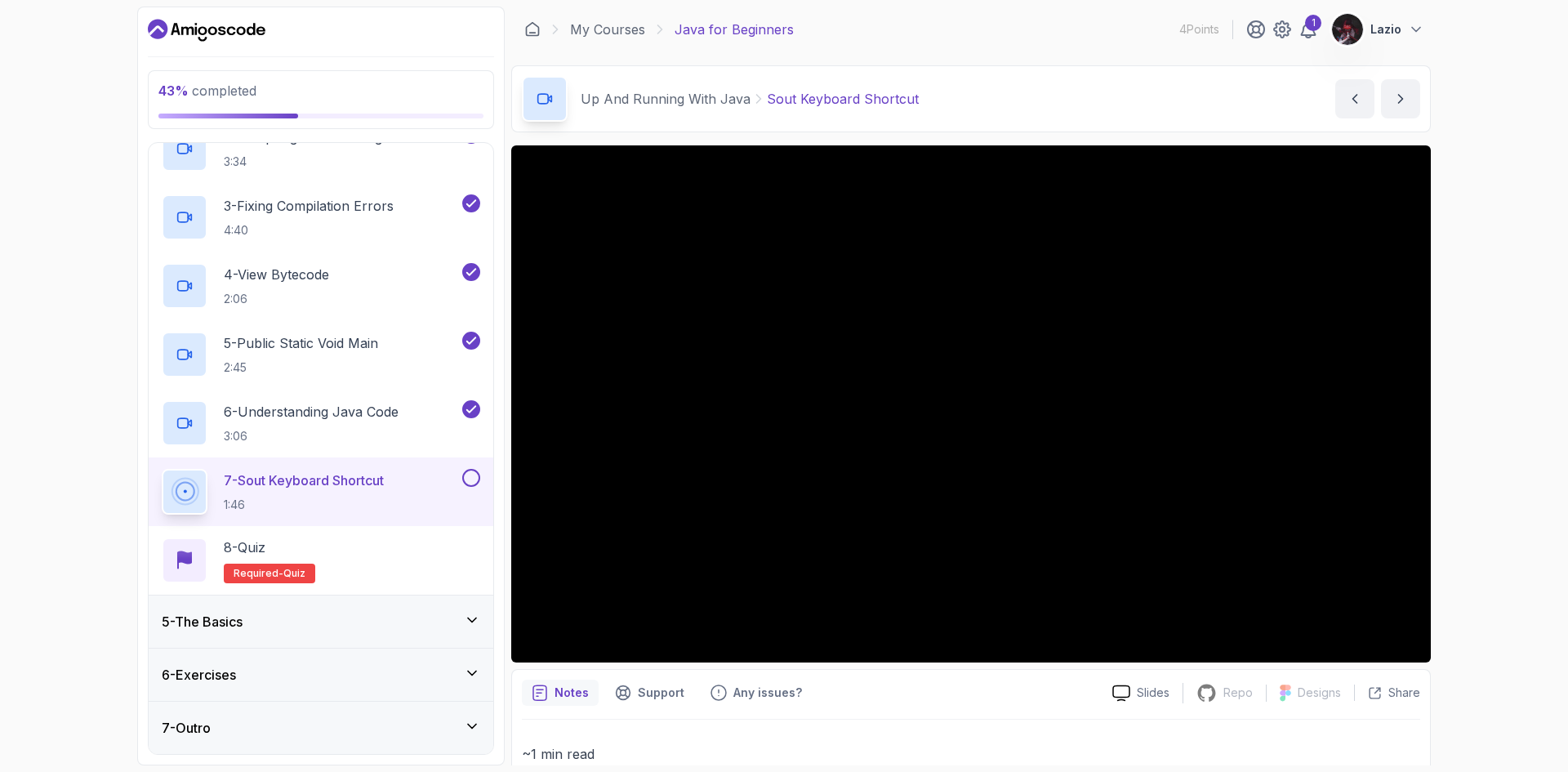
click at [411, 498] on div "7 - Sout Keyboard Shortcut 1:46" at bounding box center [311, 491] width 297 height 45
click at [1477, 628] on div "43 % completed 1 - Intro 2 - Understanding Java 3 - Environment Setup 4 - Up An…" at bounding box center [784, 386] width 1568 height 772
click at [1517, 431] on div "43 % completed 1 - Intro 2 - Understanding Java 3 - Environment Setup 4 - Up An…" at bounding box center [784, 386] width 1568 height 772
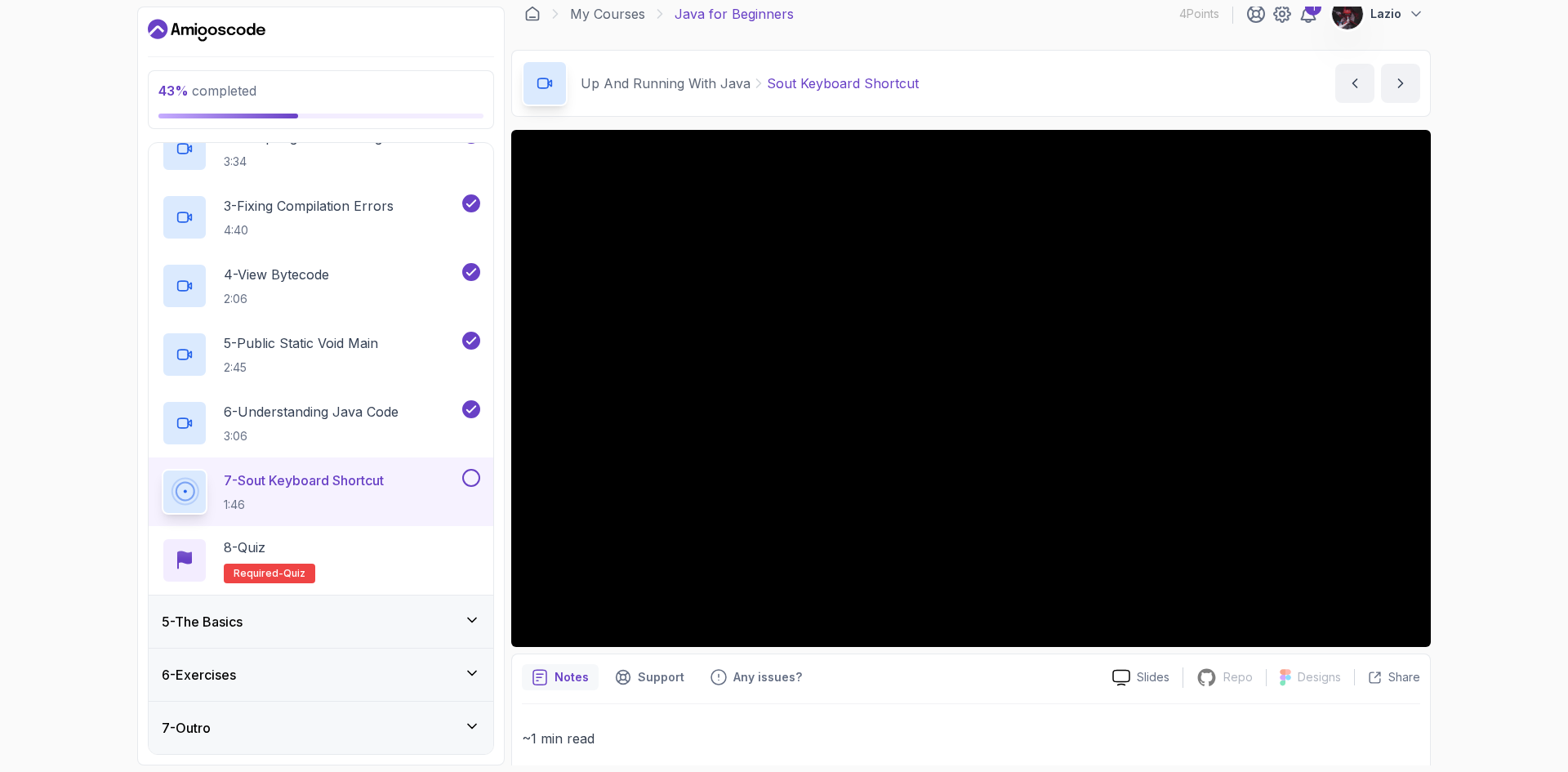
scroll to position [0, 0]
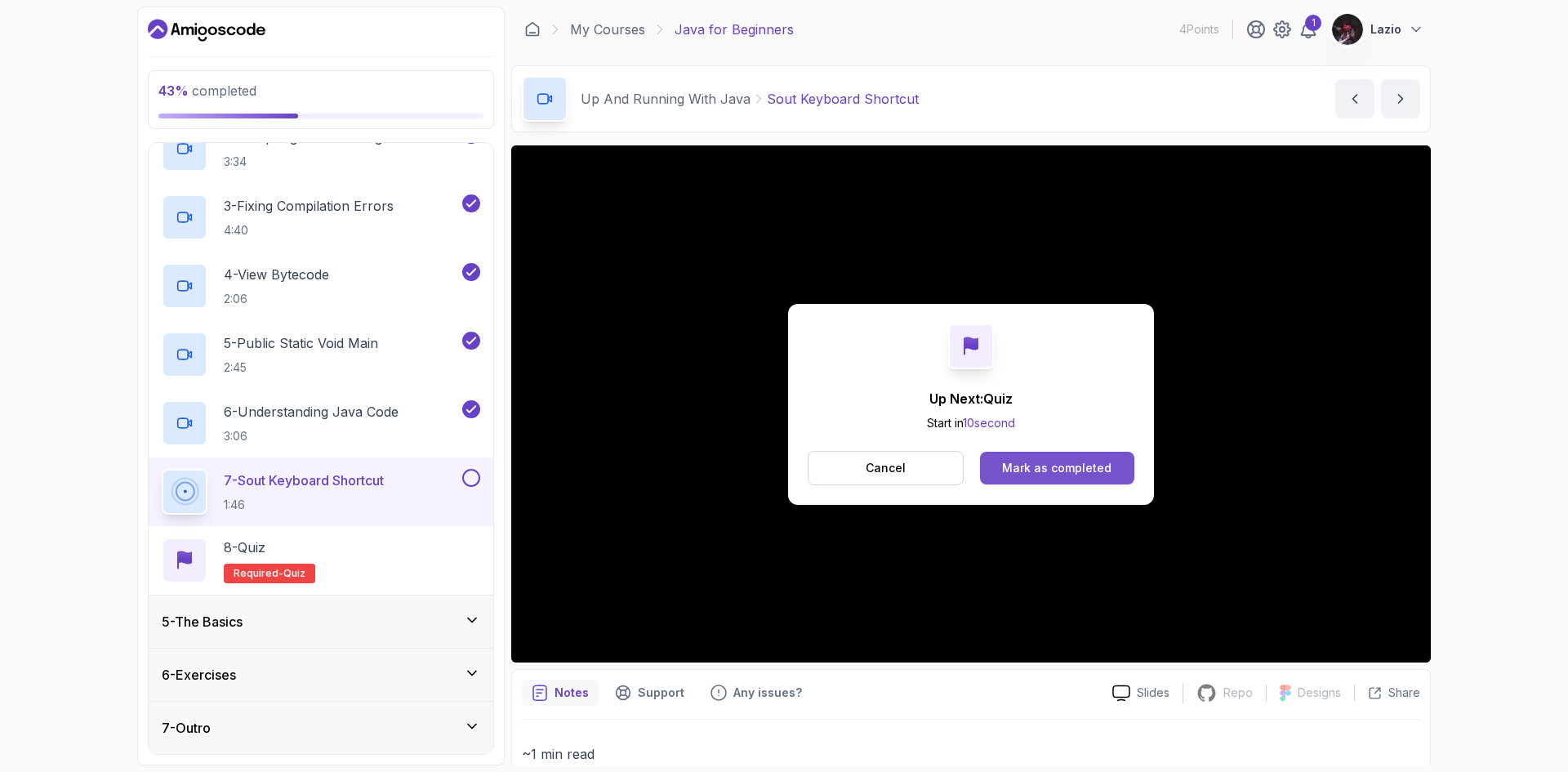
click at [1100, 471] on div "Mark as completed" at bounding box center [1056, 467] width 109 height 16
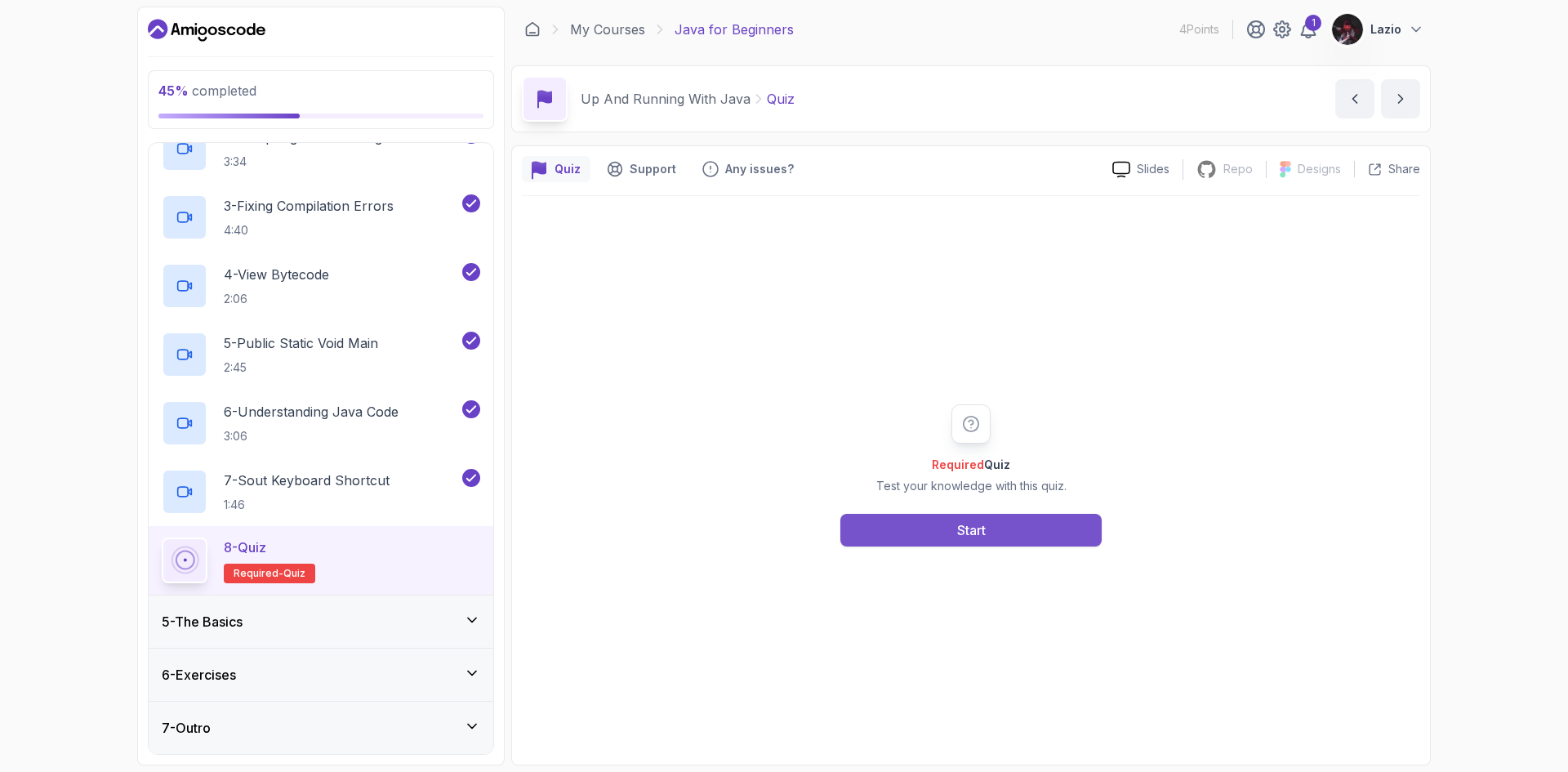
click at [1034, 528] on button "Start" at bounding box center [971, 530] width 261 height 33
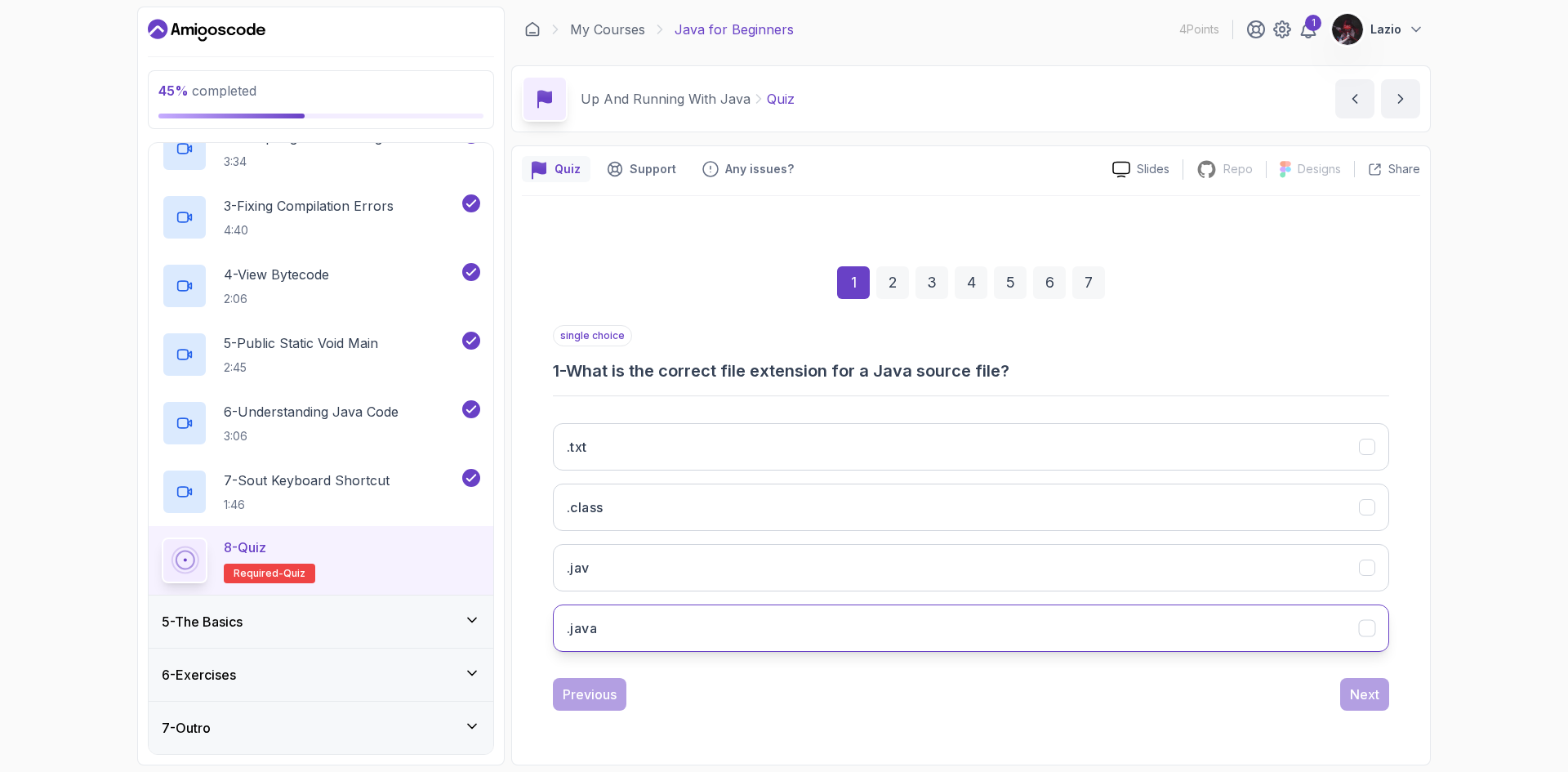
click at [642, 639] on button ".java" at bounding box center [971, 627] width 836 height 47
click at [1369, 687] on div "Next" at bounding box center [1364, 694] width 29 height 19
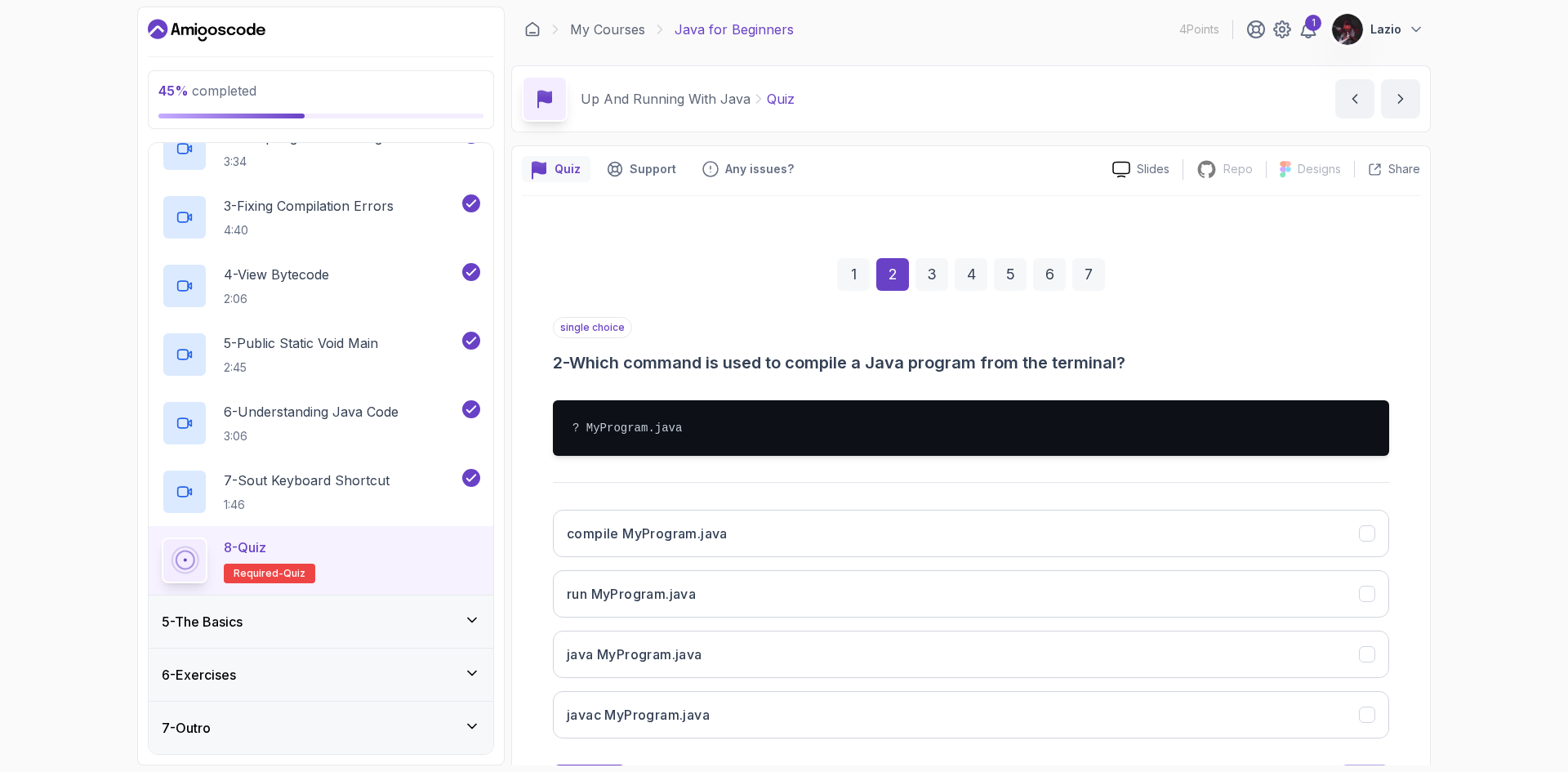
scroll to position [78, 0]
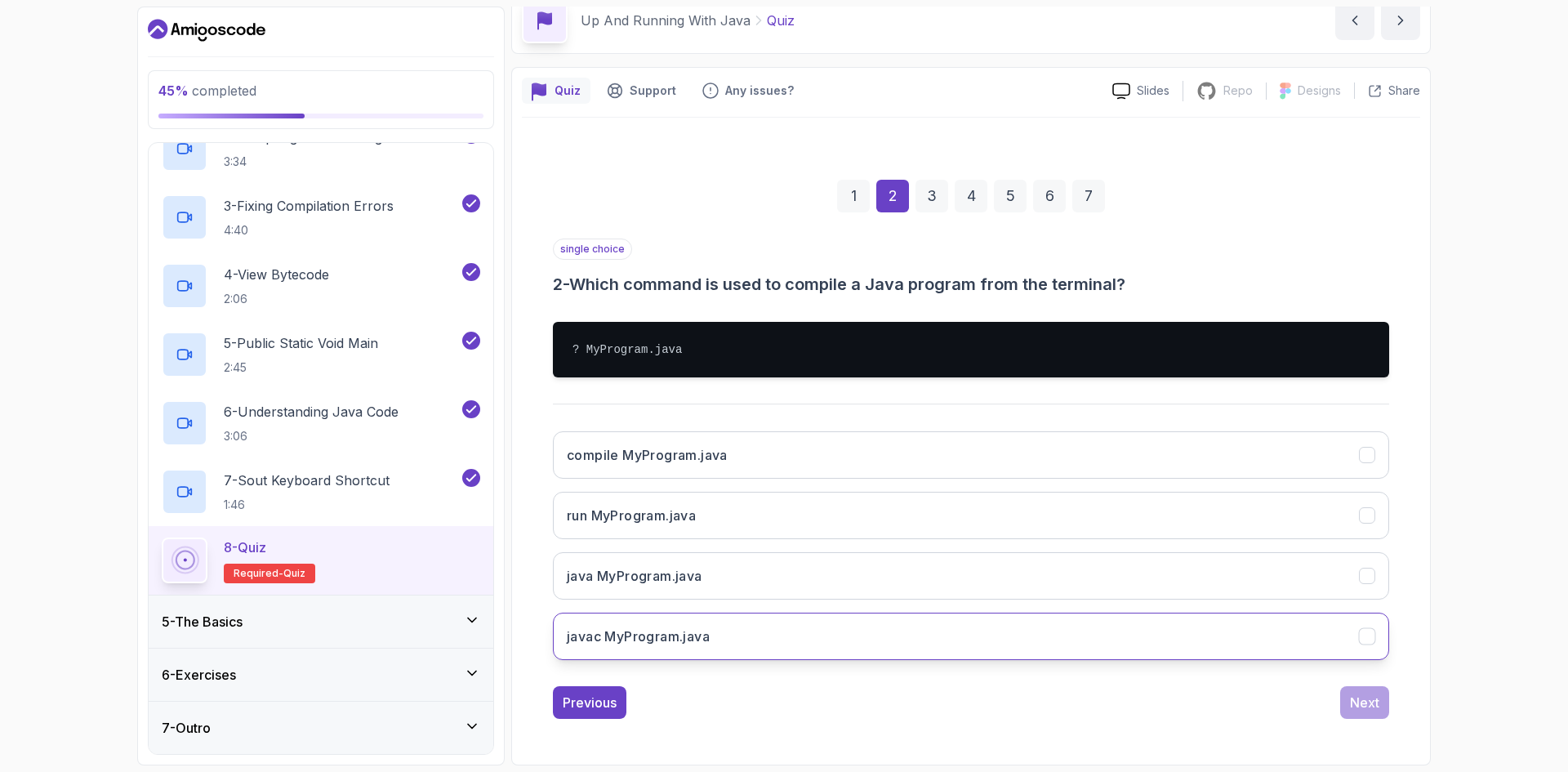
click at [716, 647] on button "javac MyProgram.java" at bounding box center [971, 636] width 836 height 47
click at [1356, 703] on div "Next" at bounding box center [1364, 702] width 29 height 19
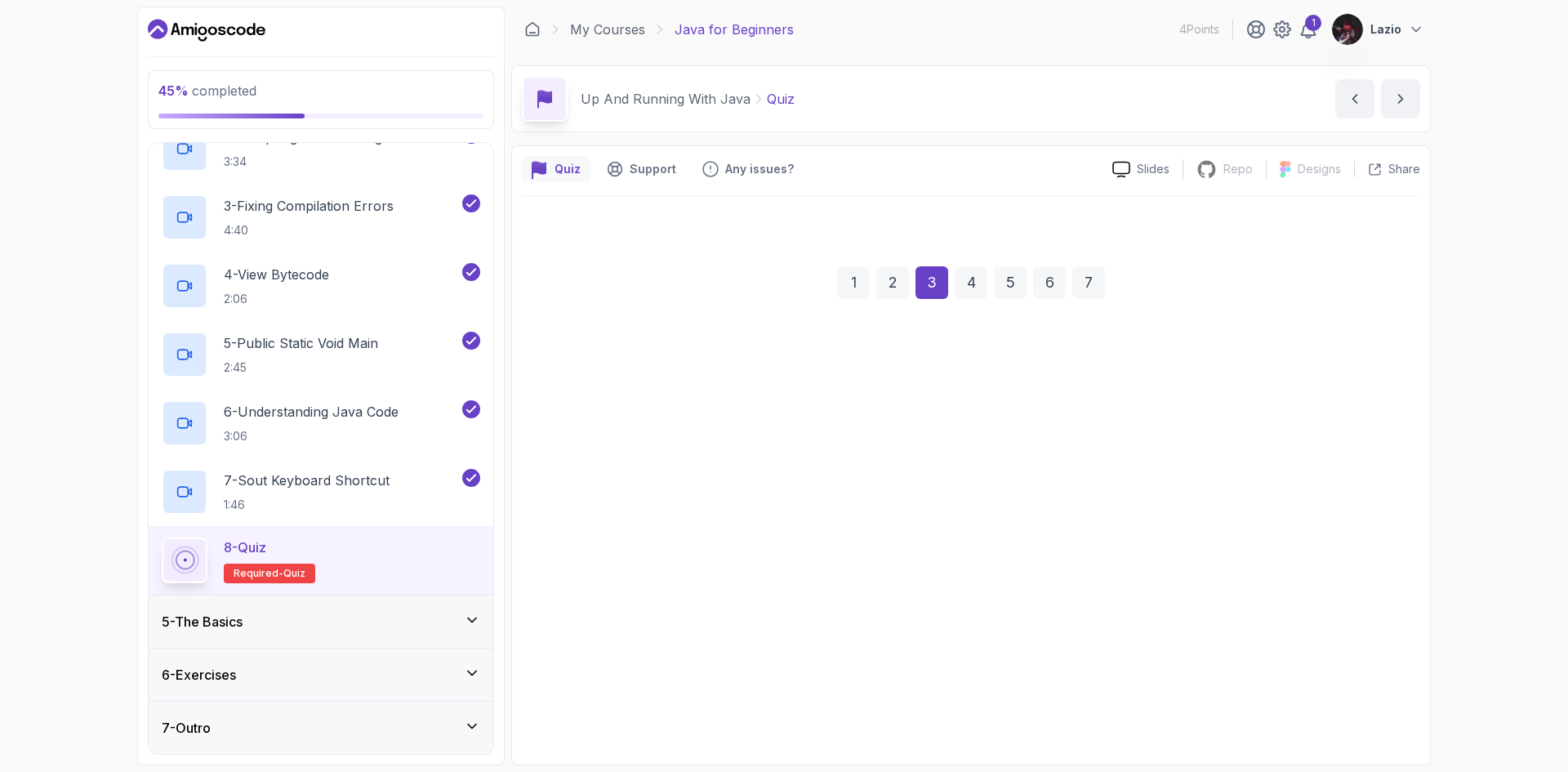
scroll to position [0, 0]
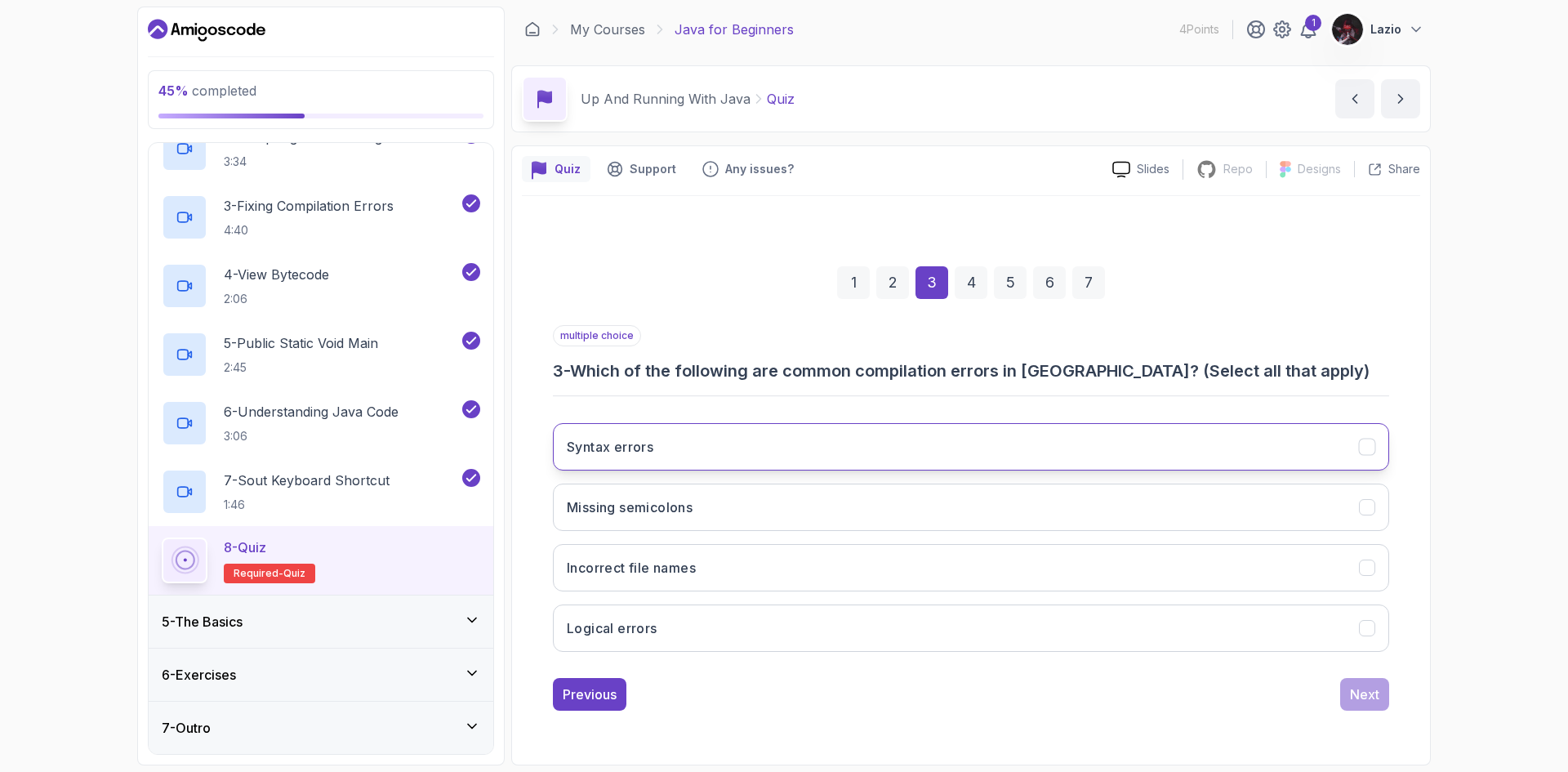
click at [687, 444] on button "Syntax errors" at bounding box center [971, 446] width 836 height 47
click at [682, 494] on button "Missing semicolons" at bounding box center [971, 507] width 836 height 47
click at [1375, 700] on div "Next" at bounding box center [1364, 694] width 29 height 19
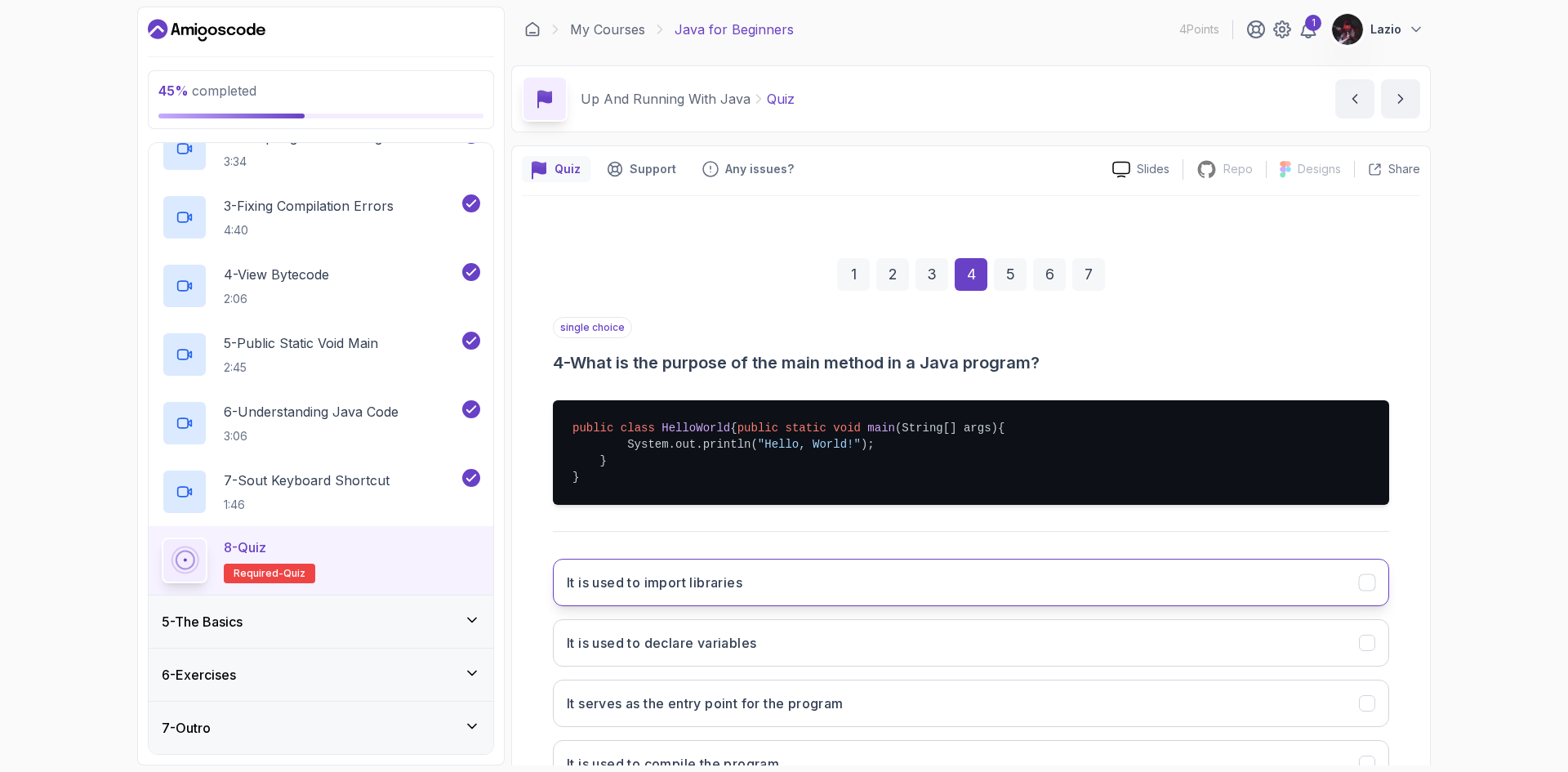
scroll to position [144, 0]
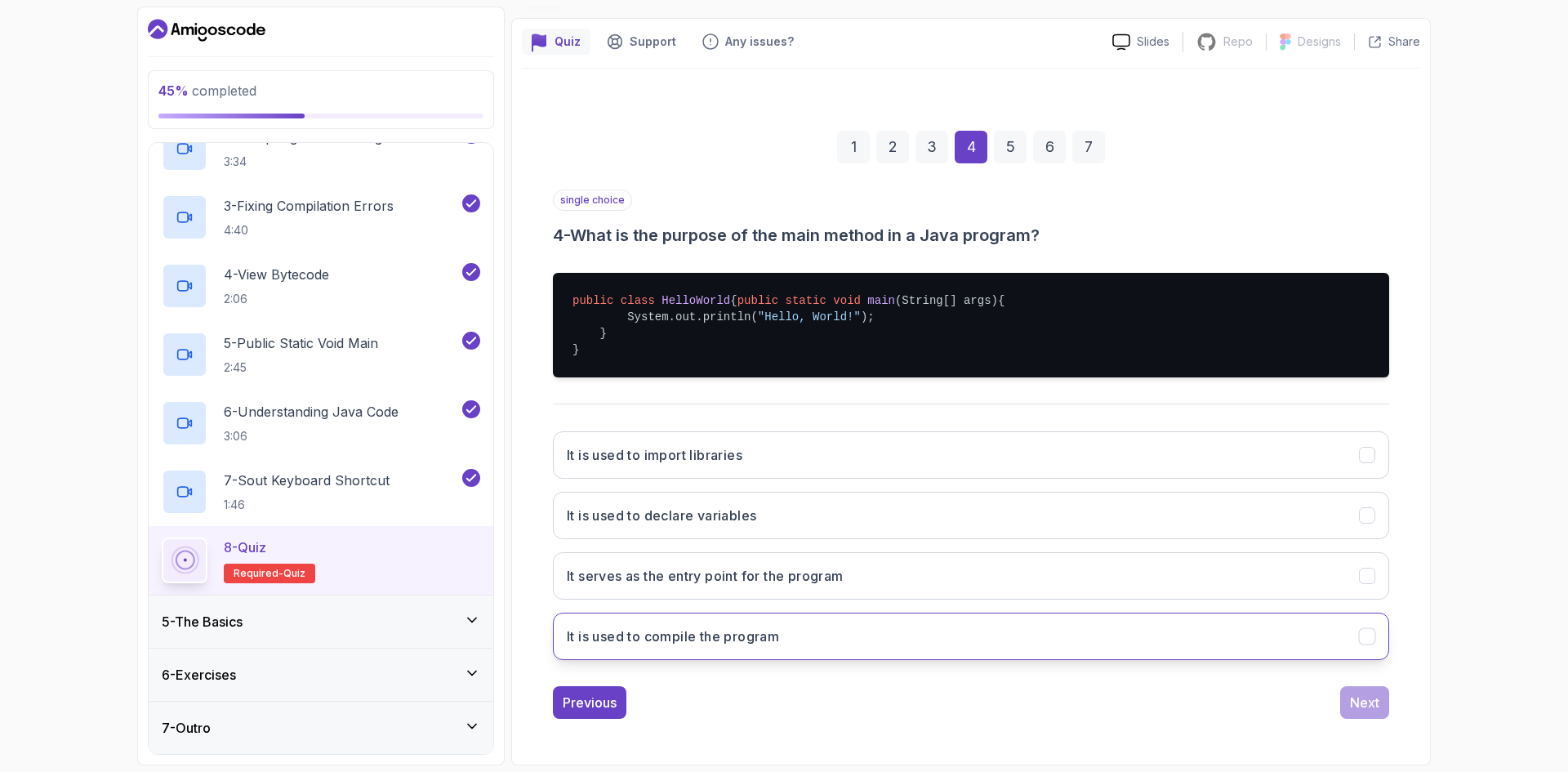
click at [836, 640] on button "It is used to compile the program" at bounding box center [971, 636] width 836 height 47
click at [1381, 702] on button "Next" at bounding box center [1363, 703] width 49 height 33
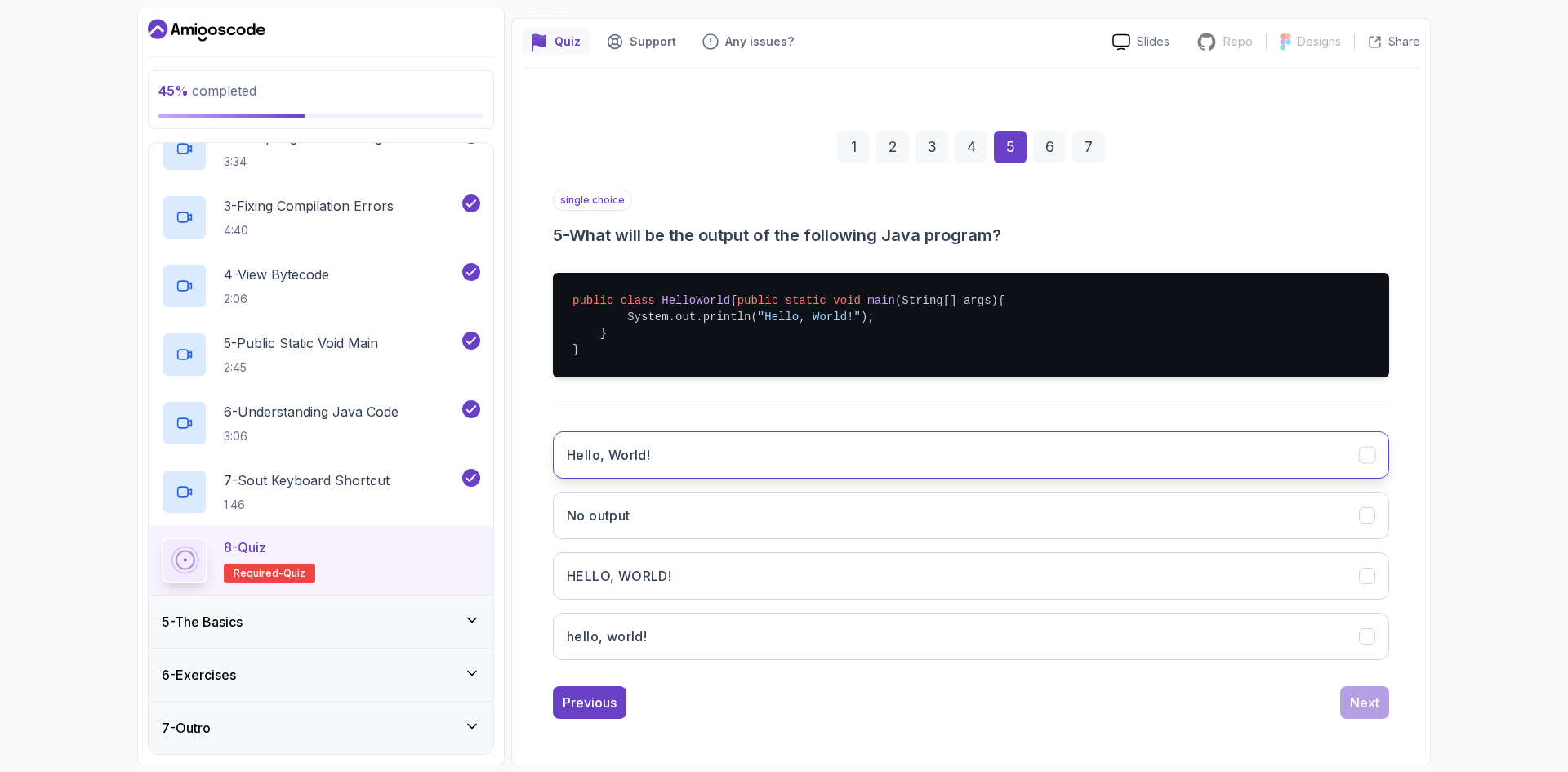
click at [702, 458] on button "Hello, World!" at bounding box center [971, 455] width 836 height 47
click at [1346, 703] on button "Next" at bounding box center [1363, 703] width 49 height 33
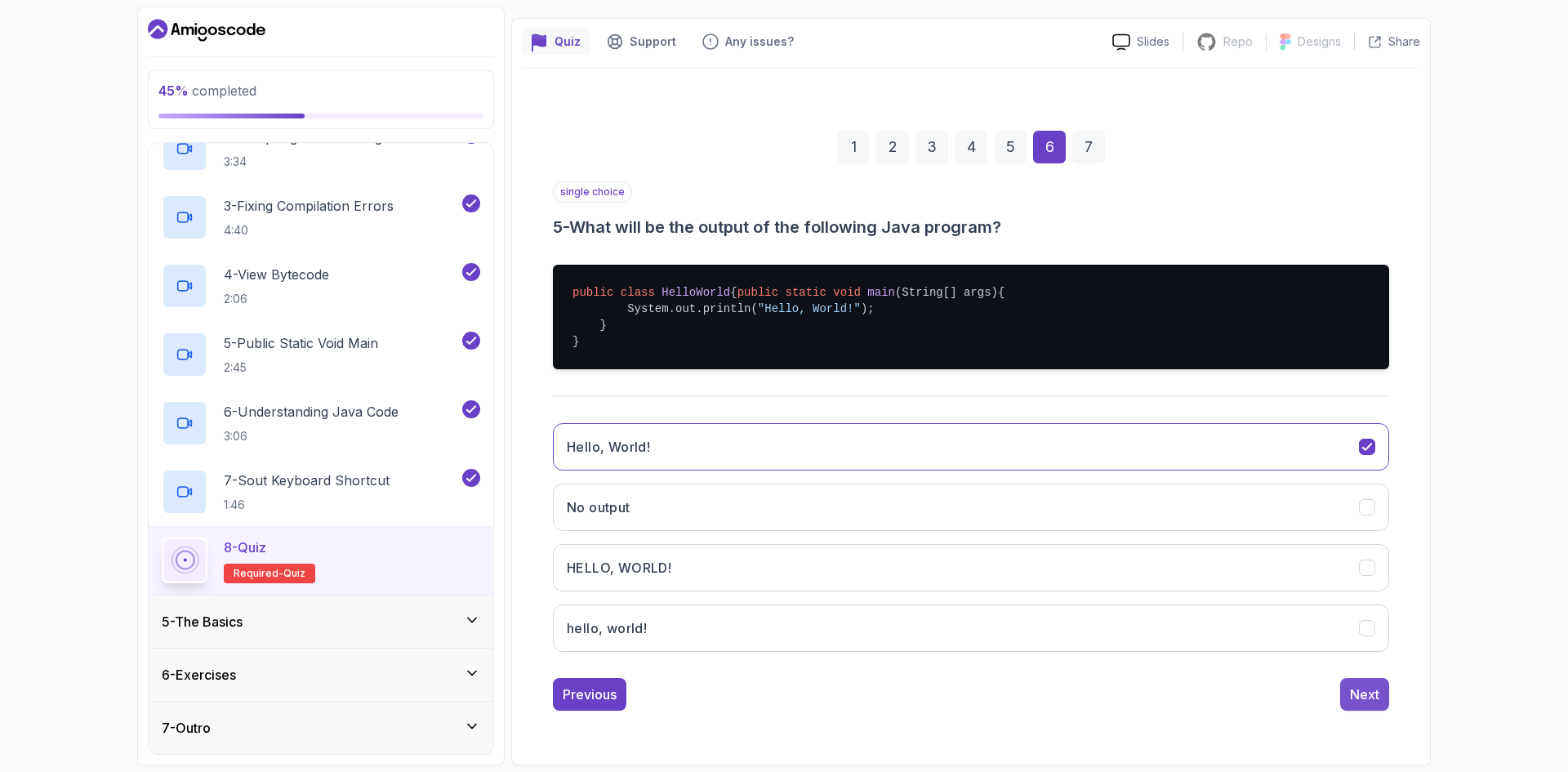
scroll to position [0, 0]
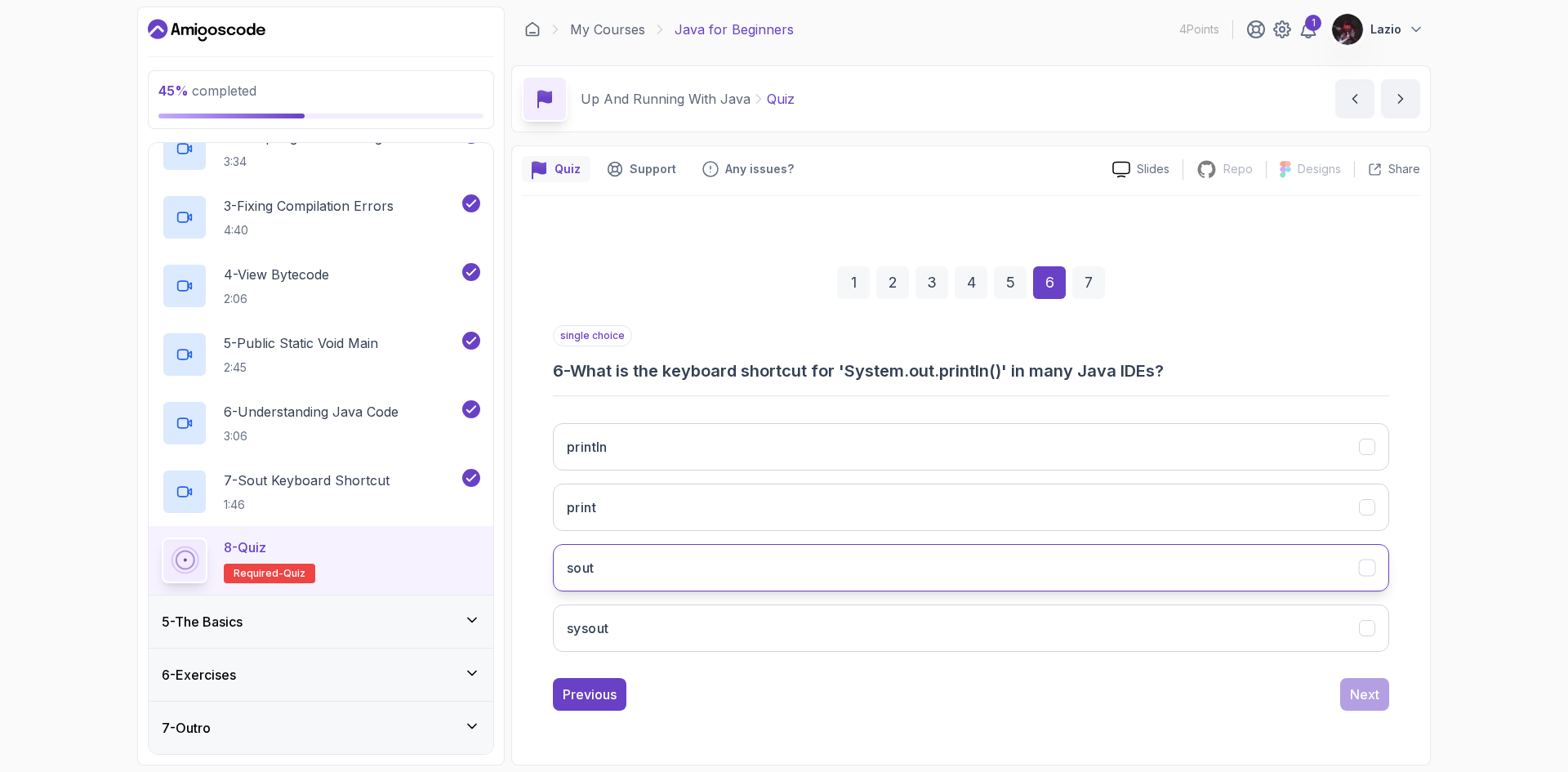
click at [663, 577] on button "sout" at bounding box center [971, 567] width 836 height 47
click at [1373, 691] on div "Next" at bounding box center [1364, 694] width 29 height 19
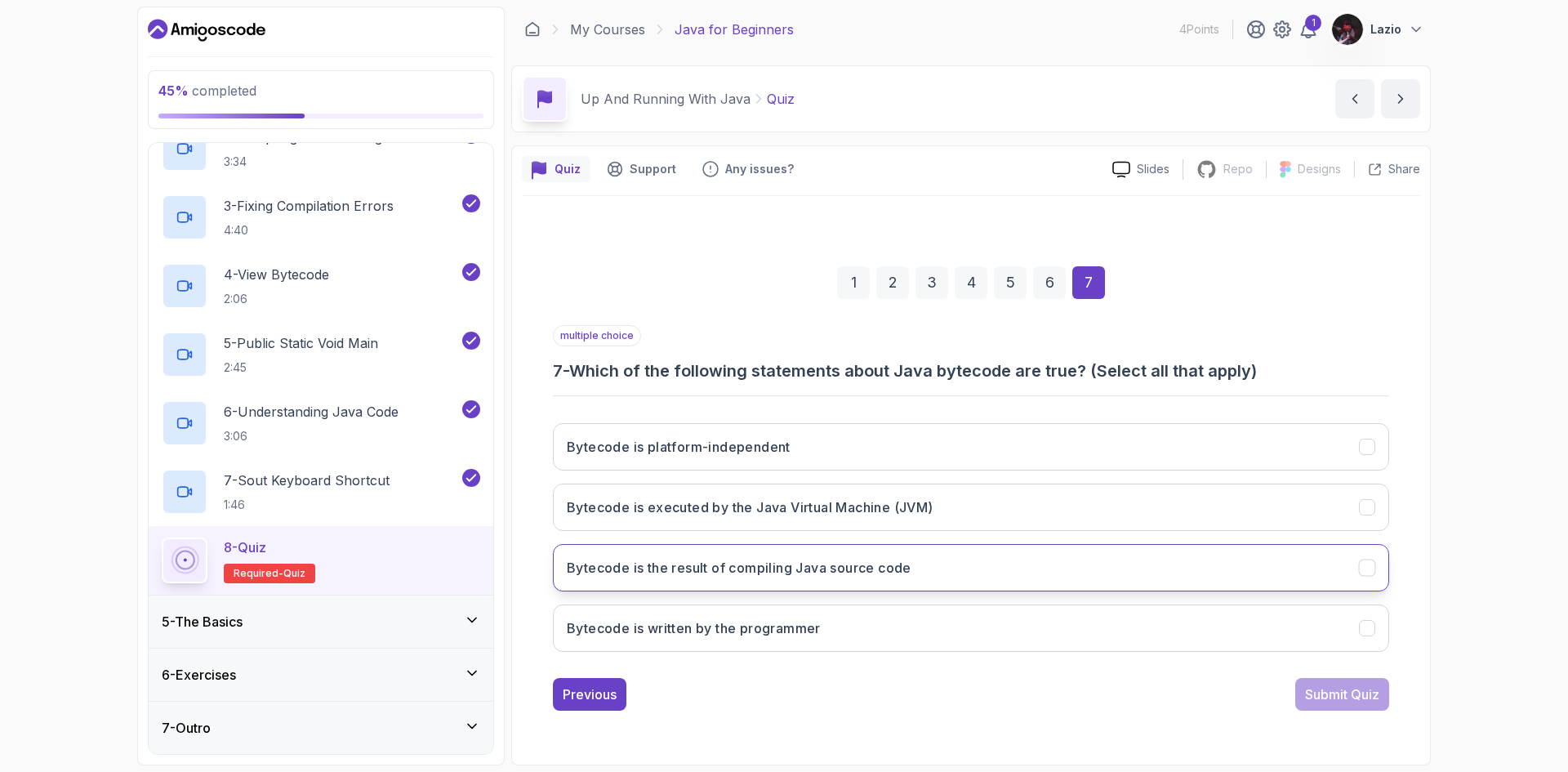
click at [795, 577] on button "Bytecode is the result of compiling Java source code" at bounding box center [971, 567] width 836 height 47
click at [1324, 701] on div "Submit Quiz" at bounding box center [1341, 694] width 74 height 19
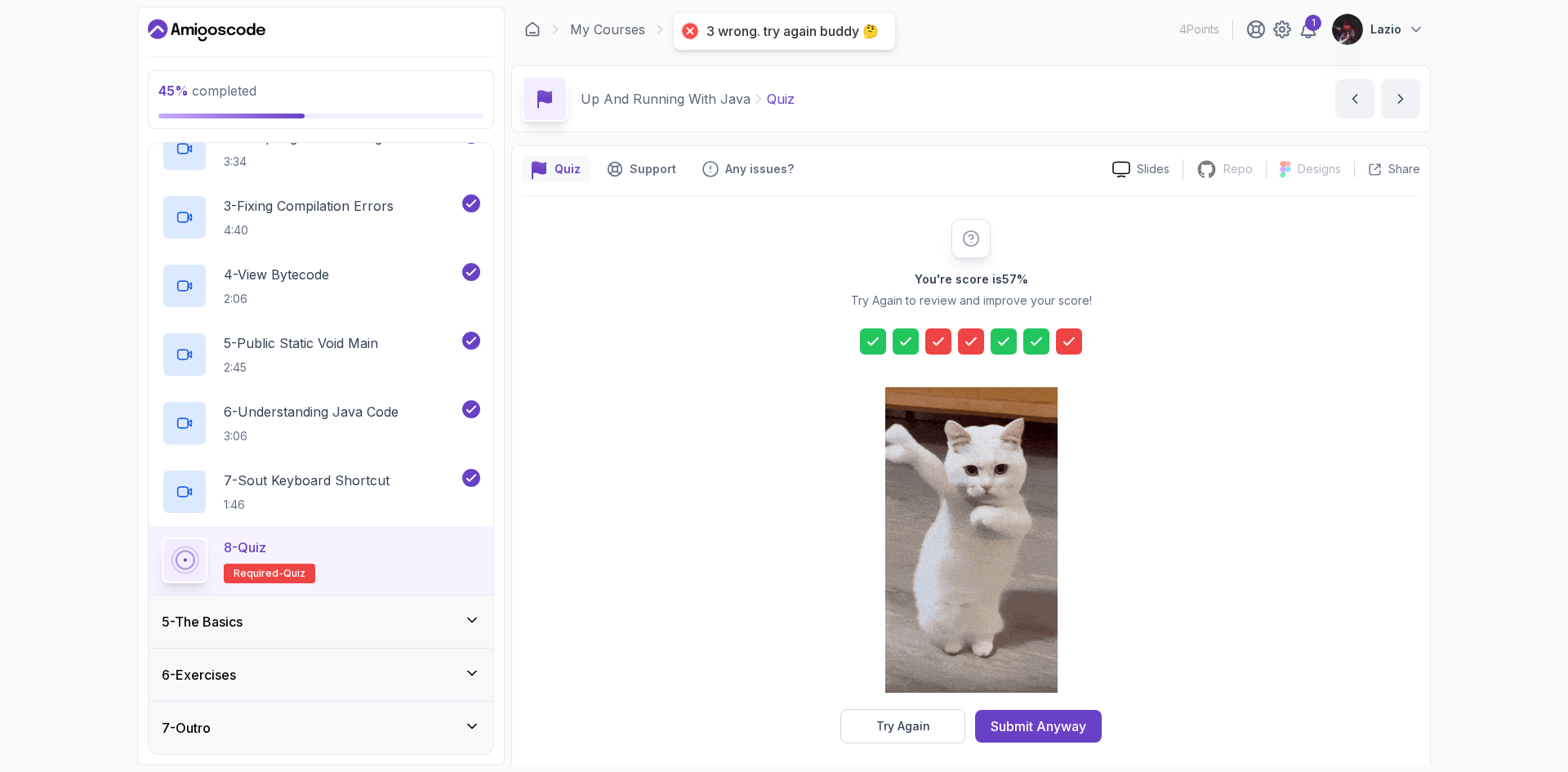
scroll to position [12, 0]
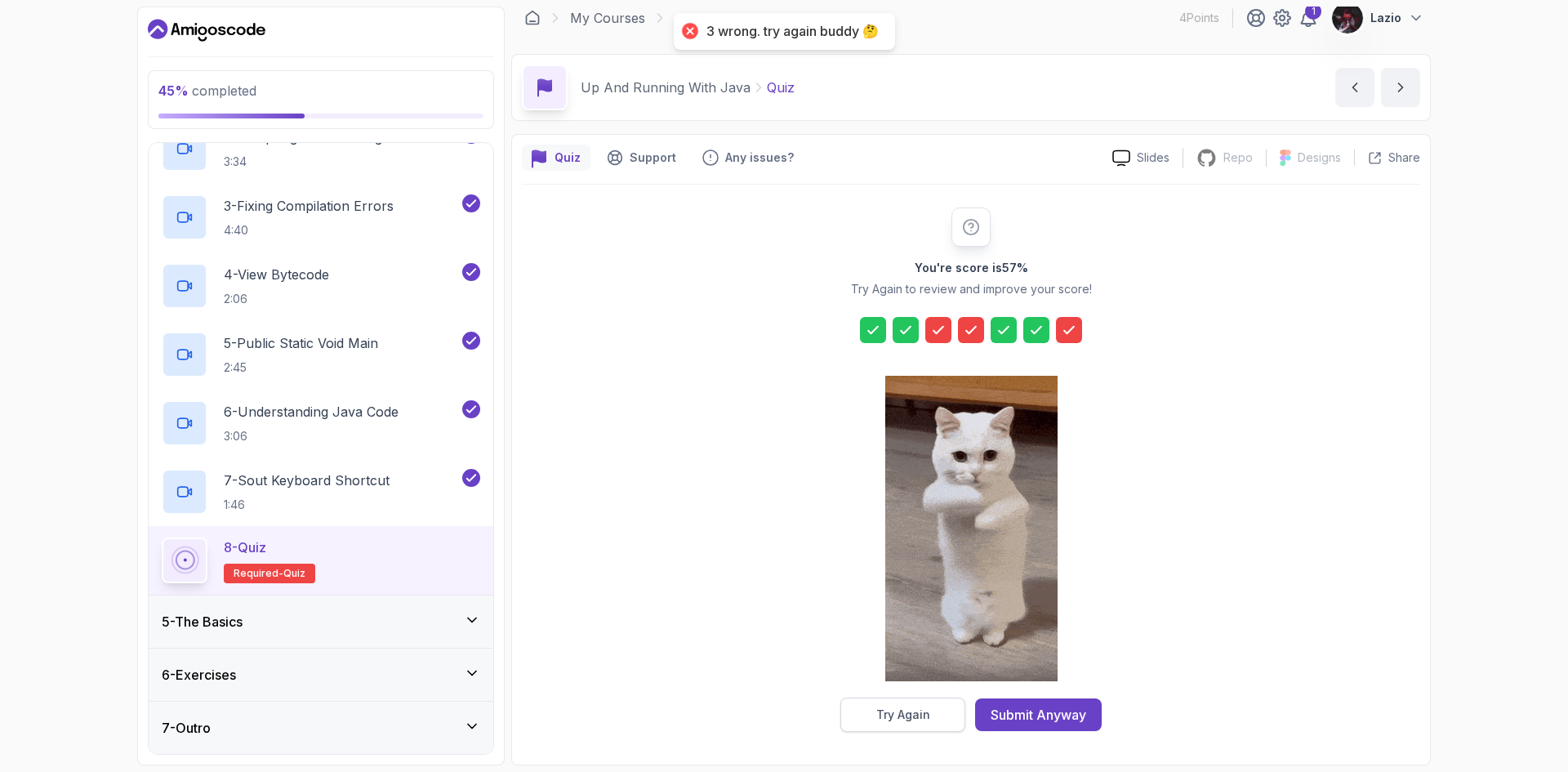
click at [936, 713] on button "Try Again" at bounding box center [902, 715] width 124 height 35
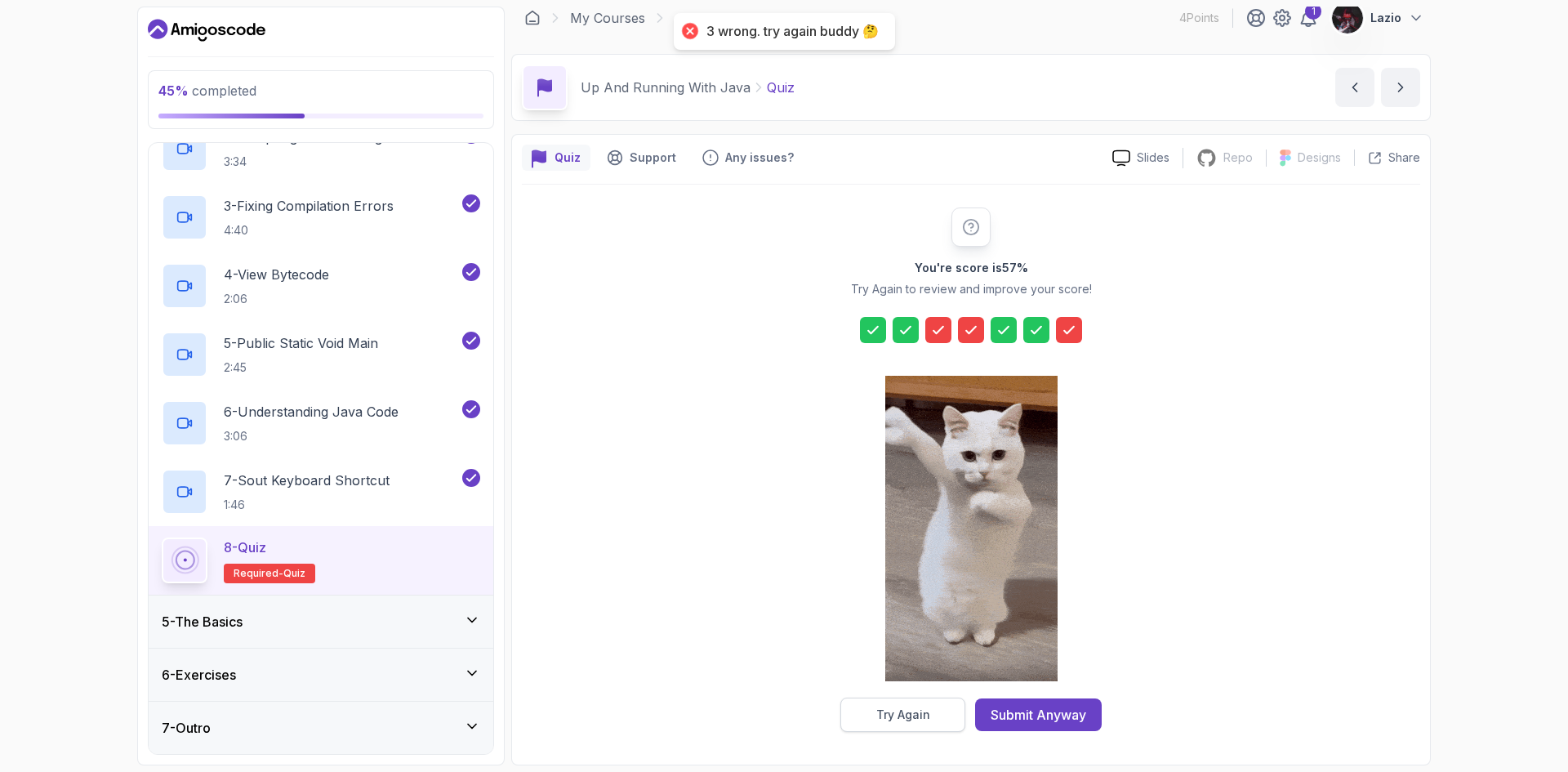
scroll to position [0, 0]
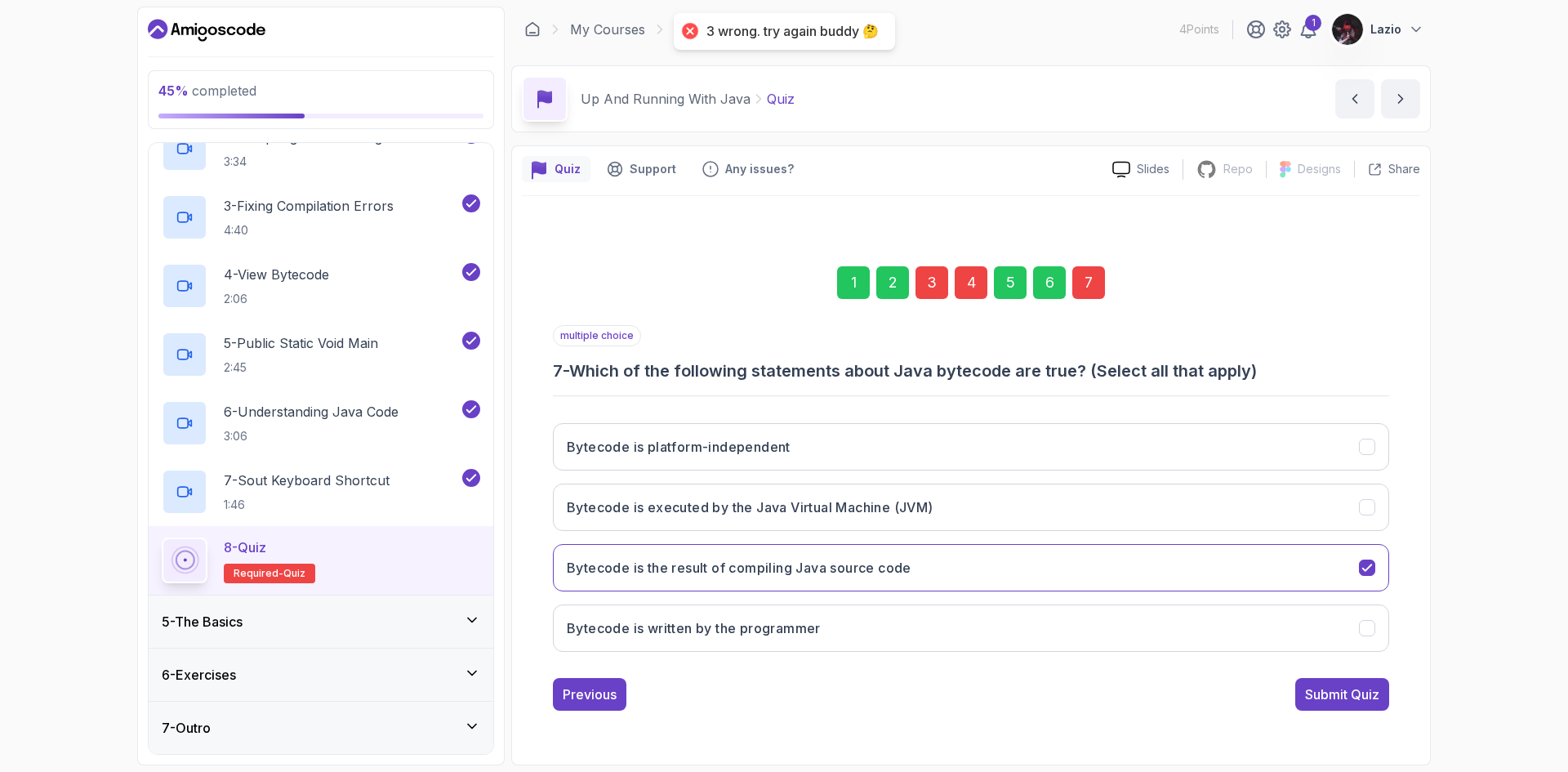
click at [926, 294] on div "3" at bounding box center [931, 283] width 33 height 33
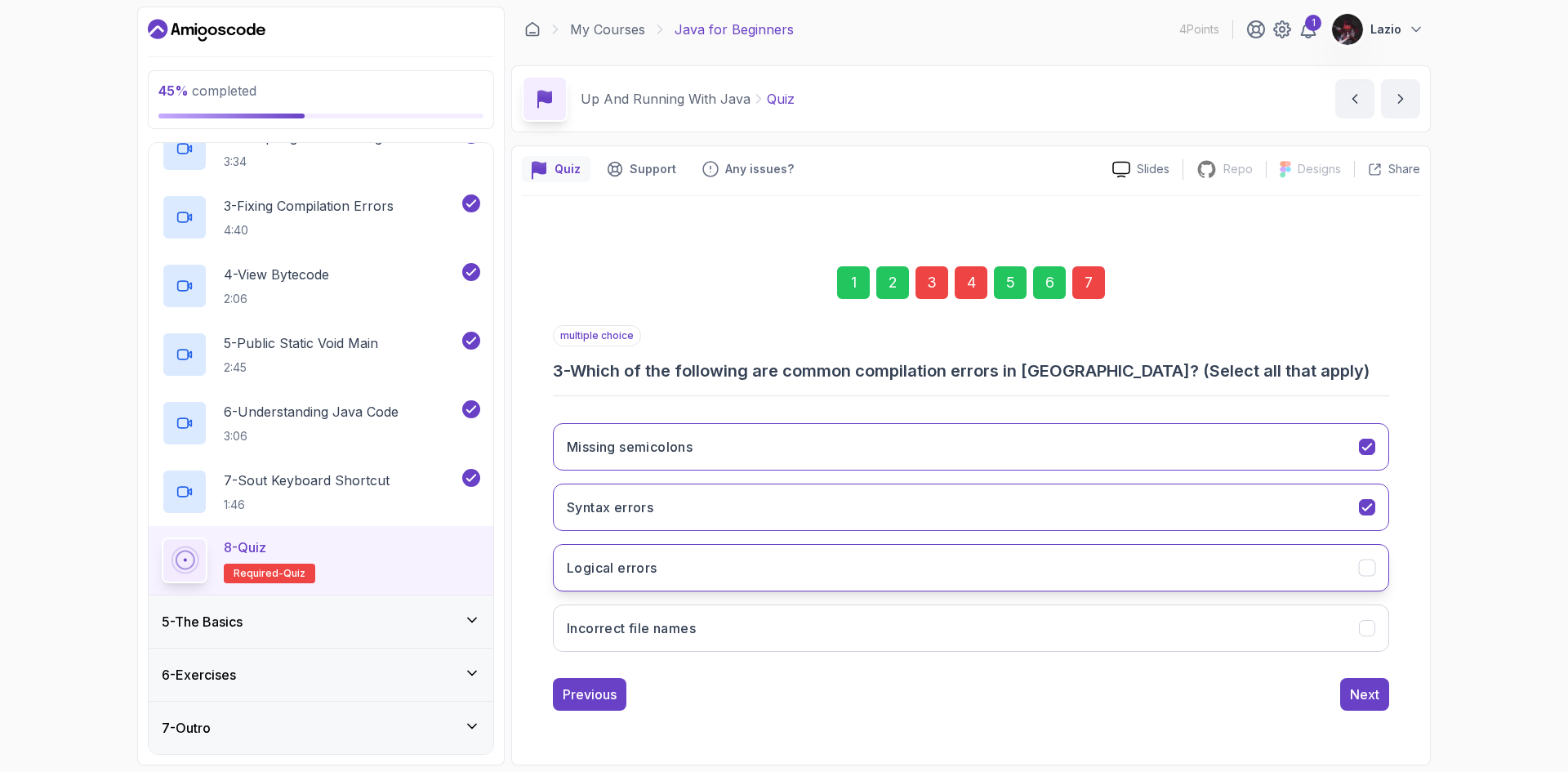
click at [677, 560] on button "Logical errors" at bounding box center [971, 567] width 836 height 47
click at [711, 616] on button "Incorrect file names" at bounding box center [971, 627] width 836 height 47
click at [1356, 698] on div "Next" at bounding box center [1364, 694] width 29 height 19
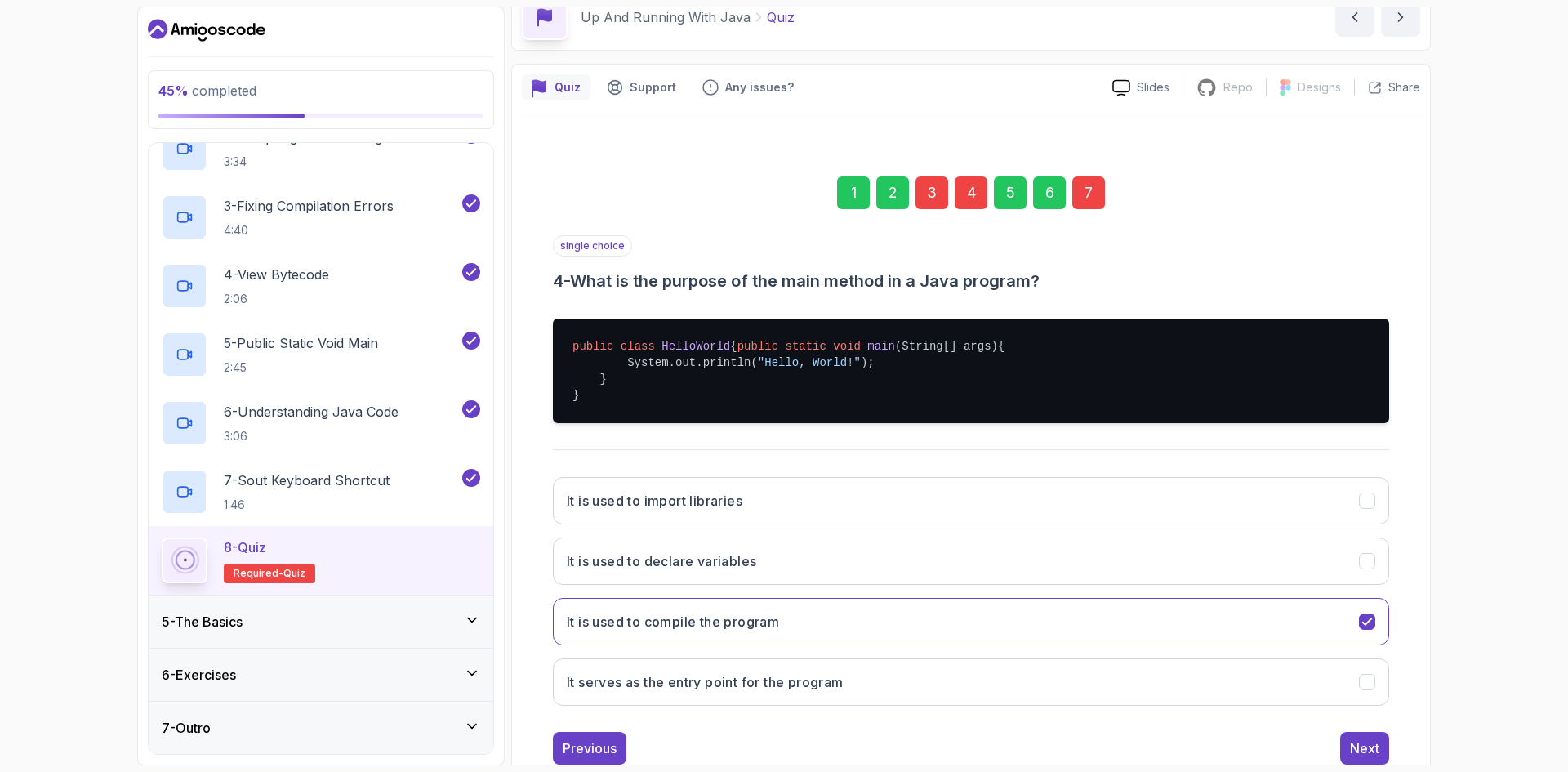
scroll to position [144, 0]
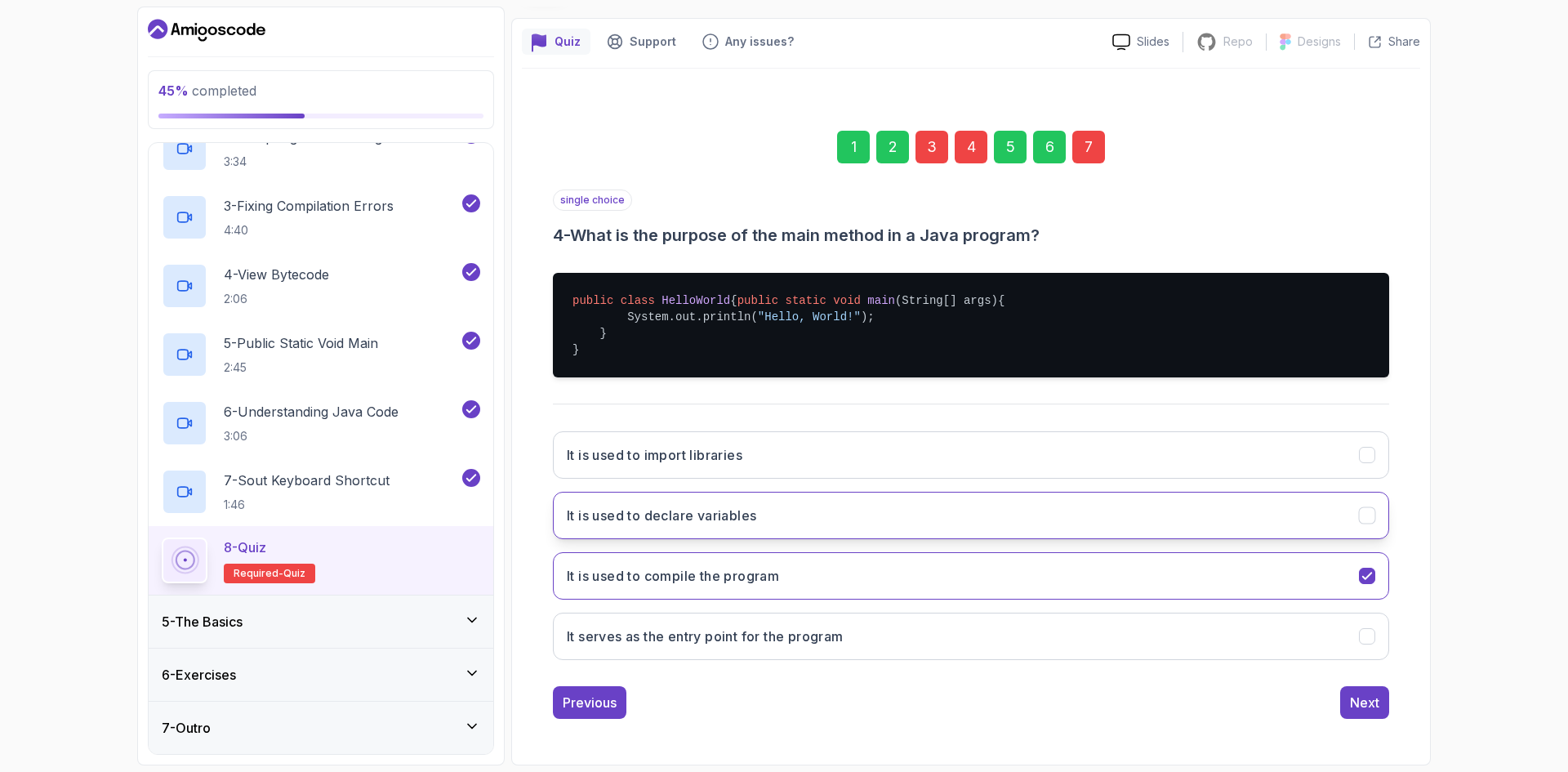
click at [795, 516] on button "It is used to declare variables" at bounding box center [971, 514] width 836 height 47
click at [1356, 707] on div "Next" at bounding box center [1364, 702] width 29 height 19
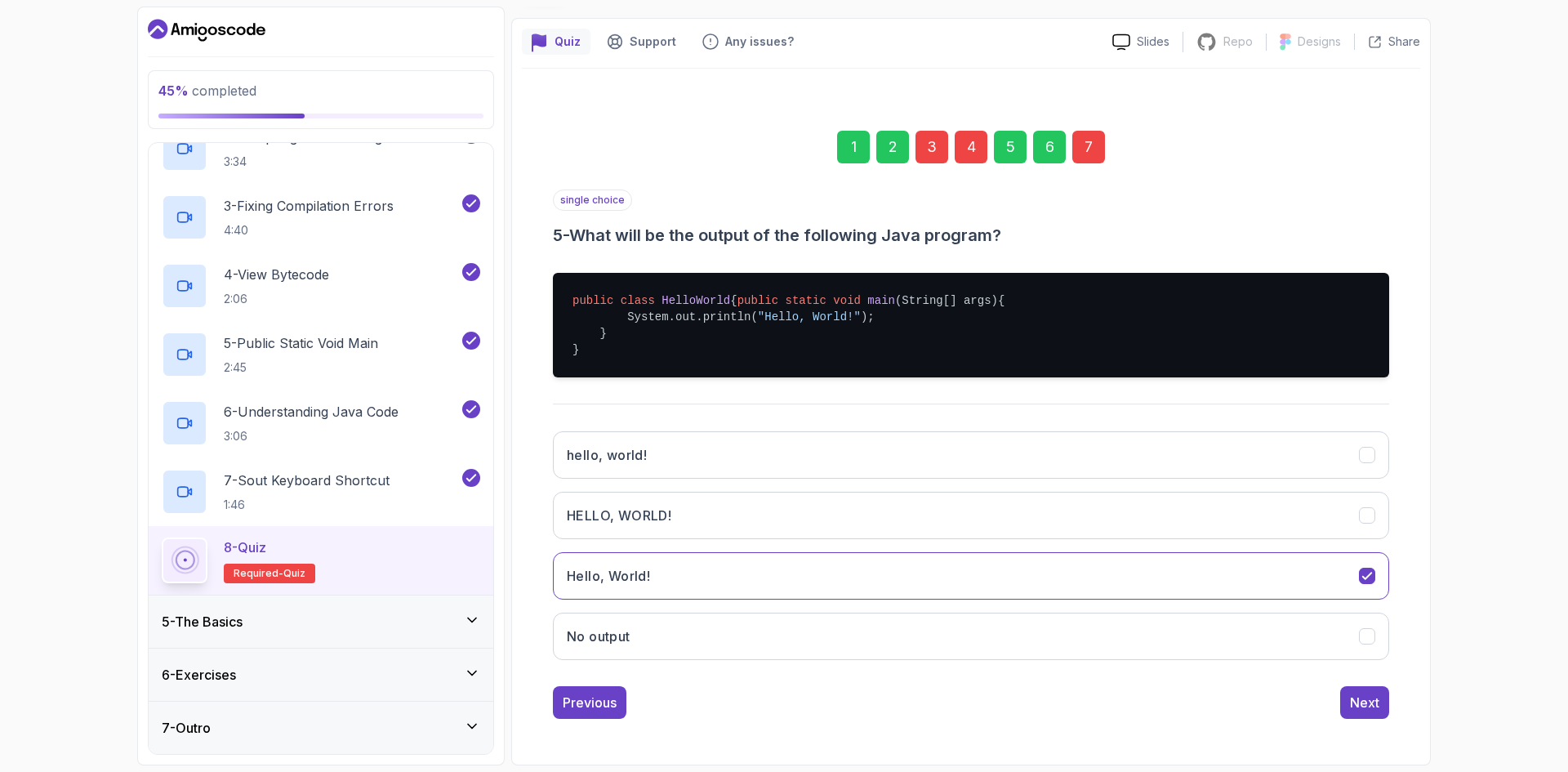
click at [1085, 141] on div "7" at bounding box center [1088, 147] width 33 height 33
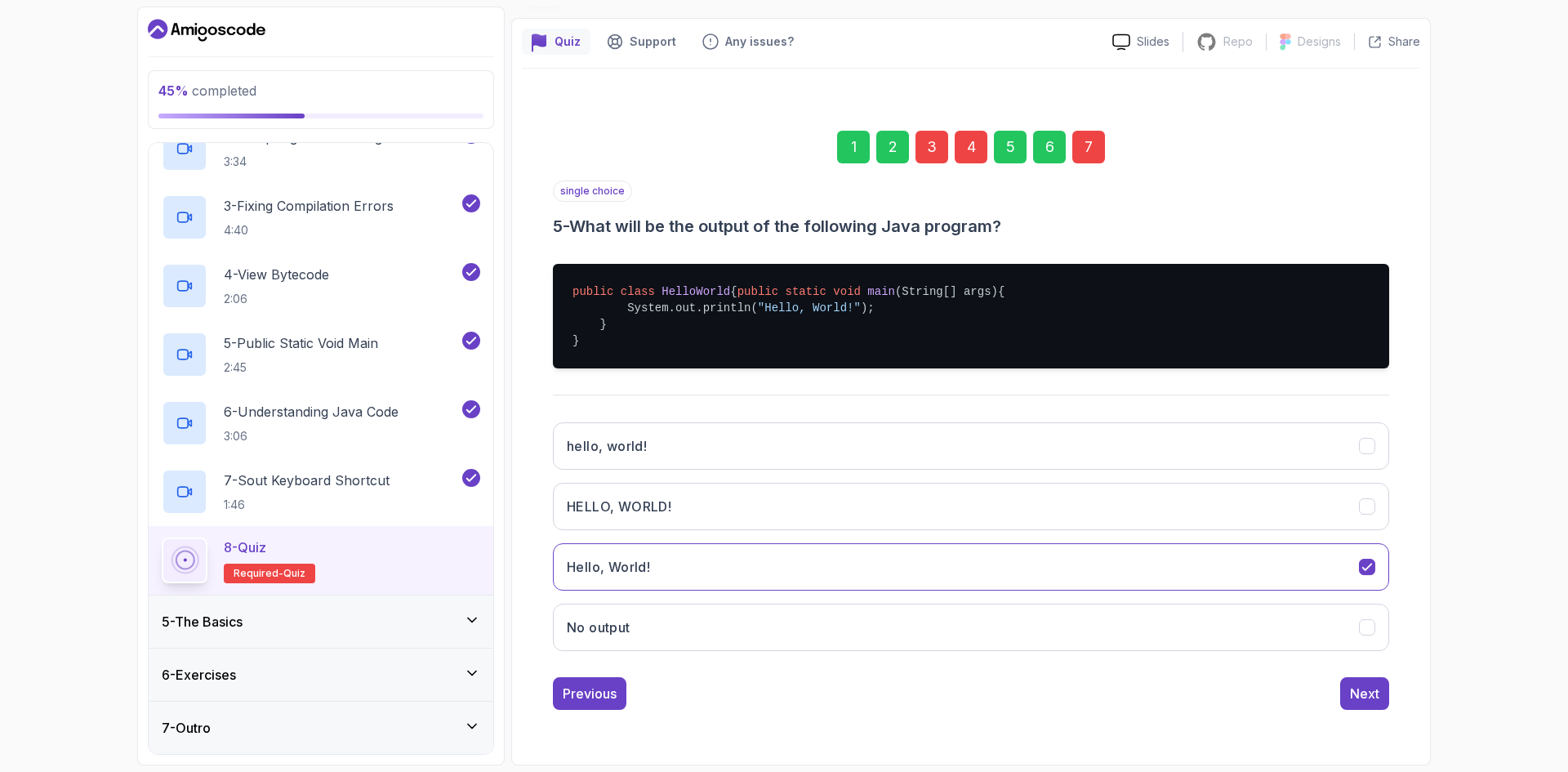
scroll to position [0, 0]
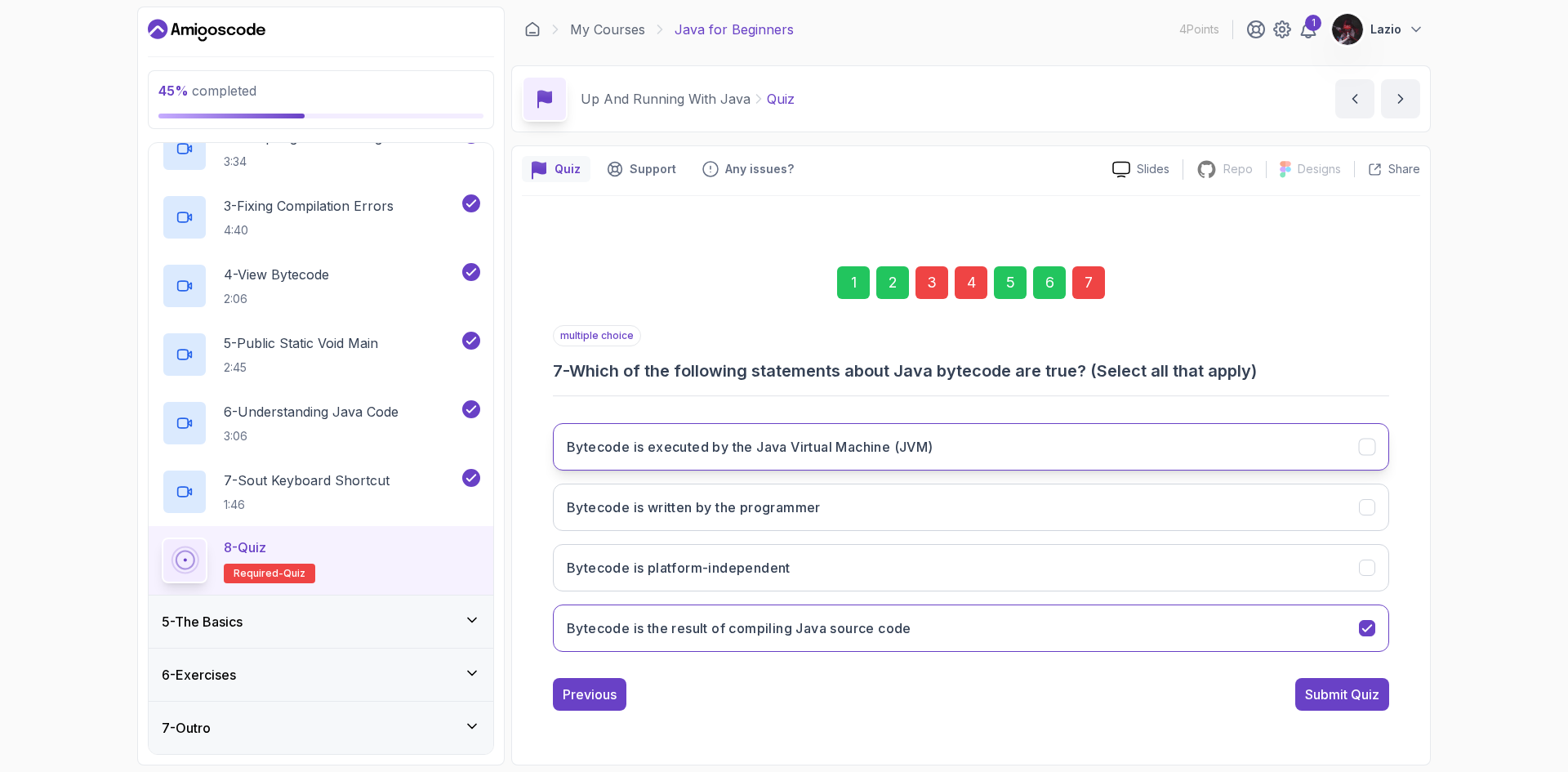
click at [829, 448] on h3 "Bytecode is executed by the Java Virtual Machine (JVM)" at bounding box center [750, 447] width 367 height 19
click at [1297, 627] on button "Bytecode is the result of compiling Java source code" at bounding box center [971, 627] width 836 height 47
click at [1341, 689] on div "Submit Quiz" at bounding box center [1341, 694] width 74 height 19
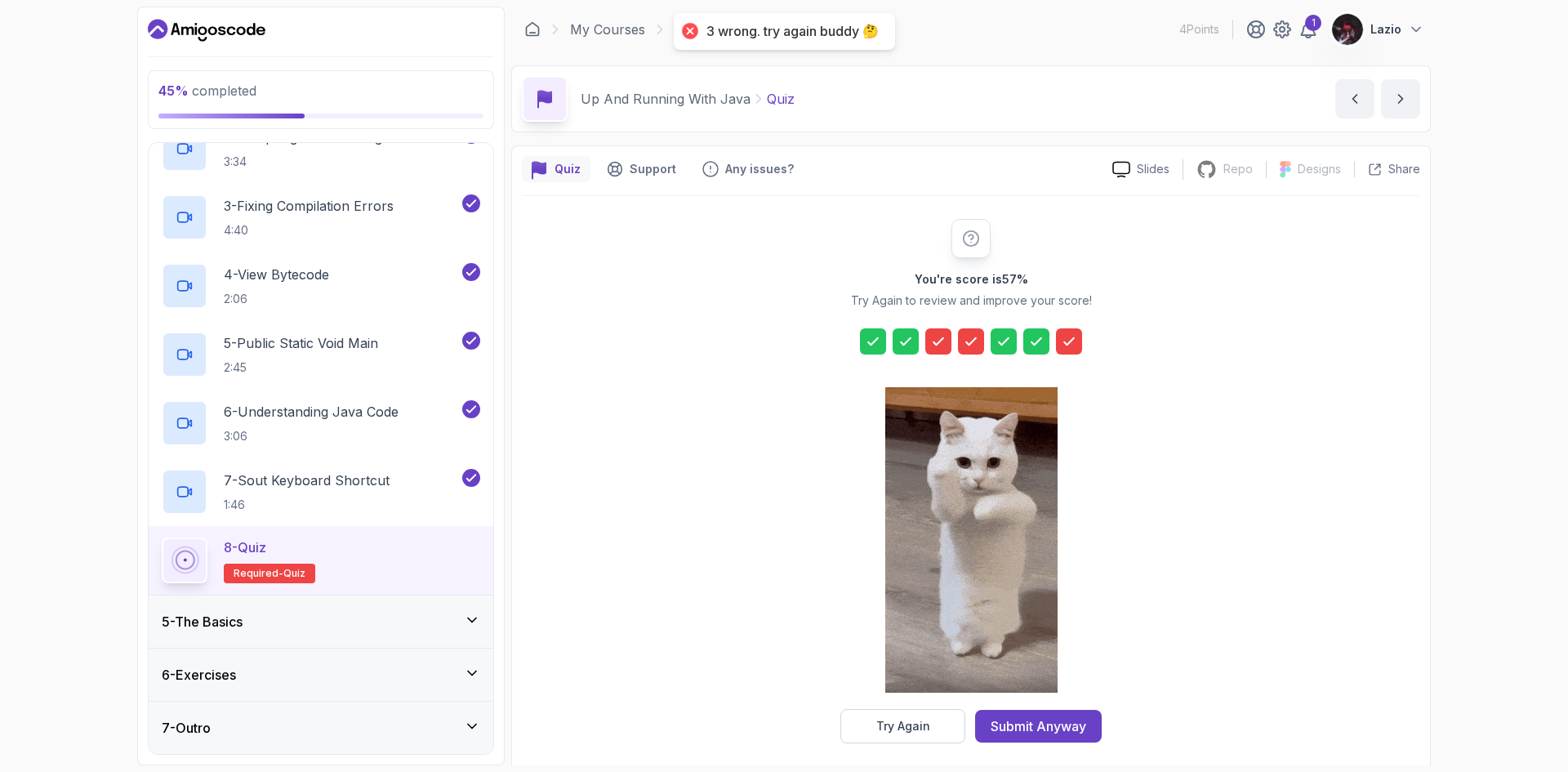
click at [934, 339] on icon at bounding box center [938, 341] width 16 height 16
click at [942, 345] on icon at bounding box center [938, 341] width 16 height 16
click at [946, 726] on button "Try Again" at bounding box center [902, 726] width 124 height 35
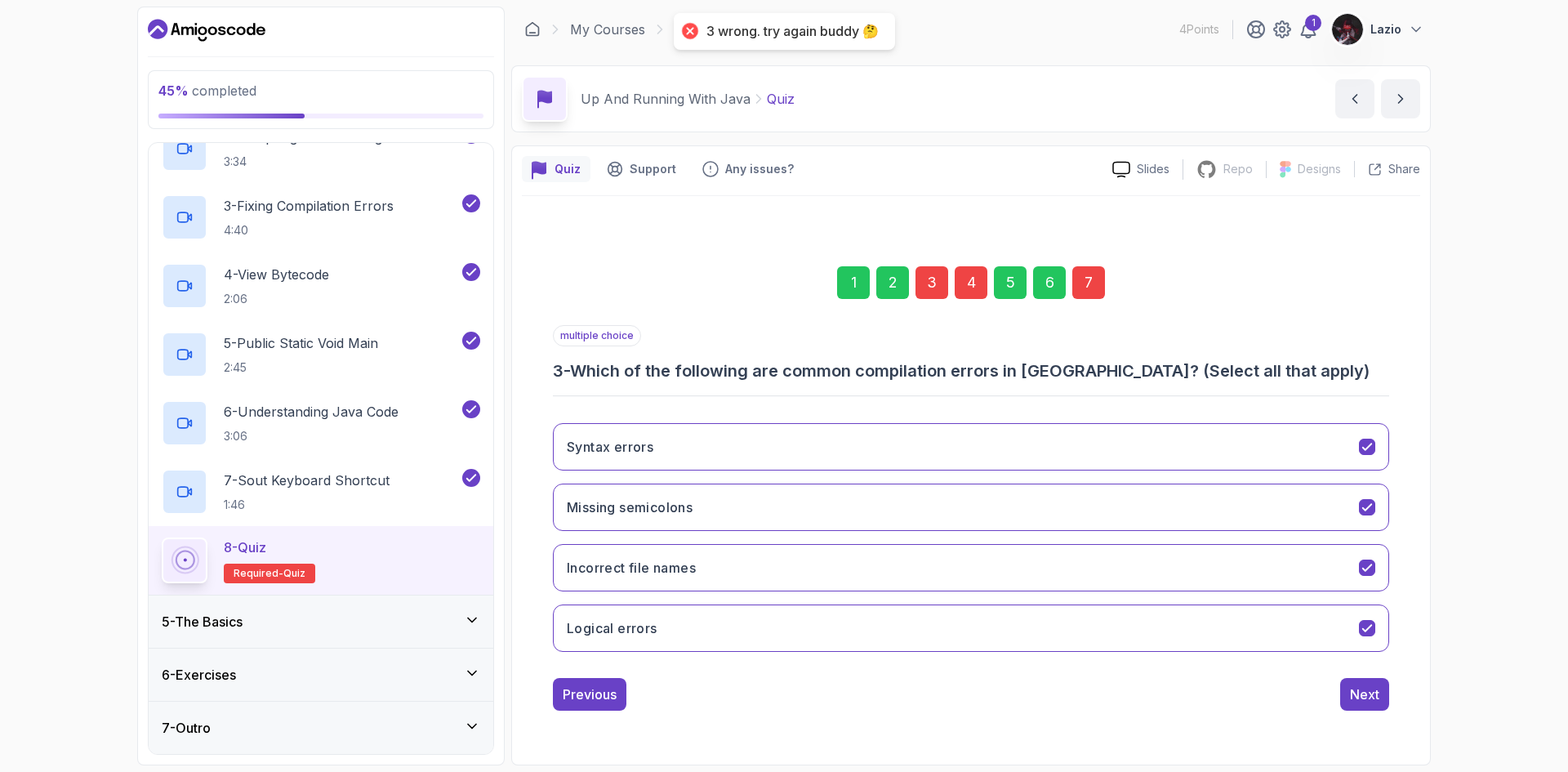
click at [928, 294] on div "3" at bounding box center [931, 283] width 33 height 33
click at [934, 289] on div "3" at bounding box center [931, 283] width 33 height 33
click at [706, 464] on button "Syntax errors" at bounding box center [971, 446] width 836 height 47
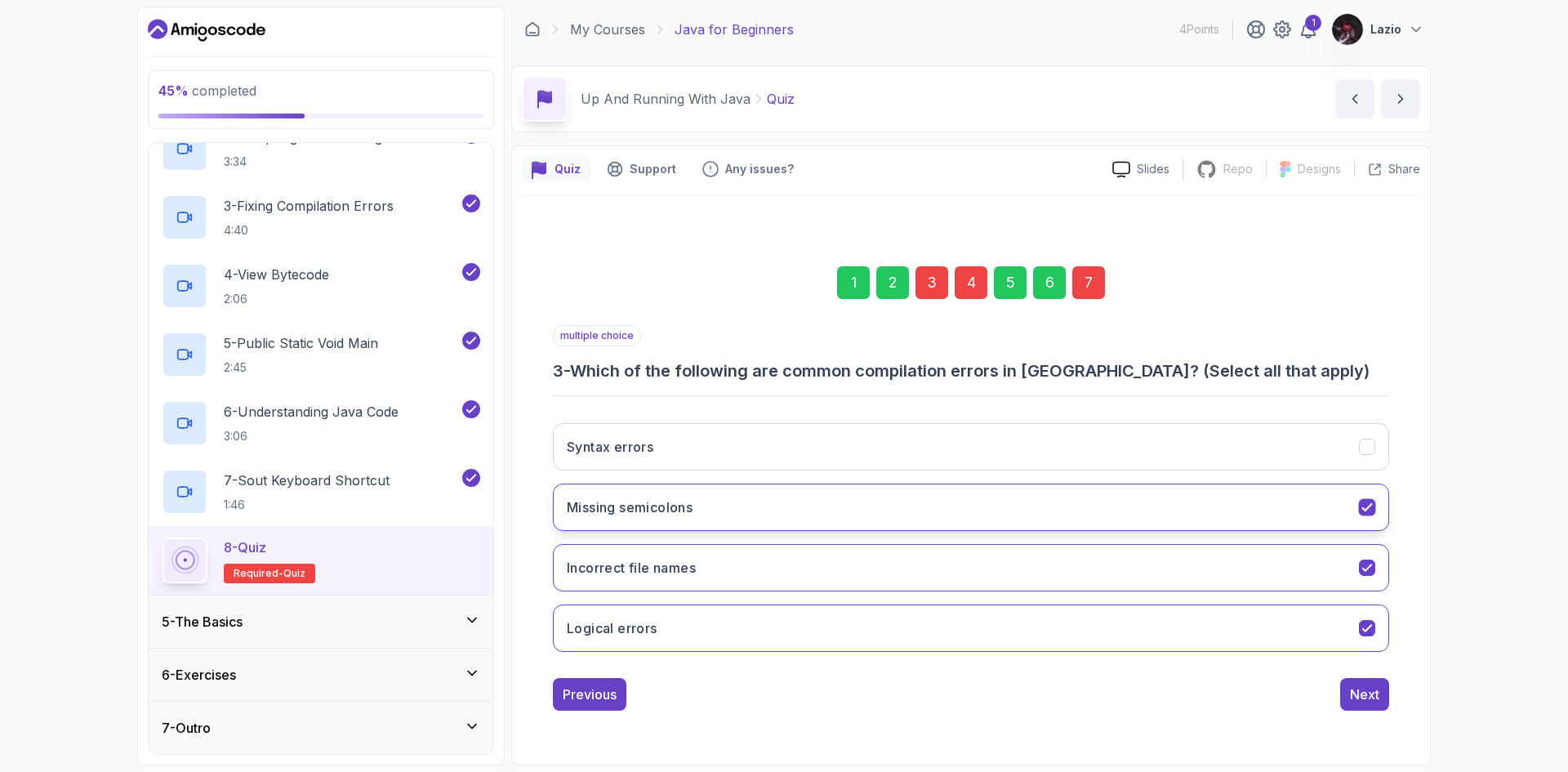
click at [683, 495] on button "Missing semicolons" at bounding box center [971, 507] width 836 height 47
click at [688, 558] on h3 "Incorrect file names" at bounding box center [631, 567] width 129 height 19
drag, startPoint x: 702, startPoint y: 623, endPoint x: 701, endPoint y: 601, distance: 22.0
click at [702, 623] on button "Logical errors" at bounding box center [971, 627] width 836 height 47
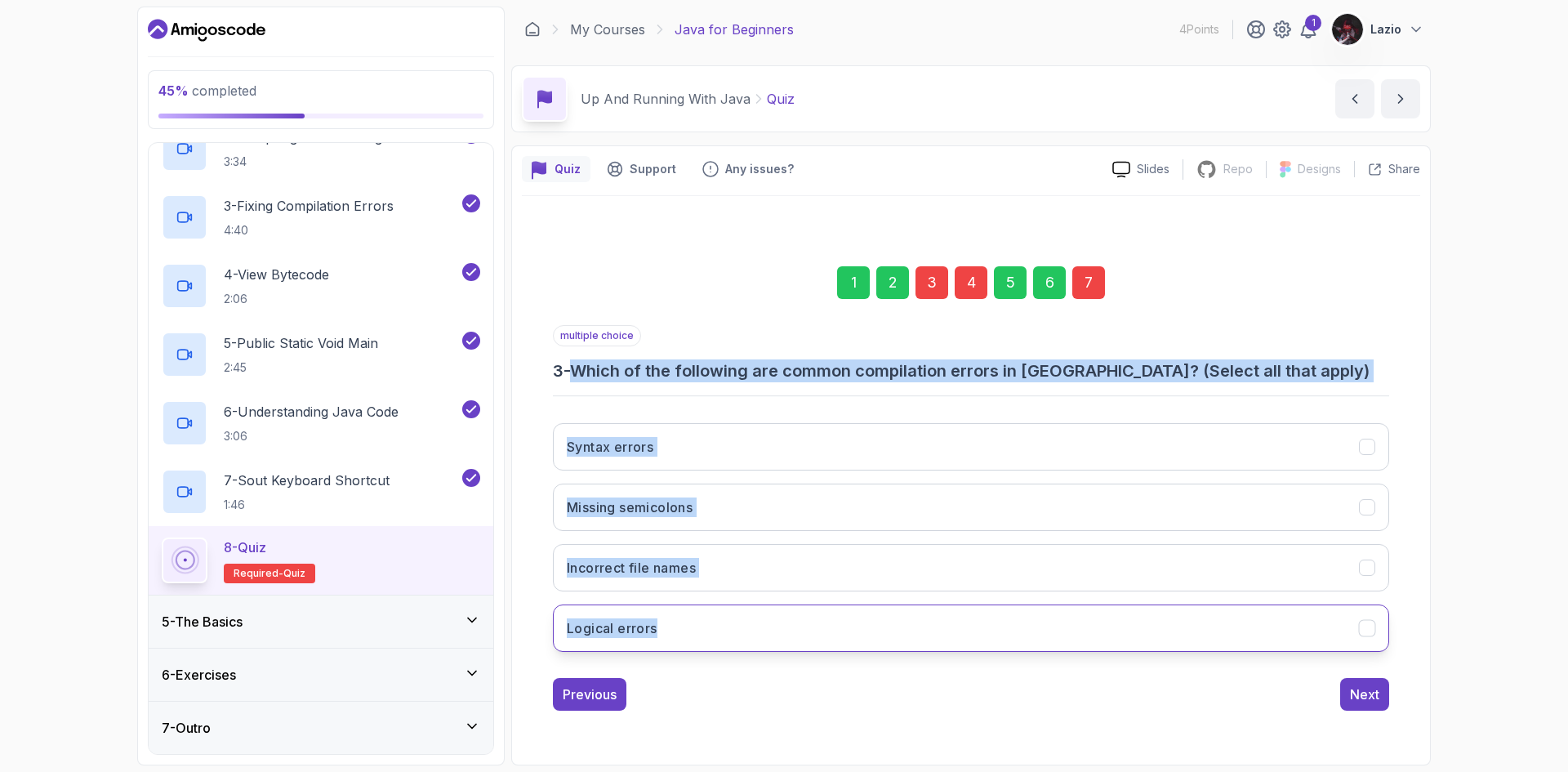
drag, startPoint x: 579, startPoint y: 370, endPoint x: 693, endPoint y: 636, distance: 289.4
click at [693, 636] on div "multiple choice 3 - Which of the following are common compilation errors in [GE…" at bounding box center [971, 495] width 836 height 340
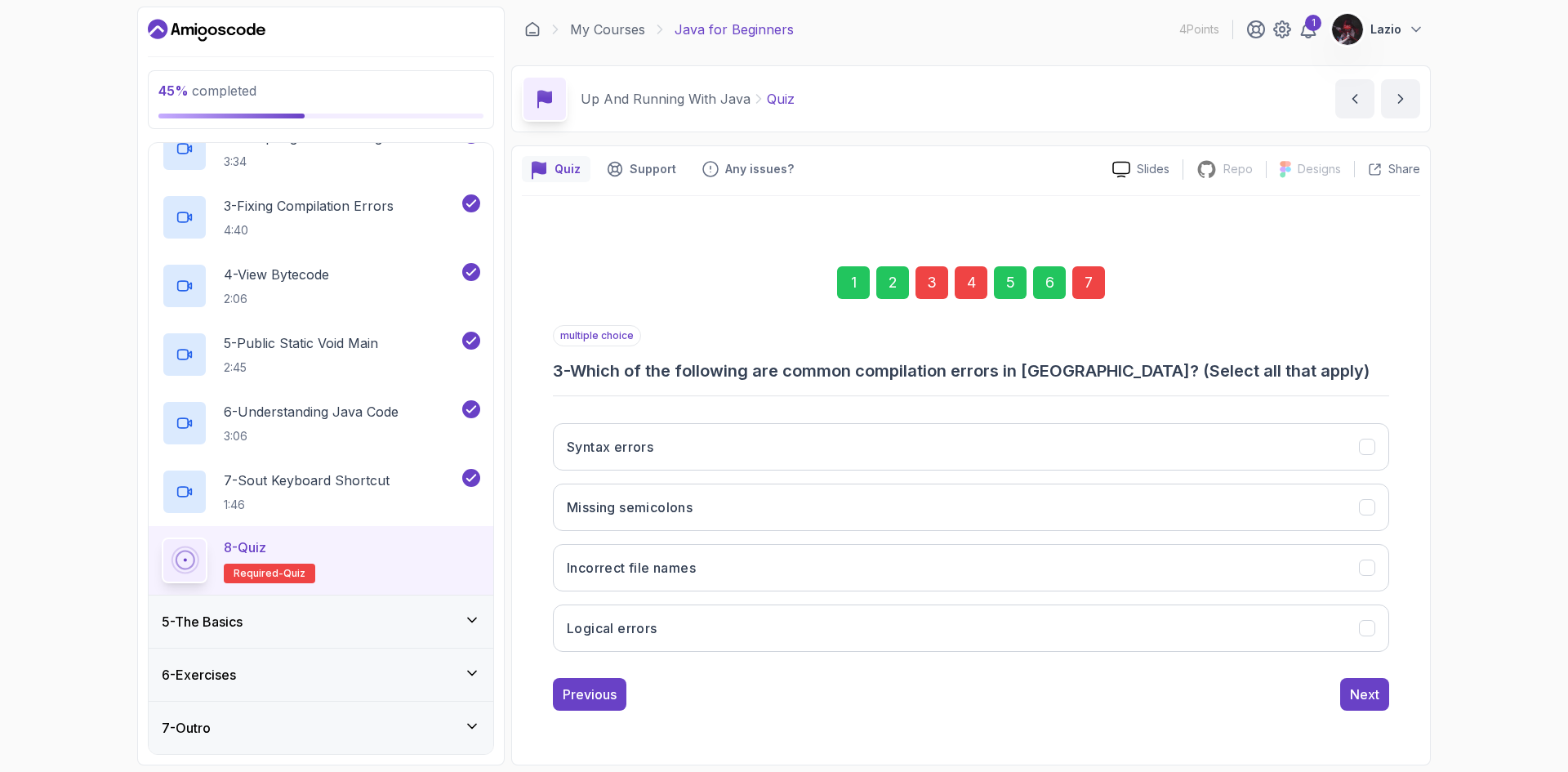
click at [717, 668] on div "multiple choice 3 - Which of the following are common compilation errors in [GE…" at bounding box center [971, 517] width 836 height 385
click at [836, 496] on button "Missing semicolons" at bounding box center [971, 507] width 836 height 47
click at [791, 526] on button "Missing semicolons" at bounding box center [971, 507] width 836 height 47
click at [839, 455] on button "Syntax errors" at bounding box center [971, 446] width 836 height 47
click at [1362, 687] on div "Next" at bounding box center [1364, 694] width 29 height 19
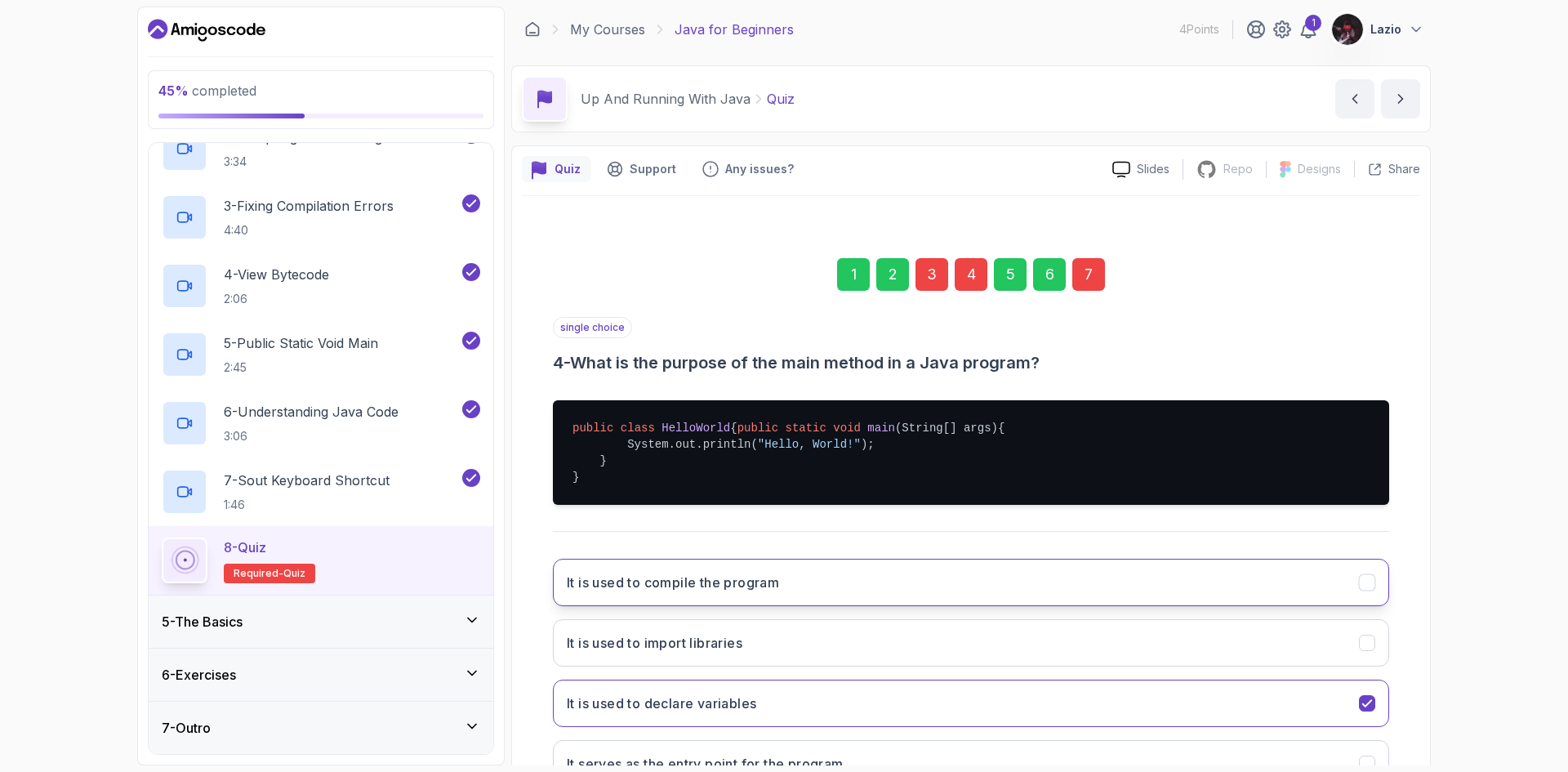
scroll to position [144, 0]
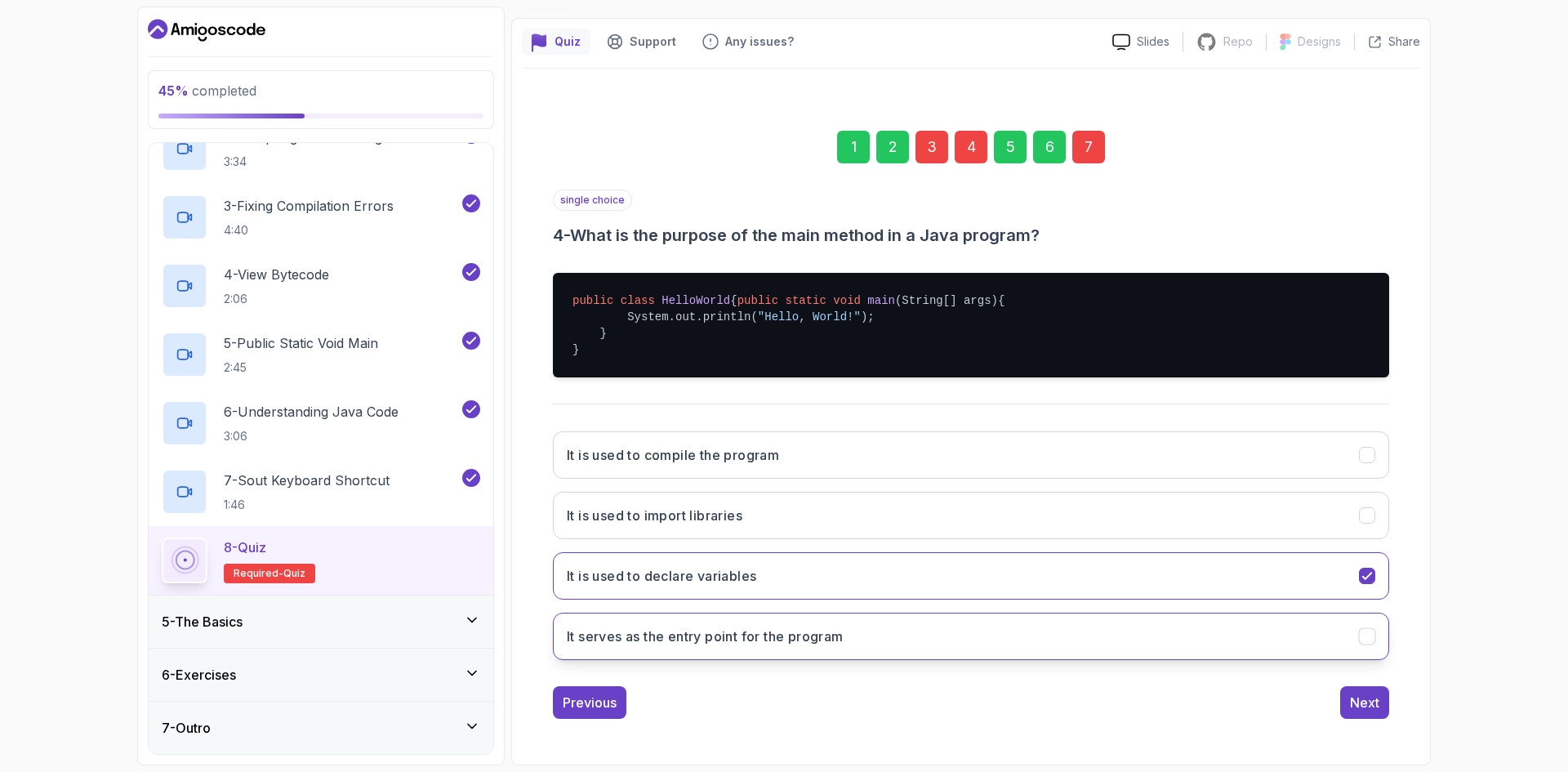
click at [801, 649] on button "It serves as the entry point for the program" at bounding box center [971, 636] width 836 height 47
click at [1358, 697] on div "Next" at bounding box center [1364, 702] width 29 height 19
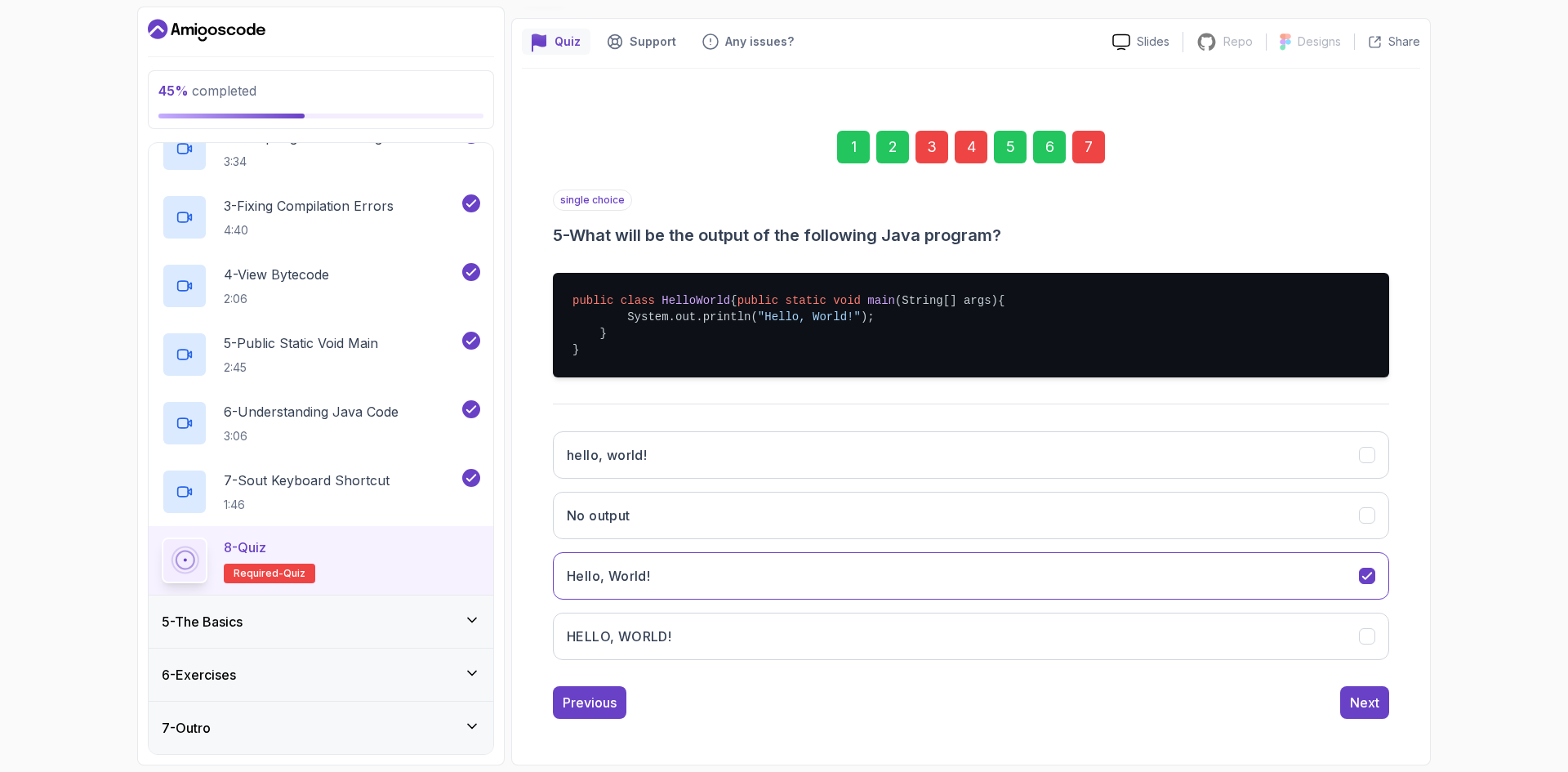
click at [1100, 133] on div "7" at bounding box center [1088, 147] width 33 height 33
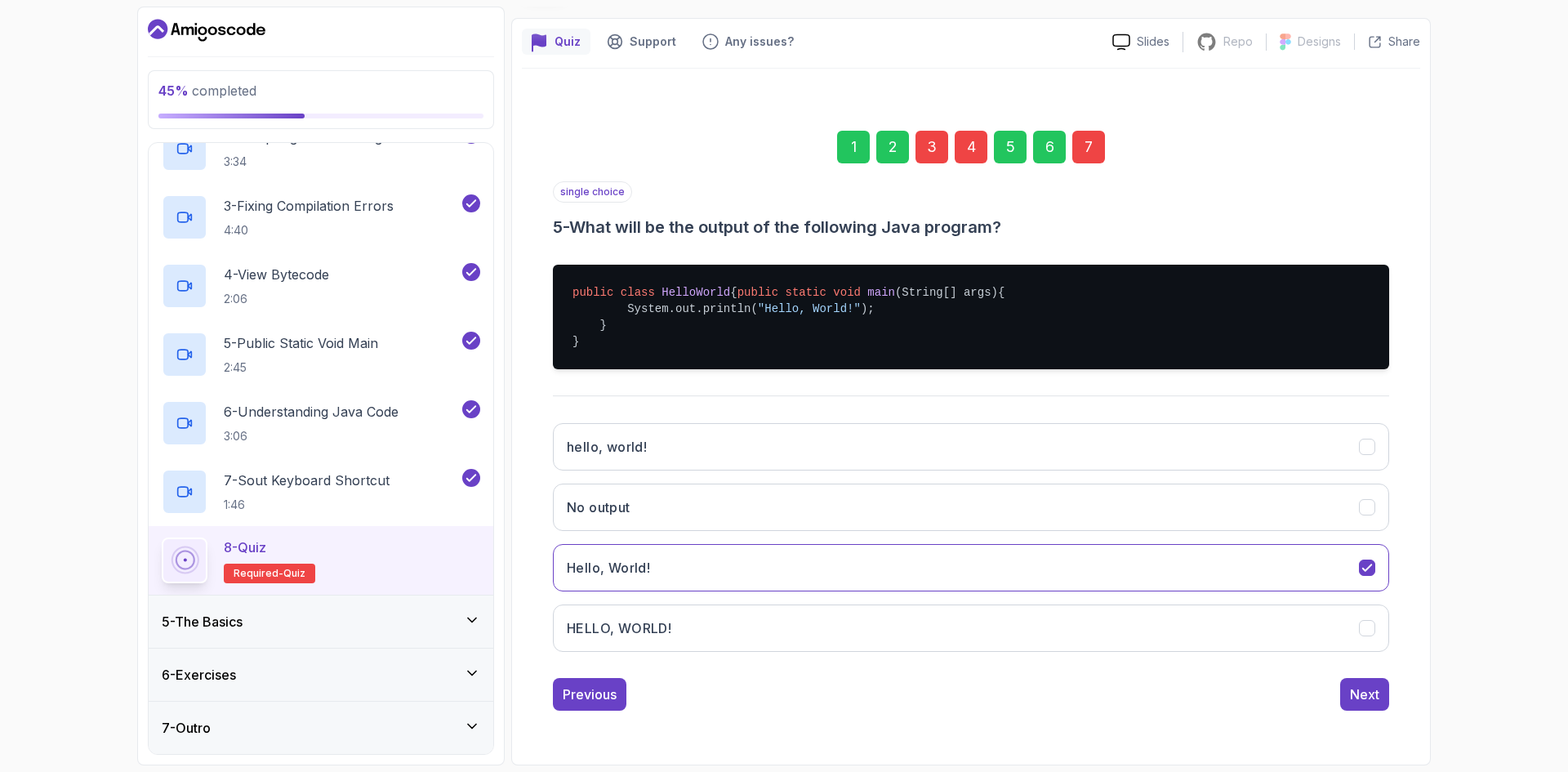
scroll to position [0, 0]
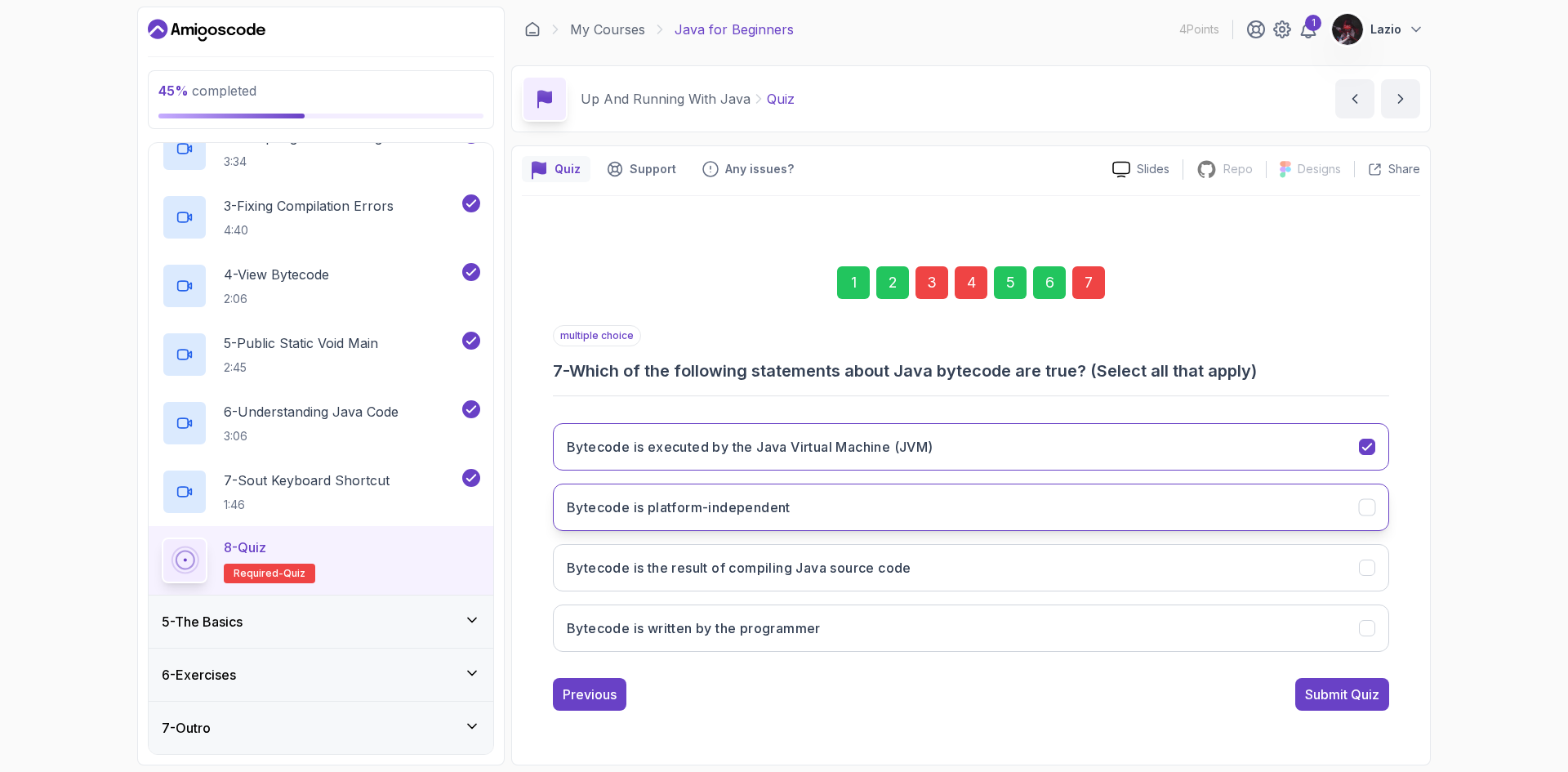
click at [839, 498] on button "Bytecode is platform-independent" at bounding box center [971, 507] width 836 height 47
click at [1357, 457] on button "Bytecode is executed by the Java Virtual Machine (JVM)" at bounding box center [971, 446] width 836 height 47
click at [1096, 502] on button "Bytecode is platform-independent" at bounding box center [971, 507] width 836 height 47
click at [1000, 440] on button "Bytecode is executed by the Java Virtual Machine (JVM)" at bounding box center [971, 446] width 836 height 47
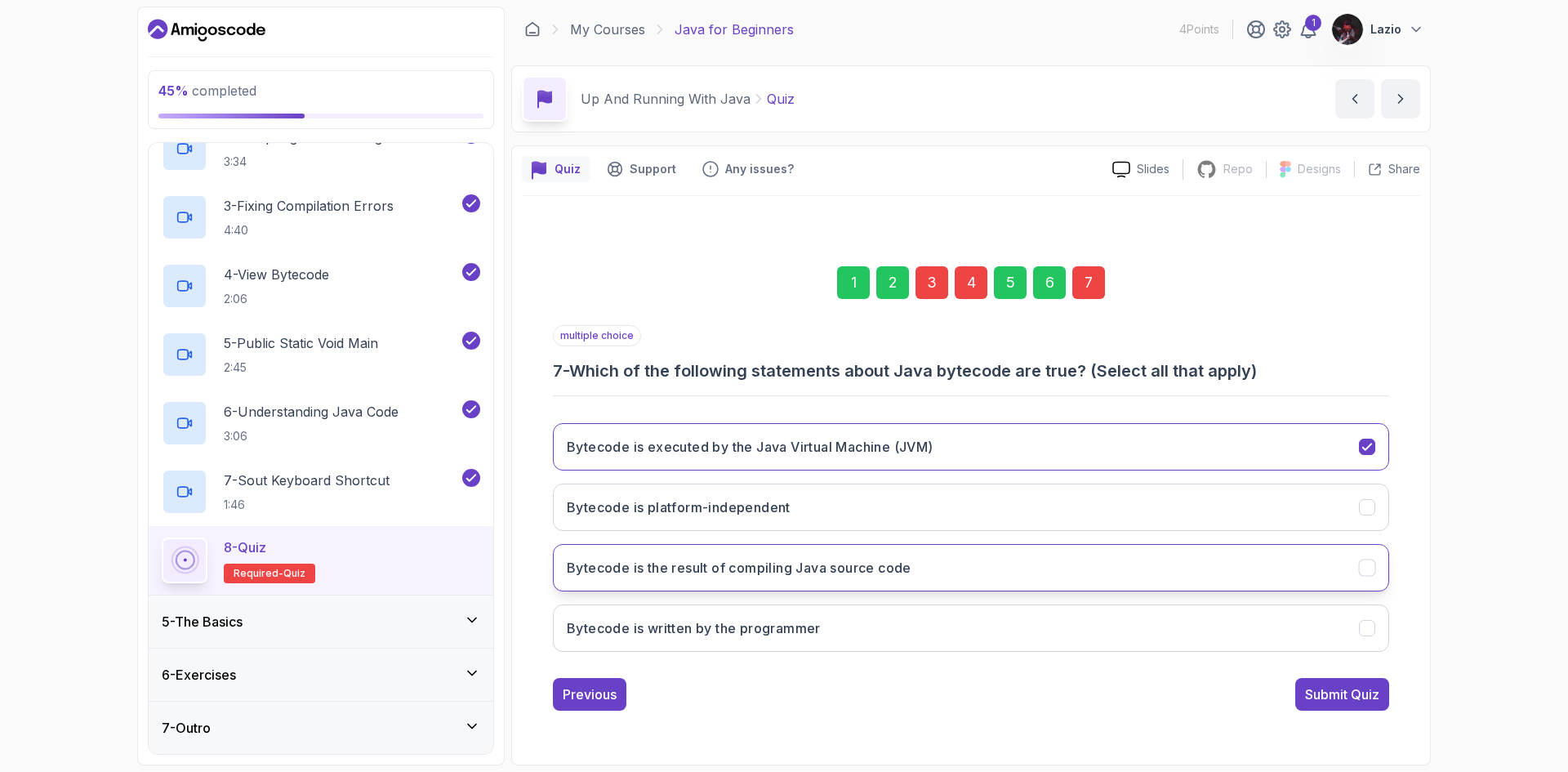
click at [941, 565] on button "Bytecode is the result of compiling Java source code" at bounding box center [971, 567] width 836 height 47
click at [1350, 679] on button "Submit Quiz" at bounding box center [1341, 694] width 94 height 33
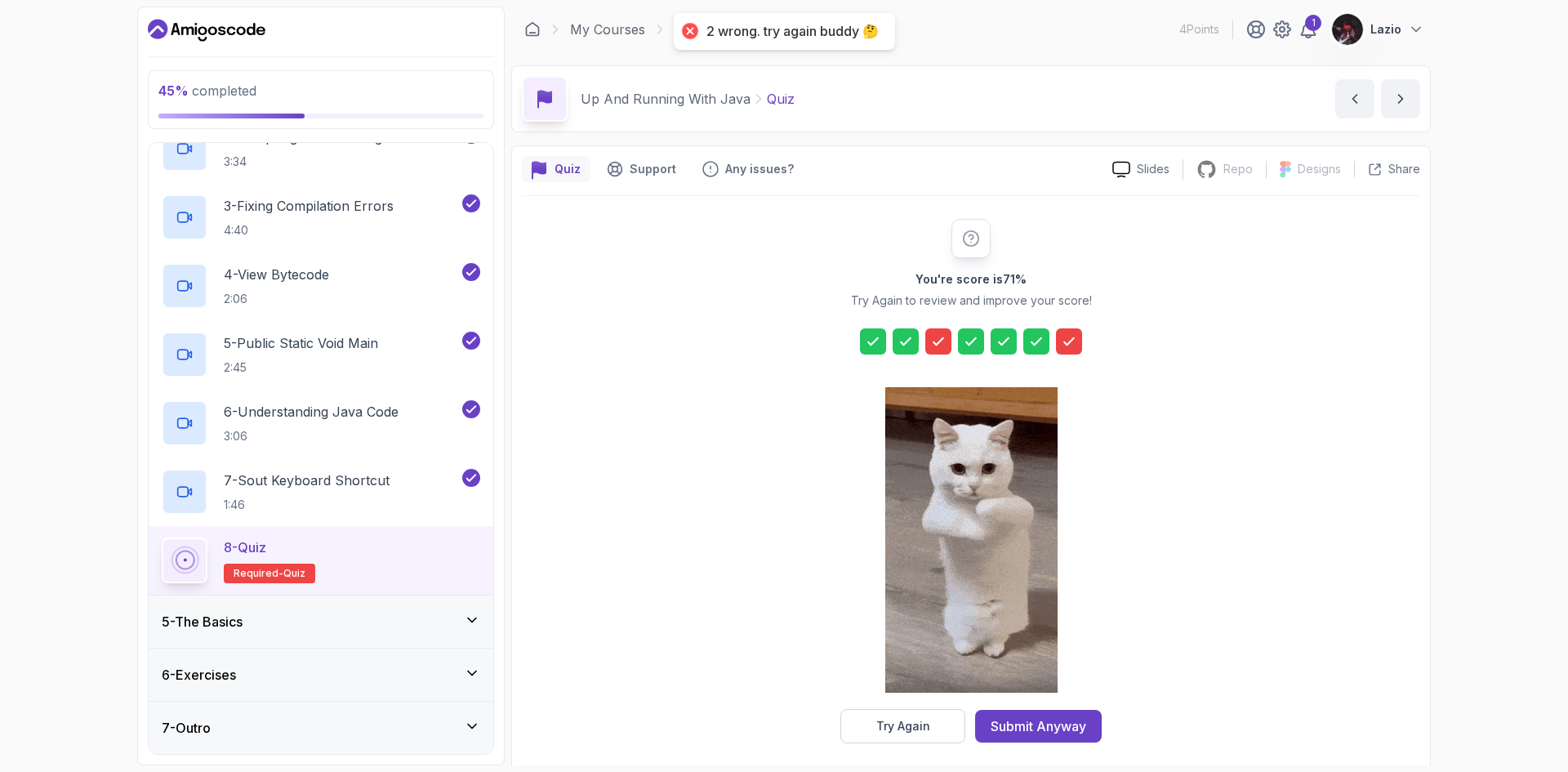
click at [969, 343] on icon at bounding box center [971, 341] width 16 height 16
click at [936, 337] on icon at bounding box center [938, 341] width 16 height 16
click at [911, 721] on div "Try Again" at bounding box center [903, 726] width 54 height 16
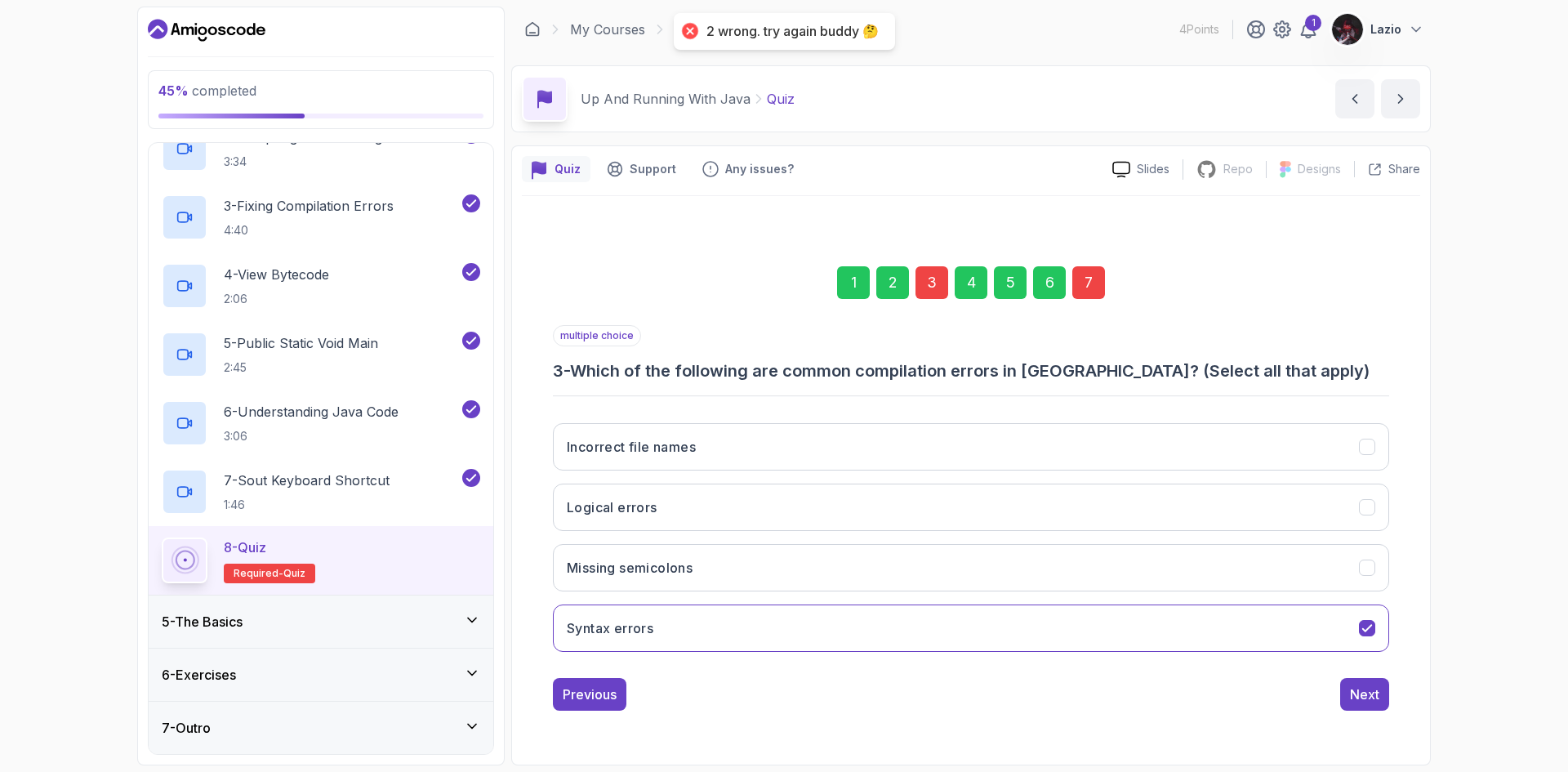
click at [936, 288] on div "3" at bounding box center [931, 283] width 33 height 33
click at [922, 292] on div "3" at bounding box center [931, 283] width 33 height 33
click at [687, 613] on button "Syntax errors" at bounding box center [971, 627] width 836 height 47
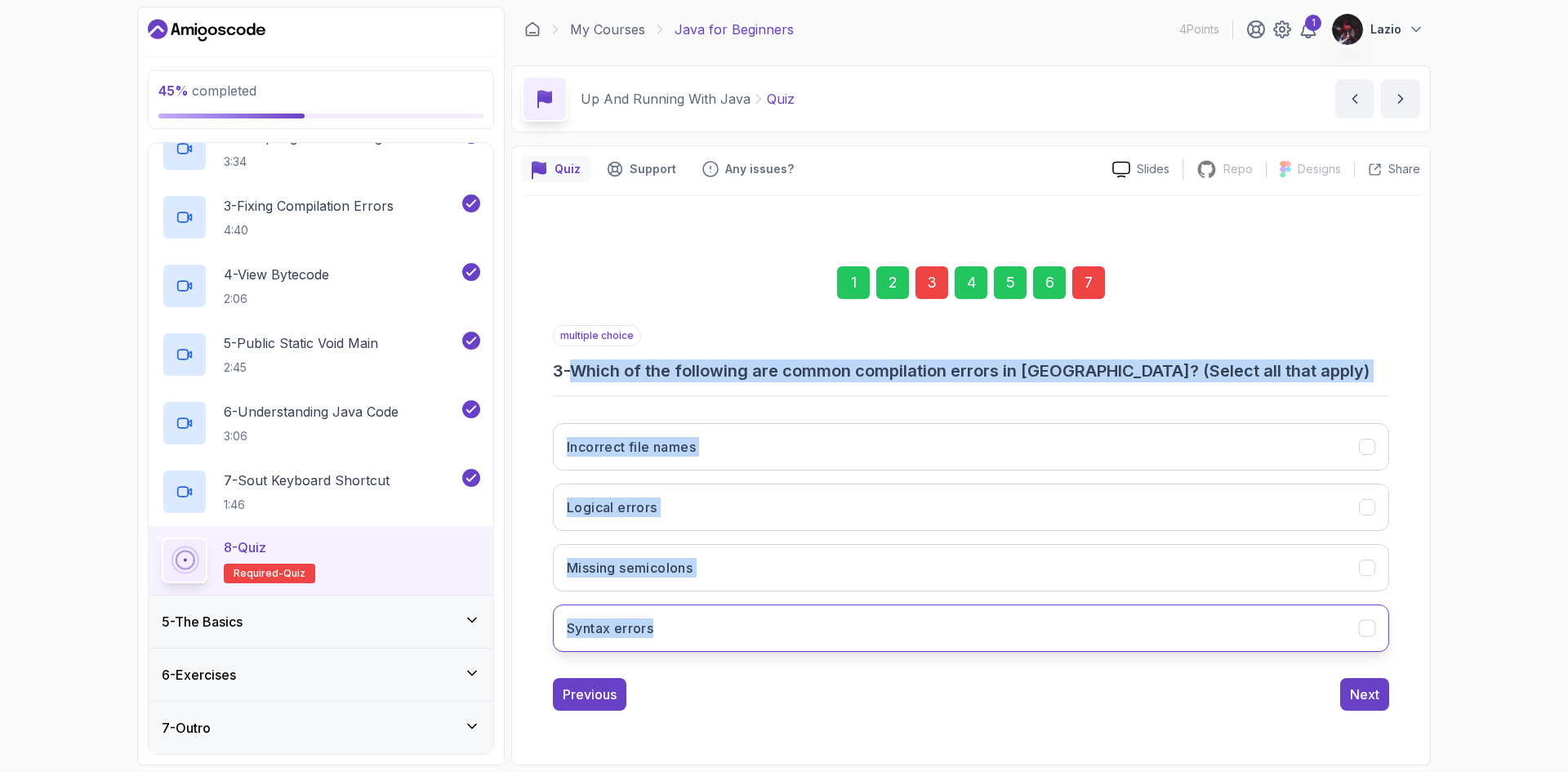
drag, startPoint x: 578, startPoint y: 364, endPoint x: 836, endPoint y: 633, distance: 372.7
click at [836, 633] on div "multiple choice 3 - Which of the following are common compilation errors in [GE…" at bounding box center [971, 495] width 836 height 340
copy div "Which of the following are common compilation errors in [GEOGRAPHIC_DATA]? (Sel…"
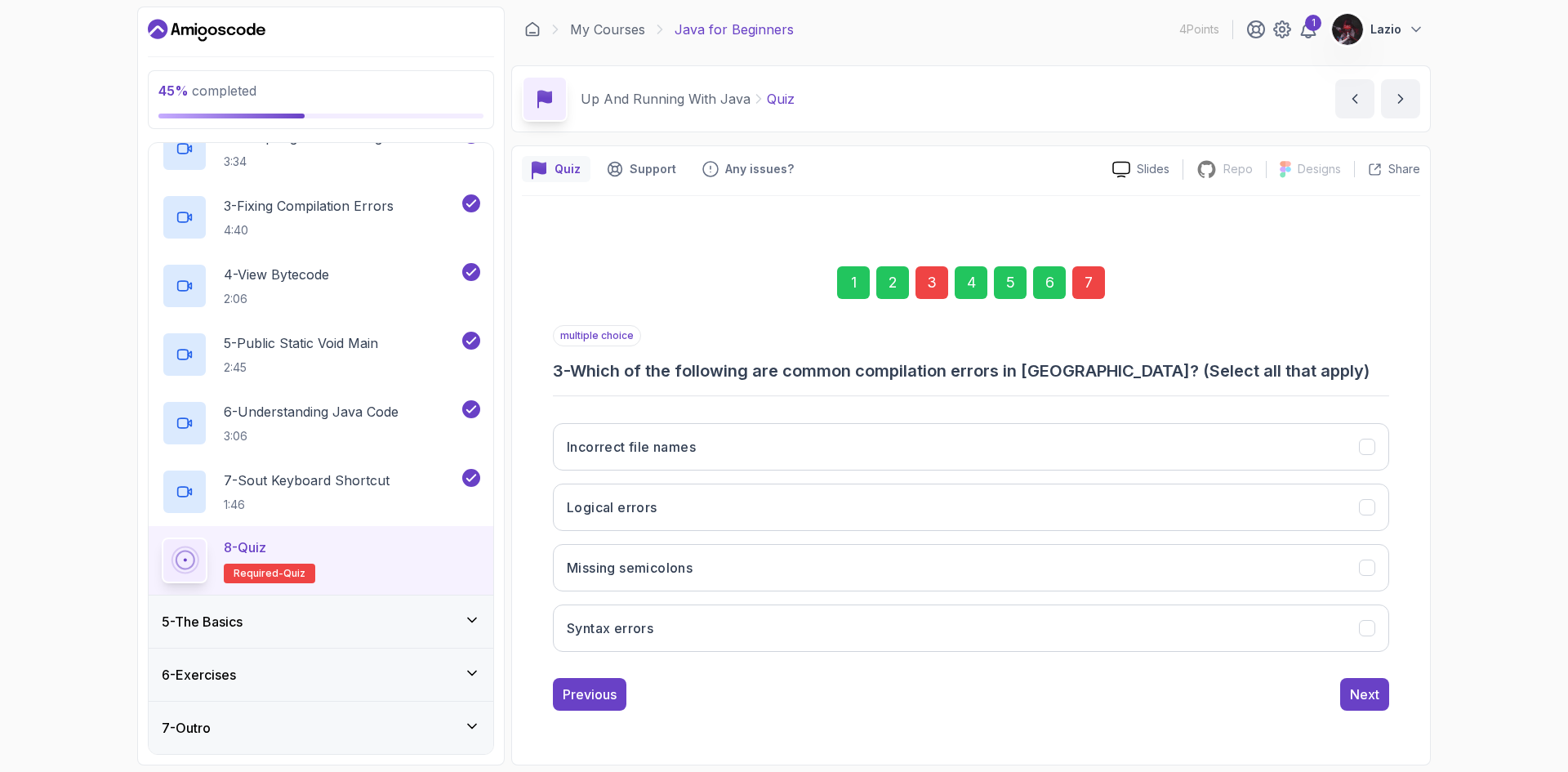
click at [830, 703] on div "Previous Next" at bounding box center [971, 694] width 836 height 33
click at [700, 459] on button "Incorrect file names" at bounding box center [971, 446] width 836 height 47
click at [676, 565] on h3 "Missing semicolons" at bounding box center [629, 567] width 125 height 19
click at [666, 622] on button "Syntax errors" at bounding box center [971, 627] width 836 height 47
click at [1362, 698] on div "Next" at bounding box center [1364, 694] width 29 height 19
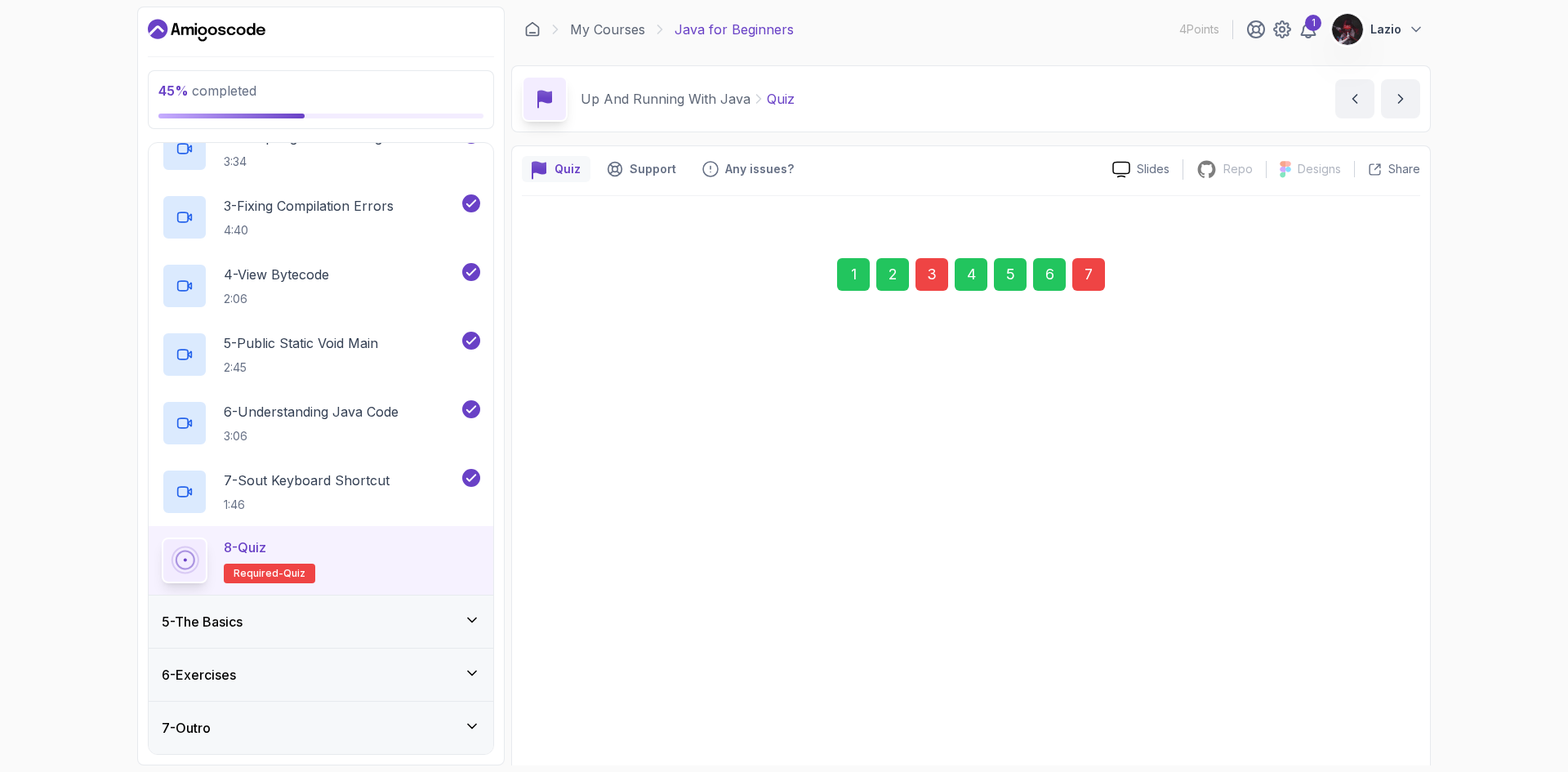
click at [1085, 286] on div "7" at bounding box center [1088, 274] width 33 height 33
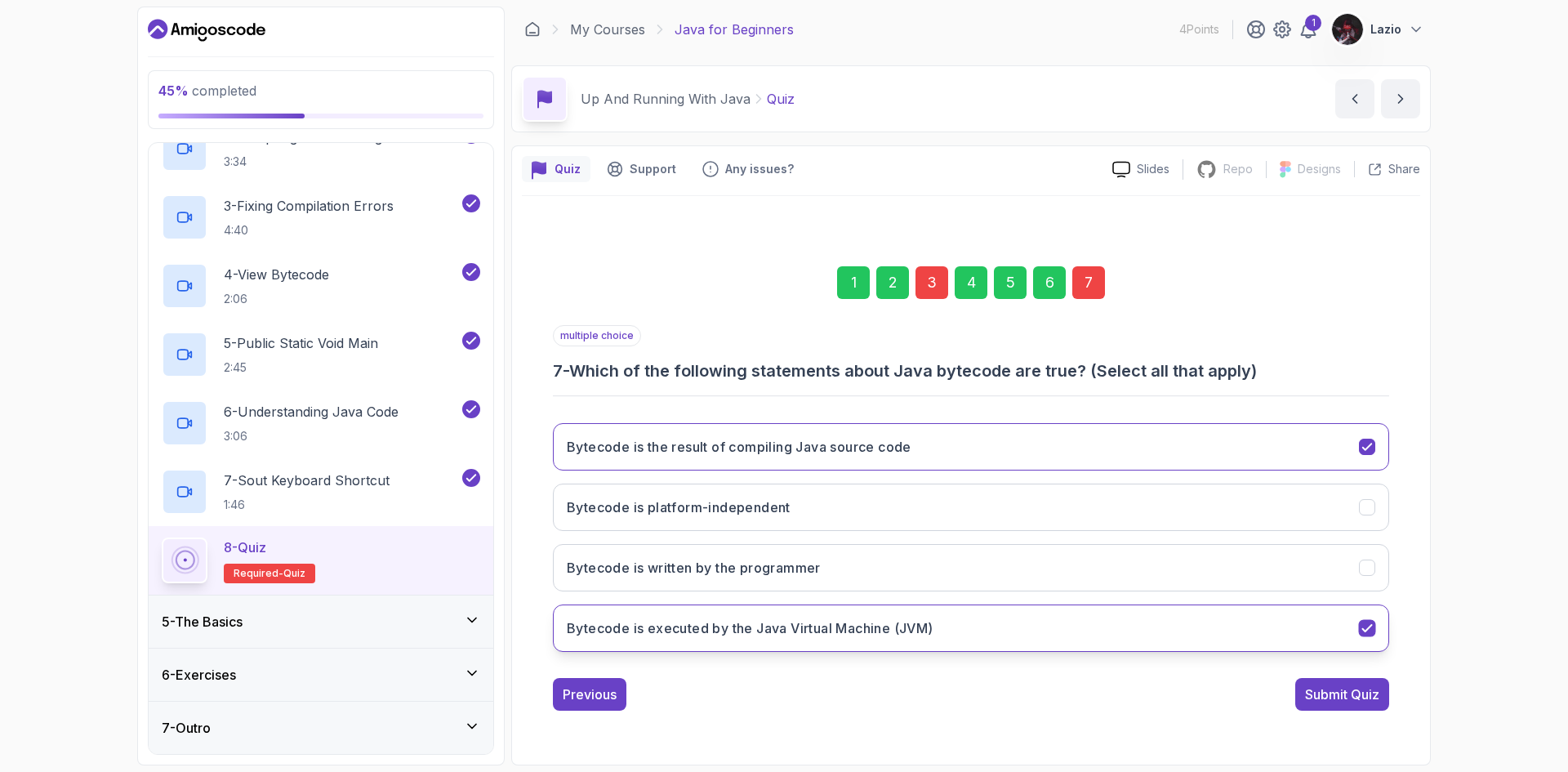
drag, startPoint x: 570, startPoint y: 368, endPoint x: 1001, endPoint y: 618, distance: 498.3
click at [1001, 618] on div "multiple choice 7 - Which of the following statements about Java bytecode are t…" at bounding box center [971, 495] width 836 height 340
copy div "Which of the following statements about Java bytecode are true? (Select all tha…"
click at [1526, 529] on div "45 % completed 1 - Intro 2 - Understanding Java 3 - Environment Setup 4 - Up An…" at bounding box center [784, 386] width 1568 height 772
click at [1106, 518] on button "Bytecode is platform-independent" at bounding box center [971, 507] width 836 height 47
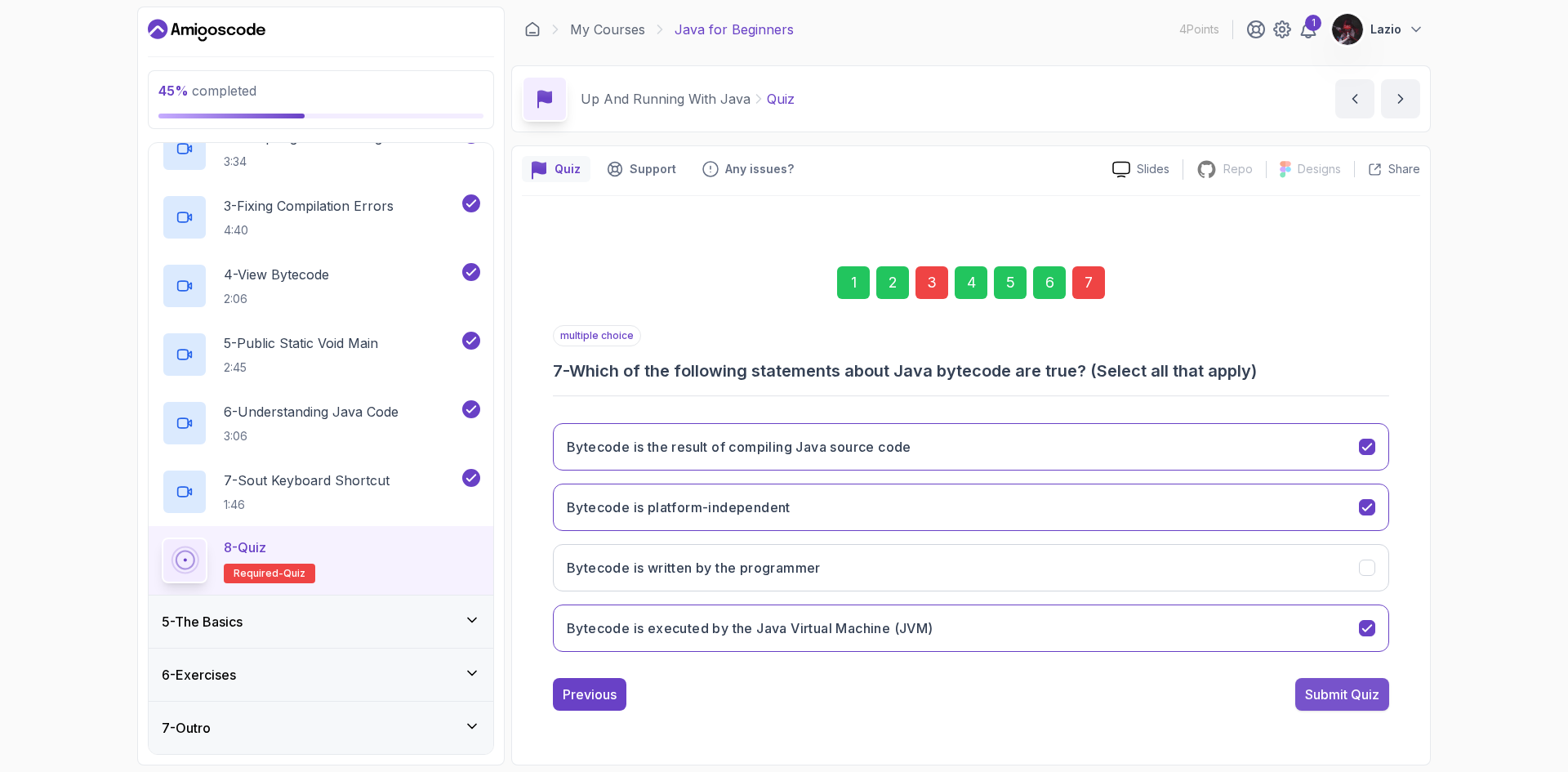
click at [1350, 680] on button "Submit Quiz" at bounding box center [1341, 694] width 94 height 33
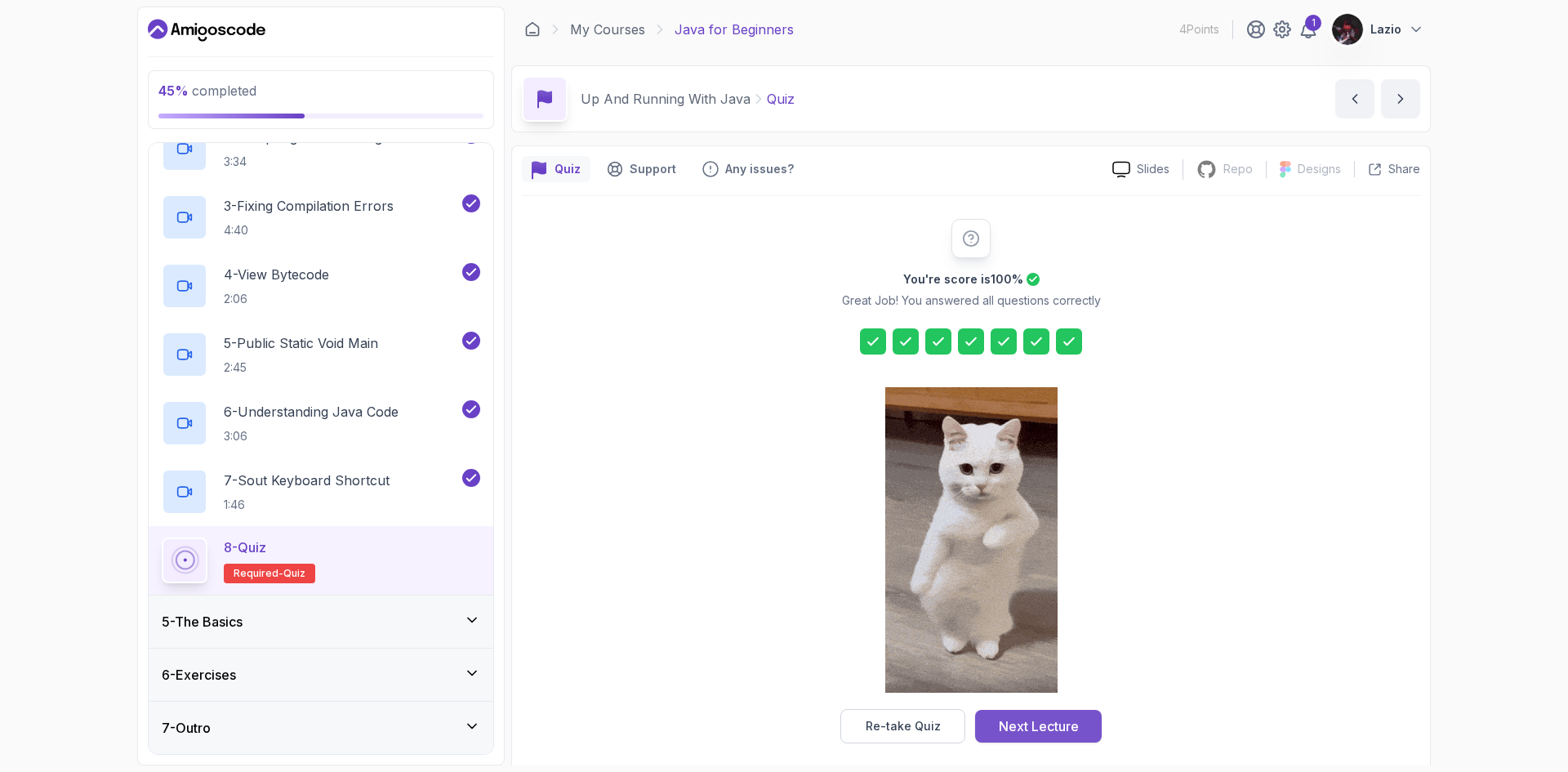
click at [1073, 719] on div "Next Lecture" at bounding box center [1038, 726] width 80 height 19
